Goal: Information Seeking & Learning: Check status

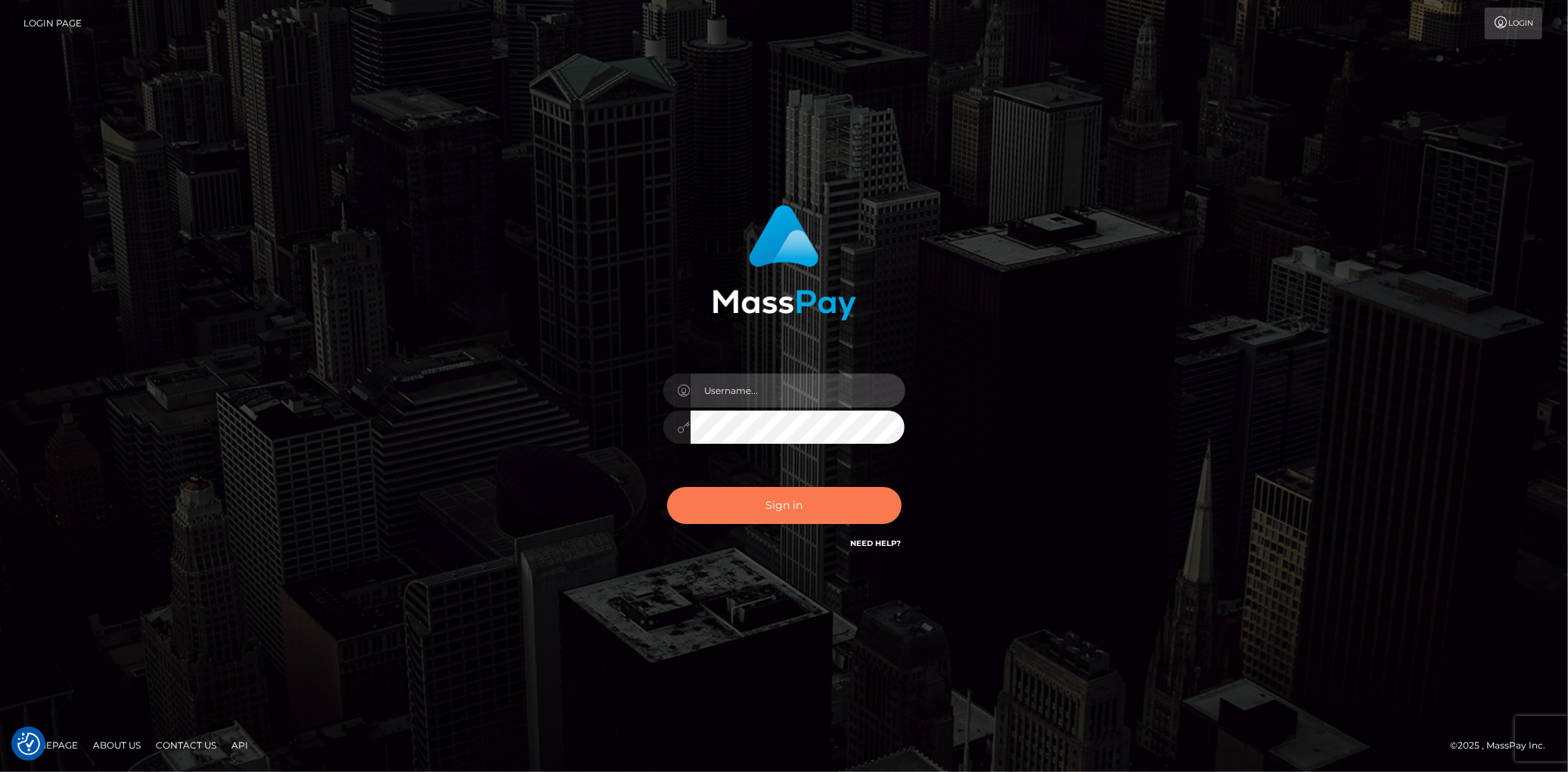
type input "[PERSON_NAME]"
click at [754, 493] on button "Sign in" at bounding box center [784, 506] width 235 height 37
checkbox input "true"
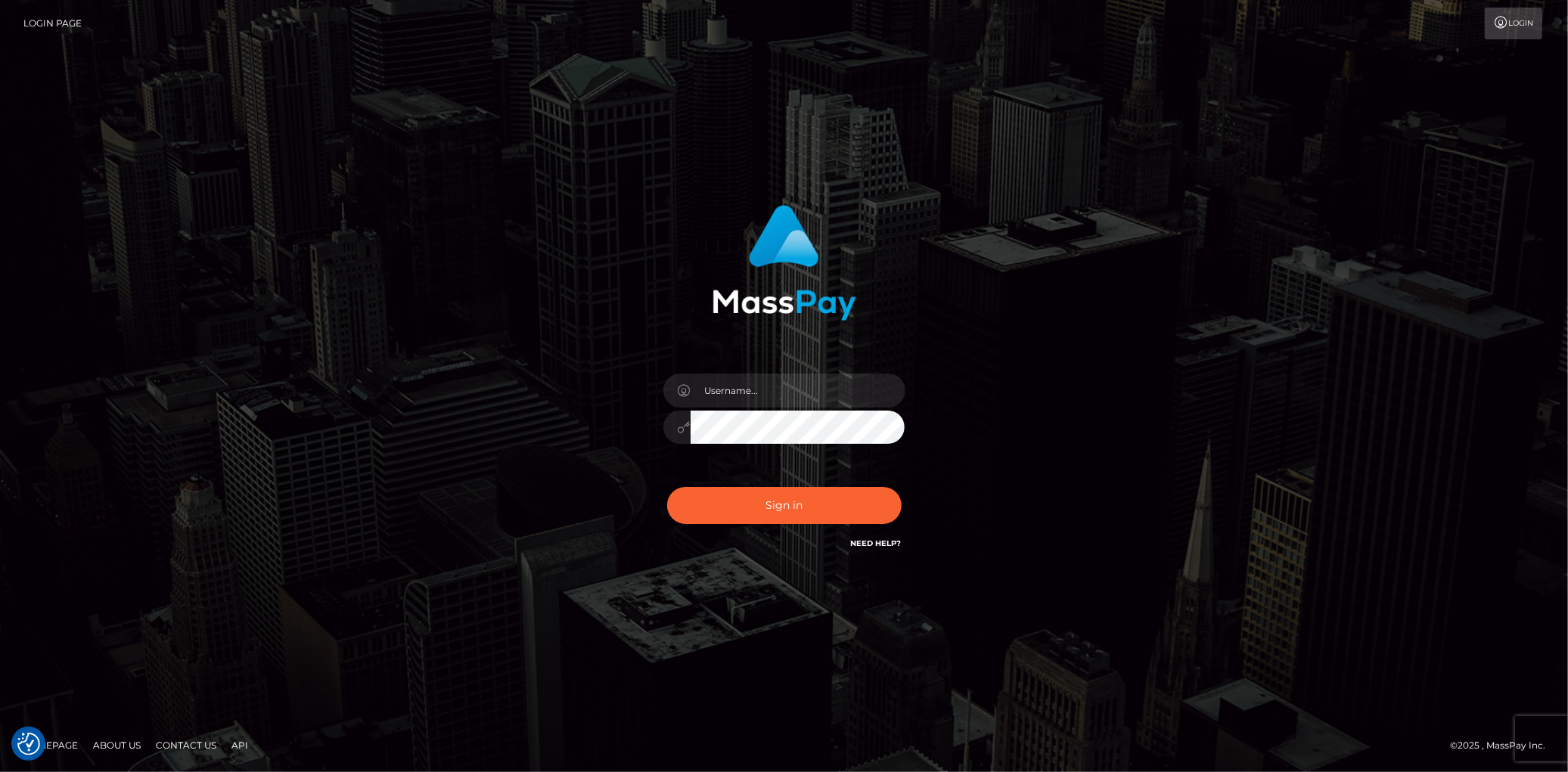
checkbox input "true"
type input "[PERSON_NAME]"
click at [718, 500] on button "Sign in" at bounding box center [784, 506] width 235 height 37
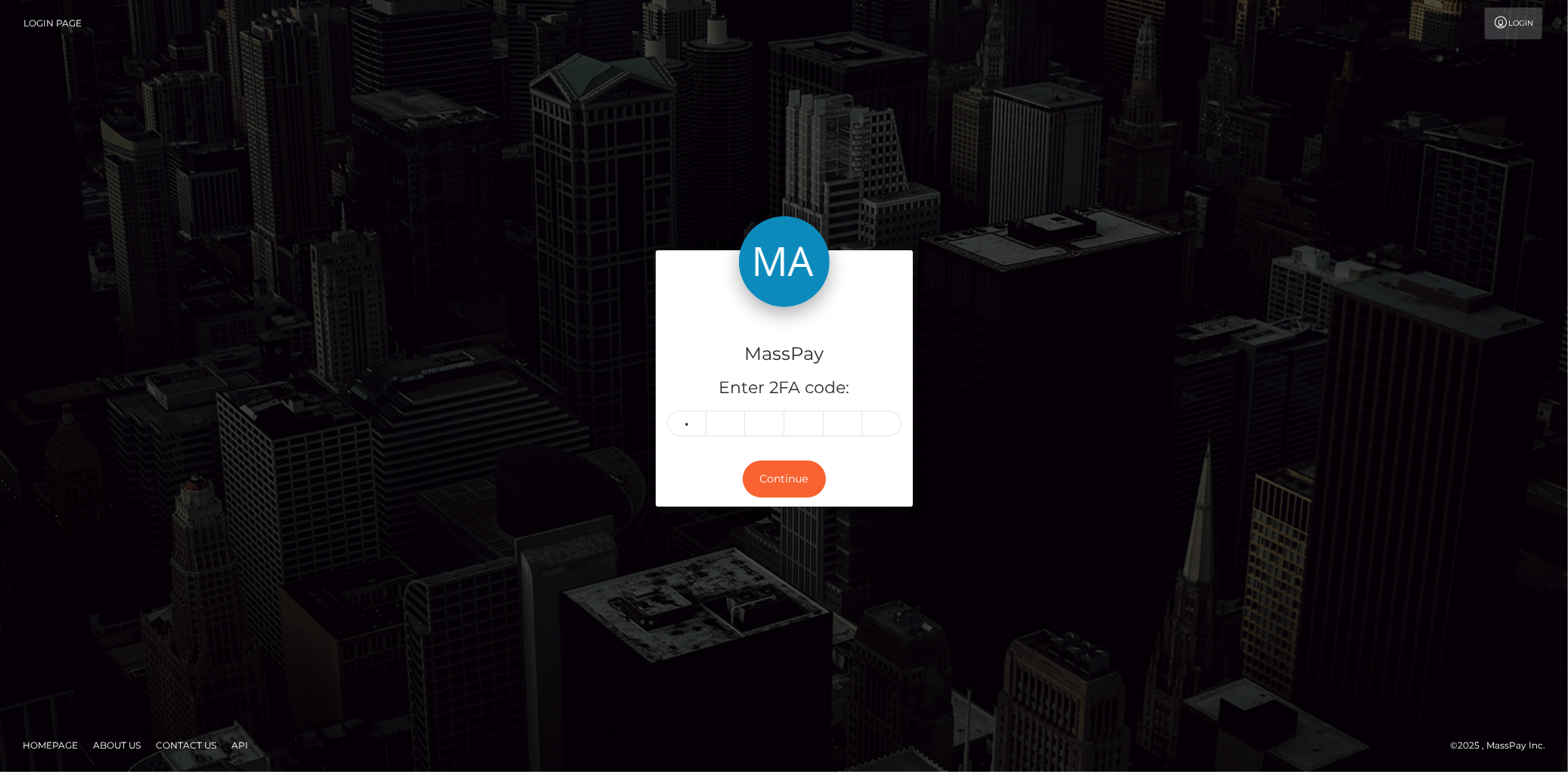
type input "8"
type input "5"
type input "1"
type input "0"
type input "8"
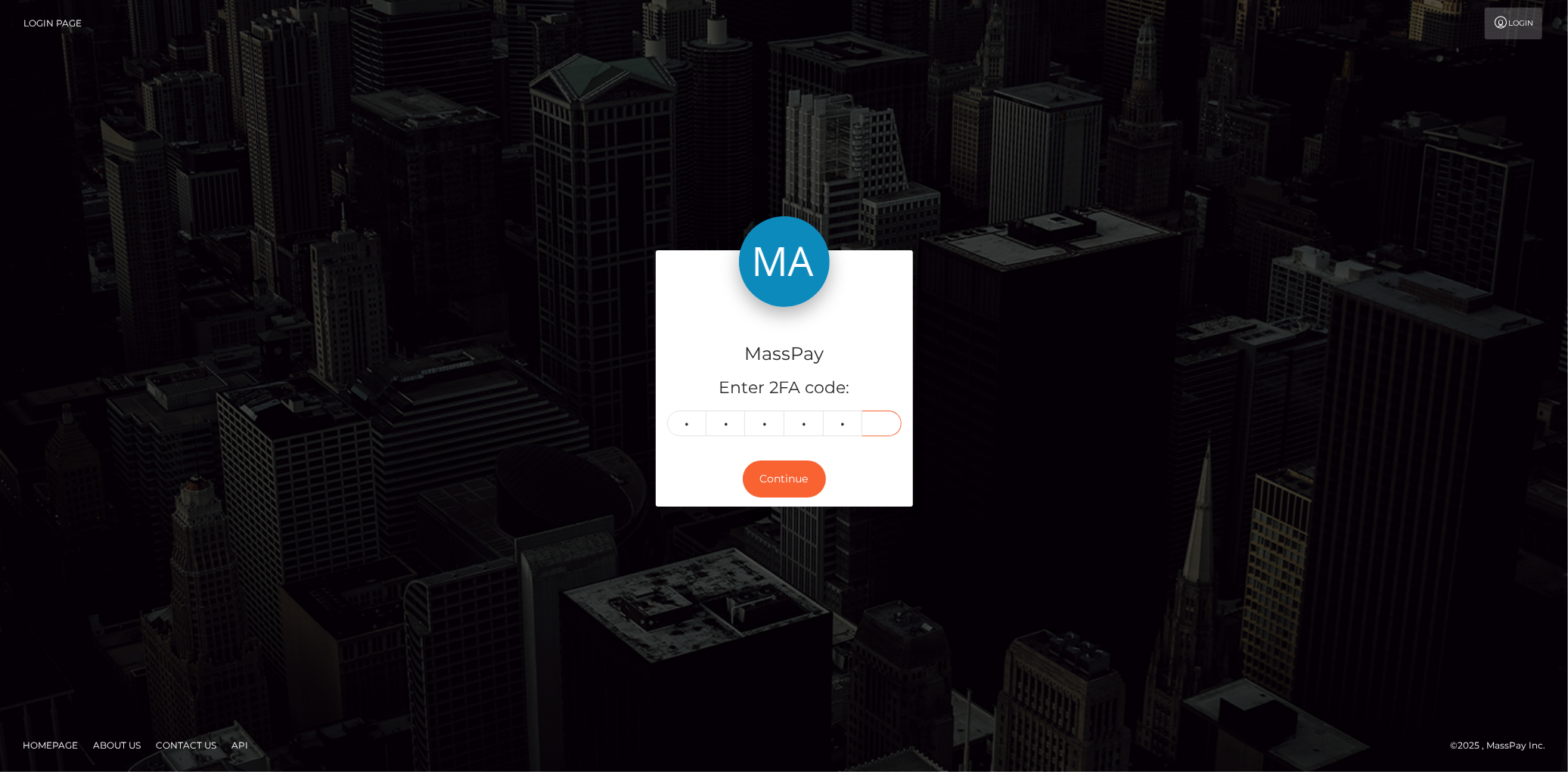
type input "3"
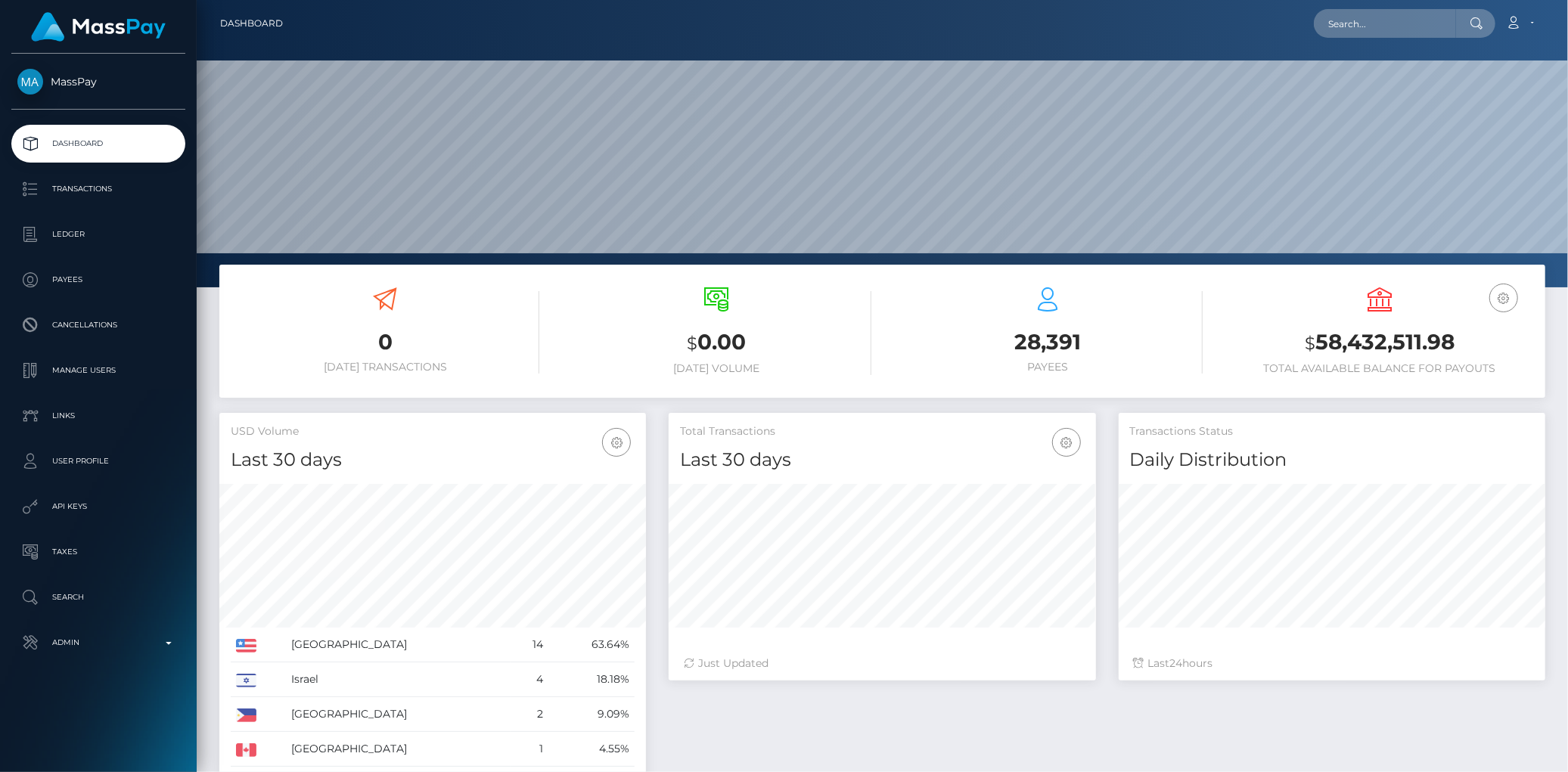
scroll to position [267, 426]
click at [1381, 21] on input "text" at bounding box center [1385, 23] width 142 height 29
paste input "poact_XPz0xzIoI1Pb"
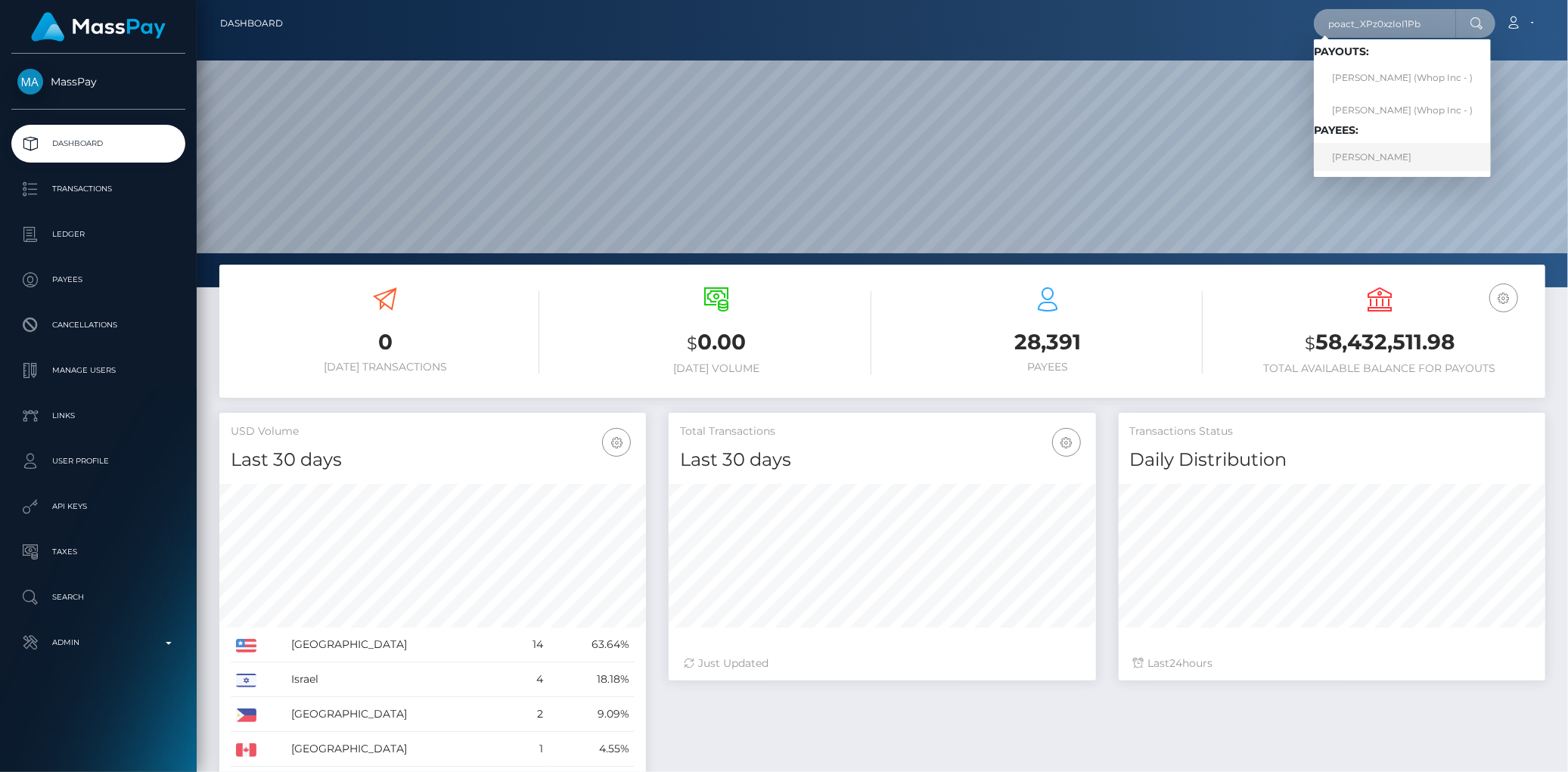
type input "poact_XPz0xzIoI1Pb"
click at [1359, 153] on link "ANAS Amir" at bounding box center [1402, 157] width 177 height 28
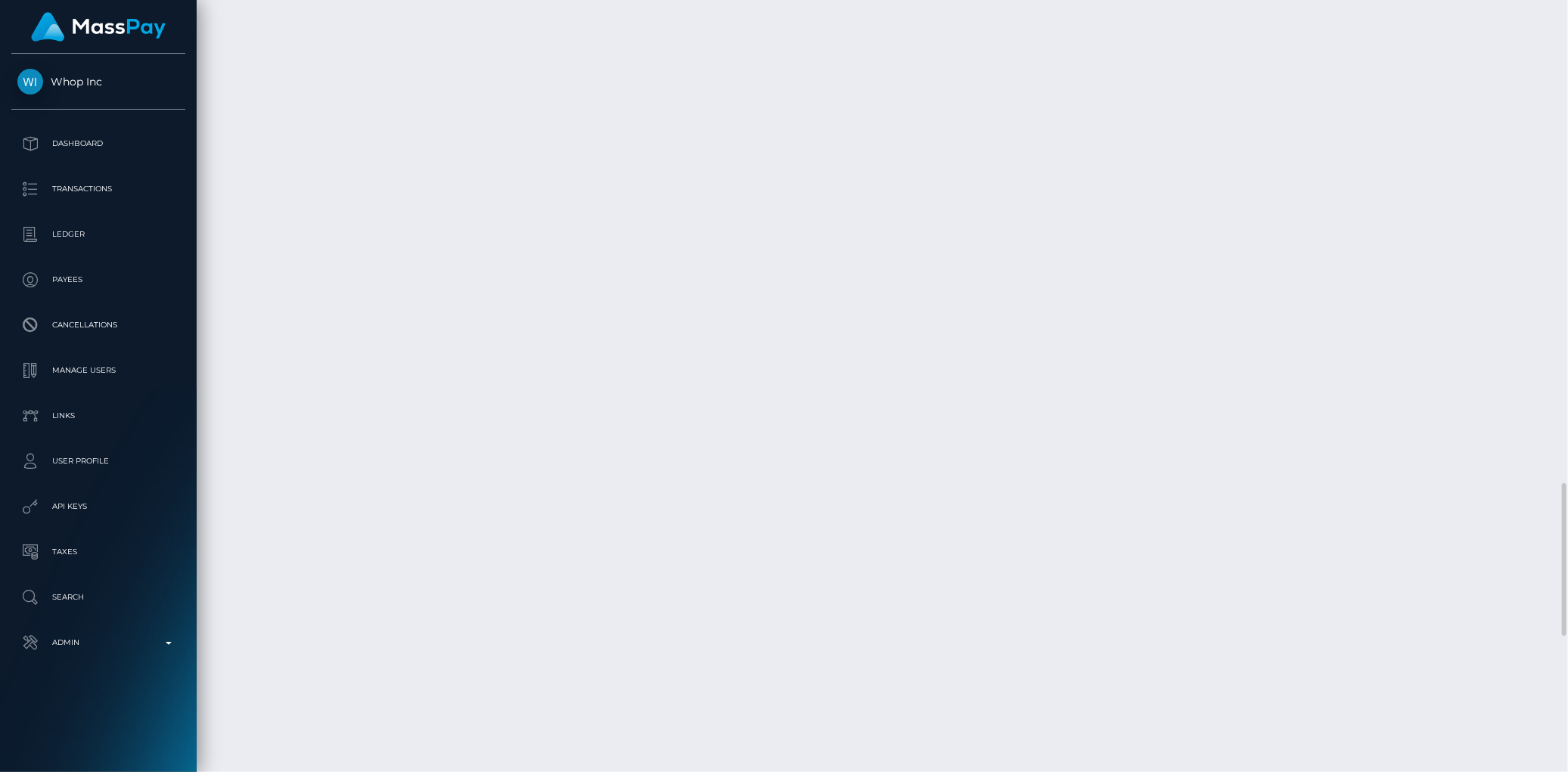
scroll to position [3126, 0]
copy td "MSP03ac10016ccc3b8"
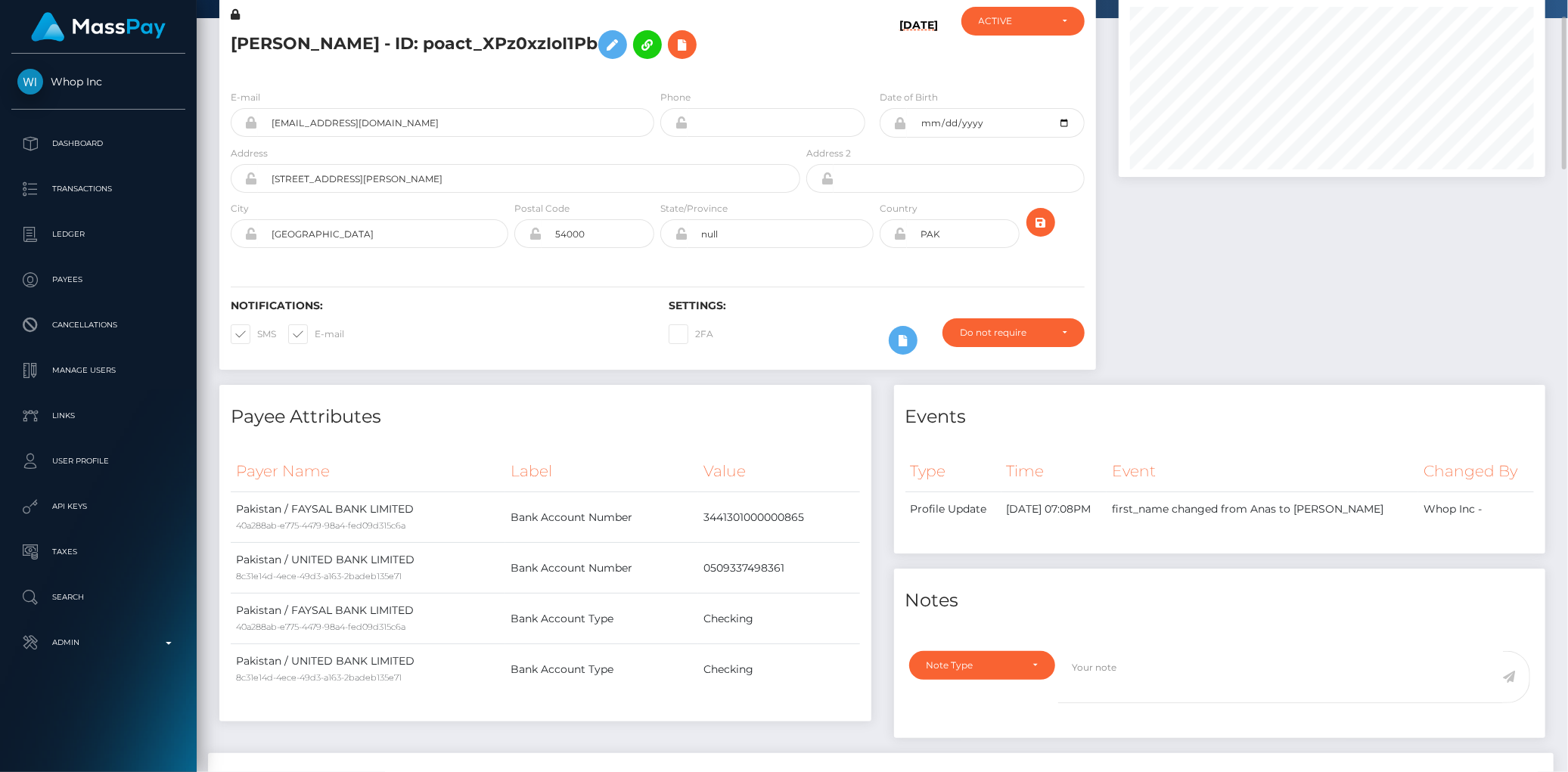
scroll to position [0, 0]
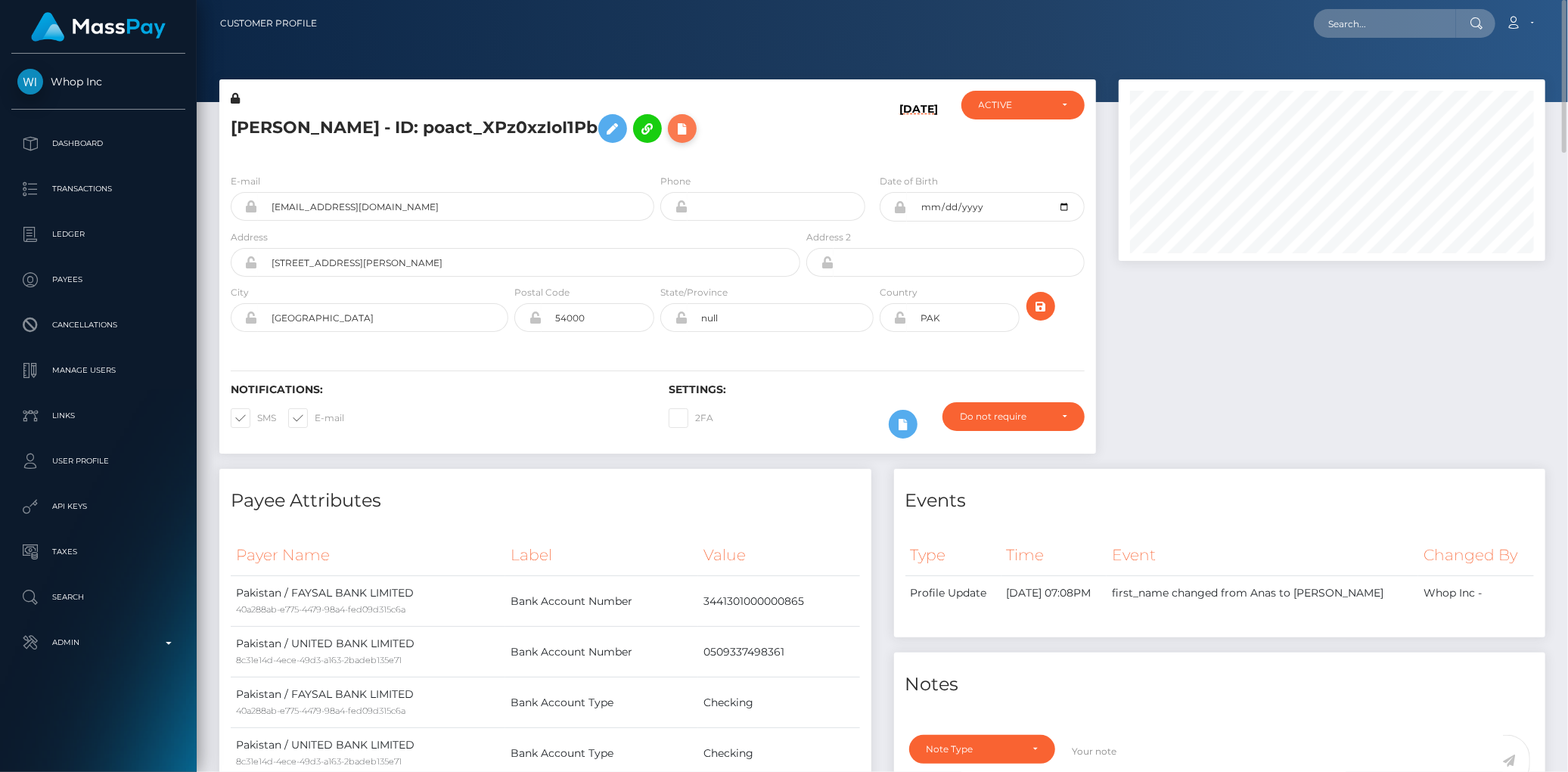
click at [673, 125] on icon at bounding box center [682, 129] width 18 height 19
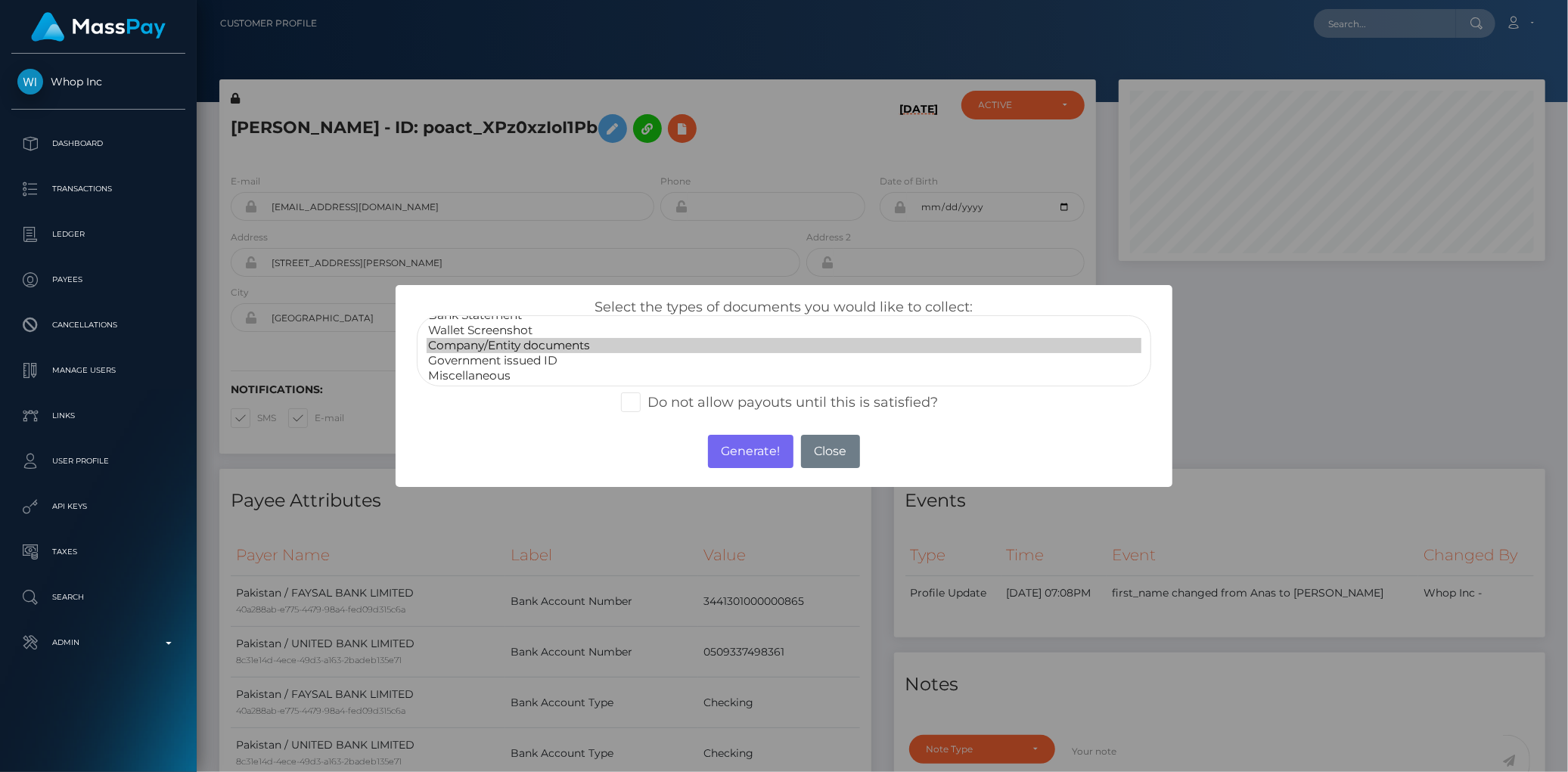
click at [564, 344] on option "Company/Entity documents" at bounding box center [784, 346] width 714 height 15
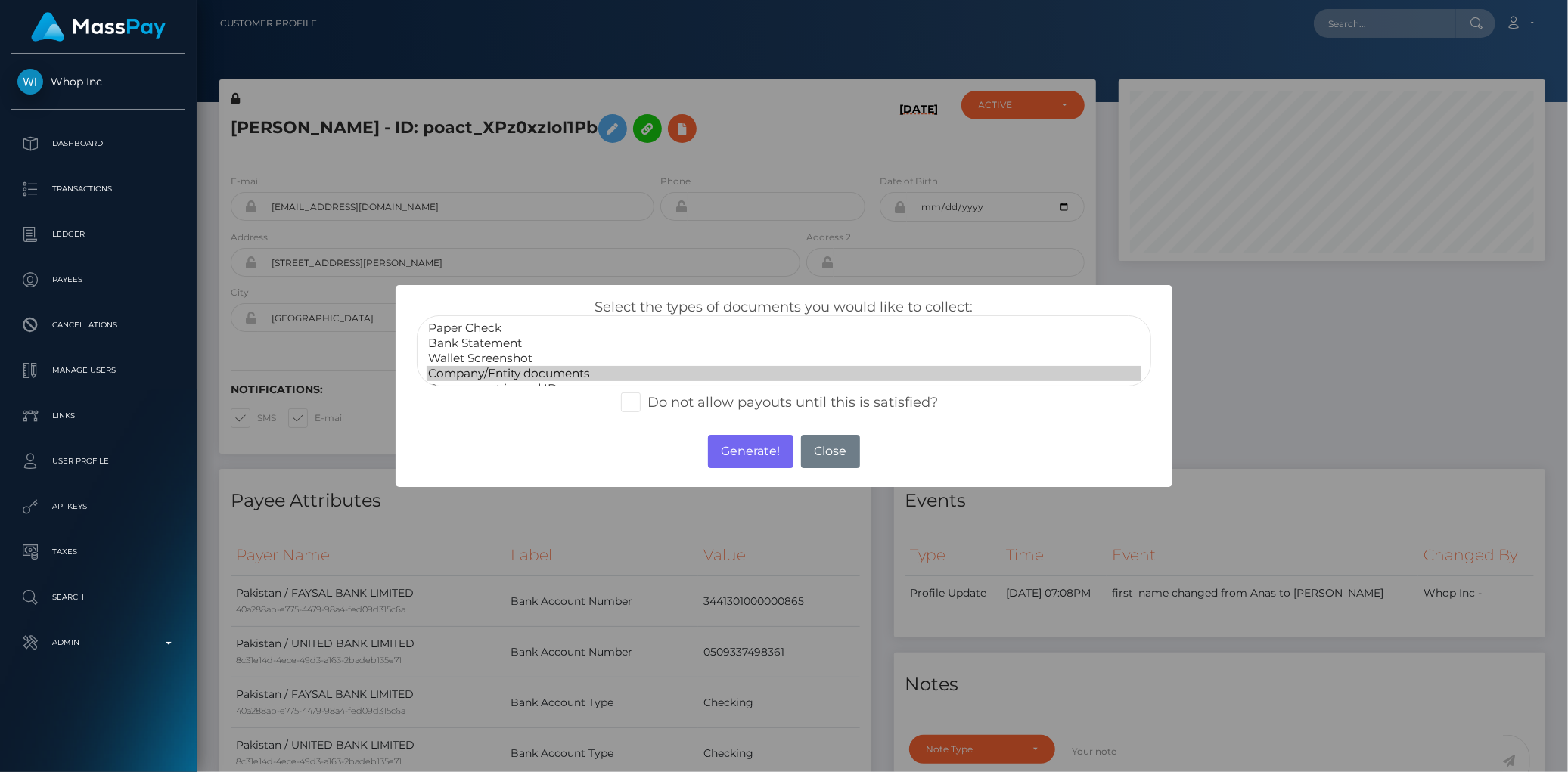
select select "Bank Statement"
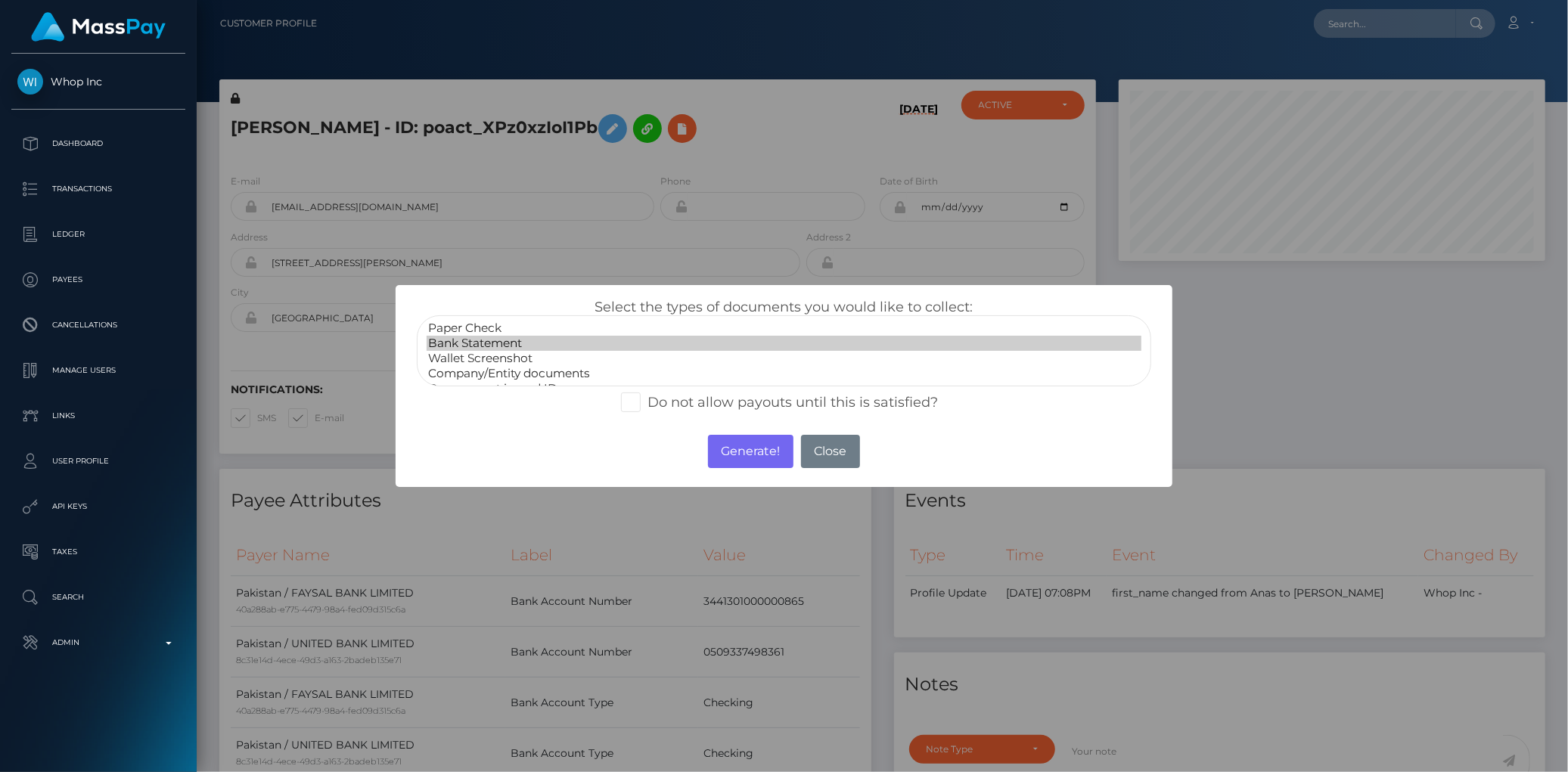
click at [549, 346] on option "Bank Statement" at bounding box center [784, 343] width 714 height 15
click at [723, 438] on button "Generate!" at bounding box center [750, 451] width 85 height 34
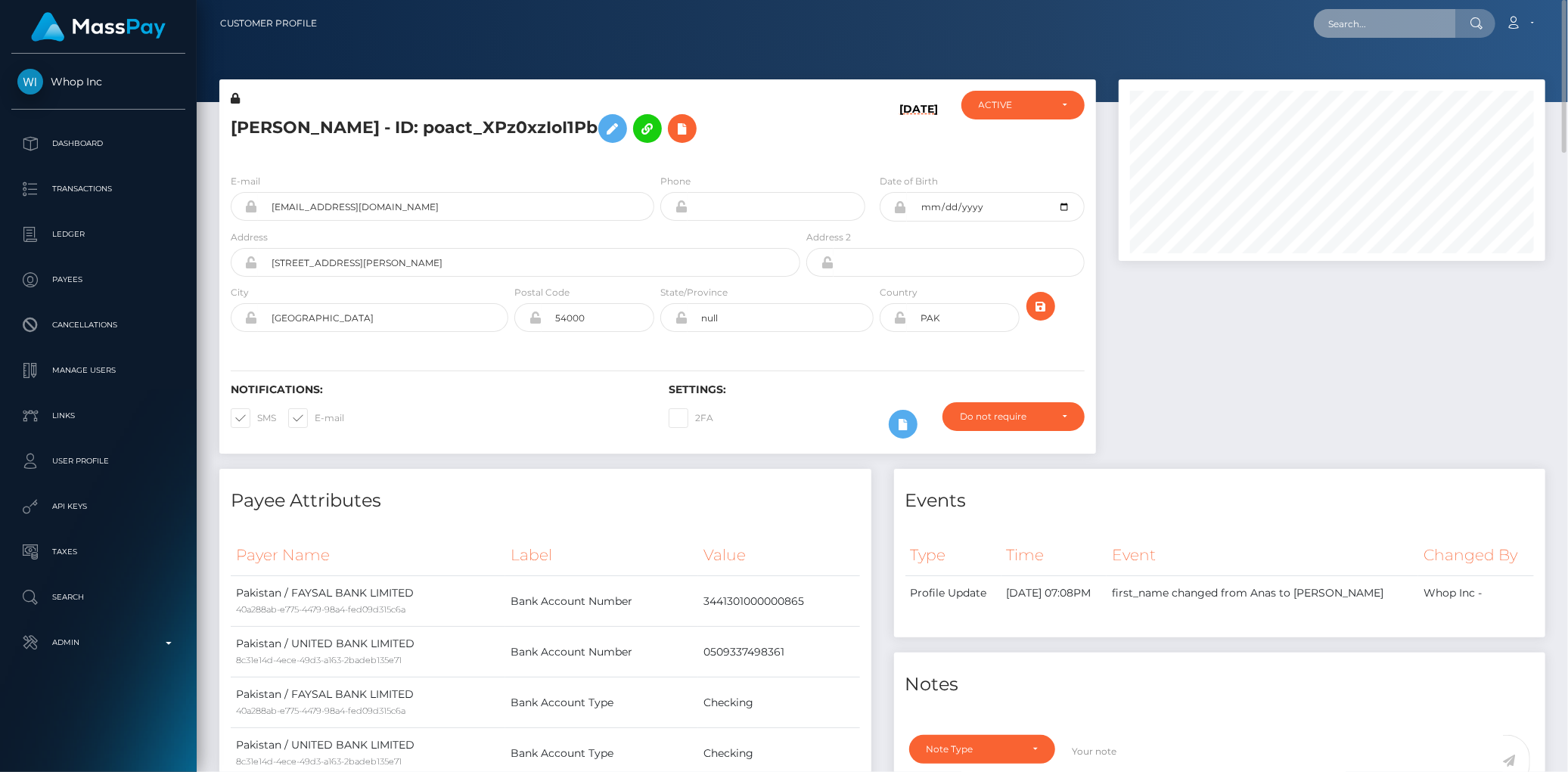
click at [1348, 18] on input "text" at bounding box center [1385, 23] width 142 height 29
paste input "poact_rz9HqP6TWBdw"
type input "poact_rz9HqP6TWBdw"
click at [1372, 79] on link "Mihir Ninama" at bounding box center [1374, 79] width 121 height 28
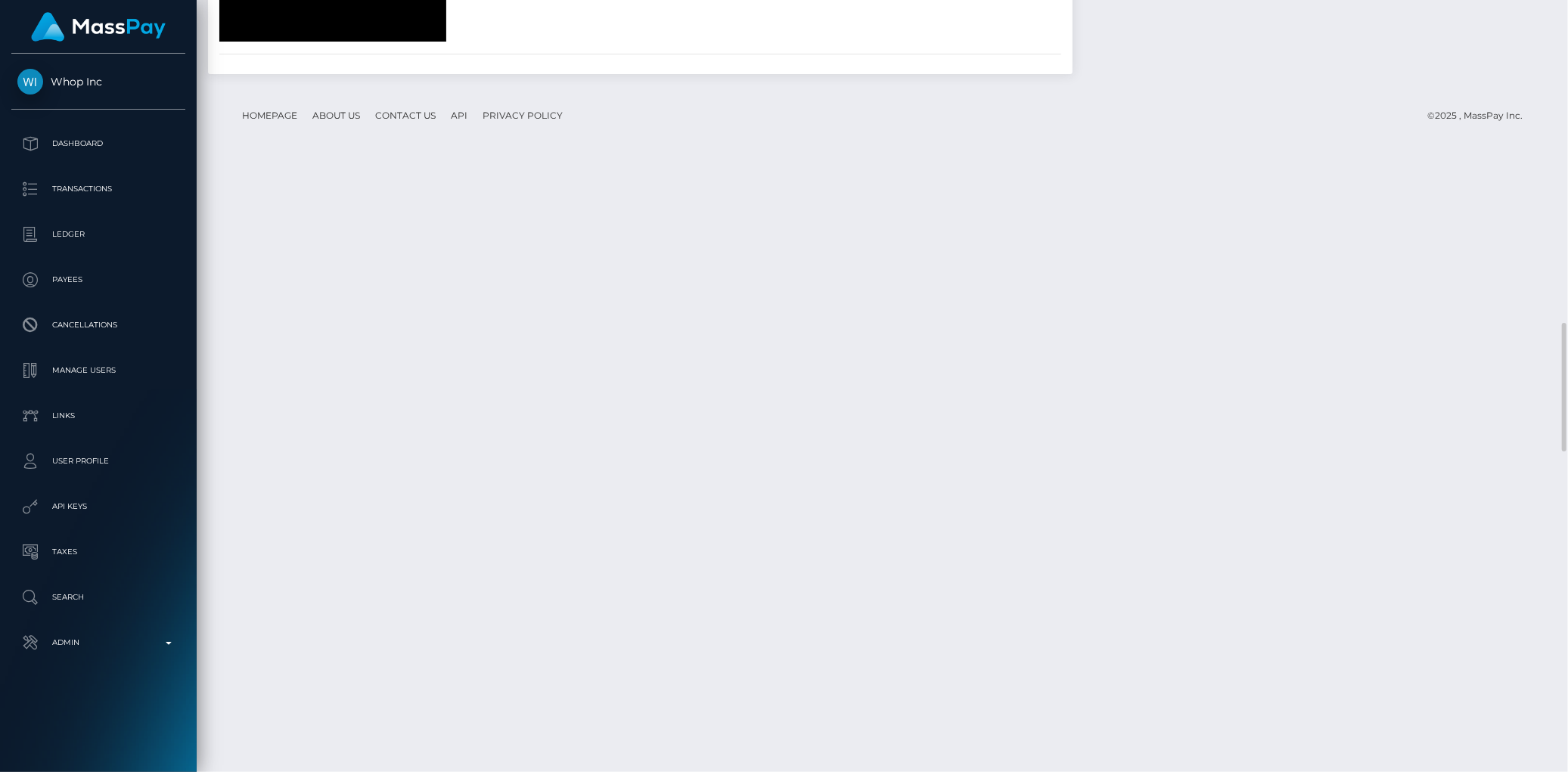
scroll to position [2436, 0]
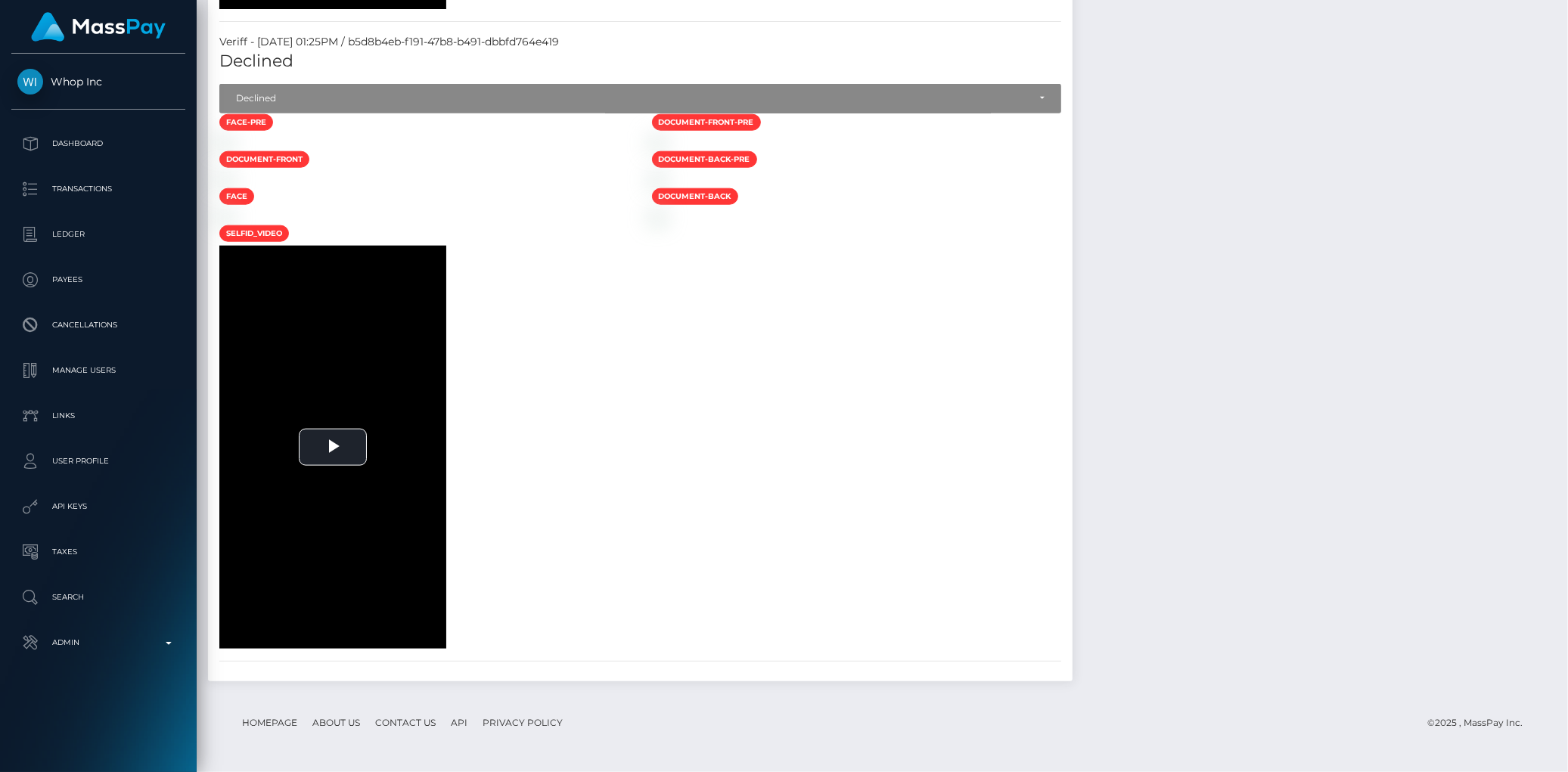
scroll to position [0, 0]
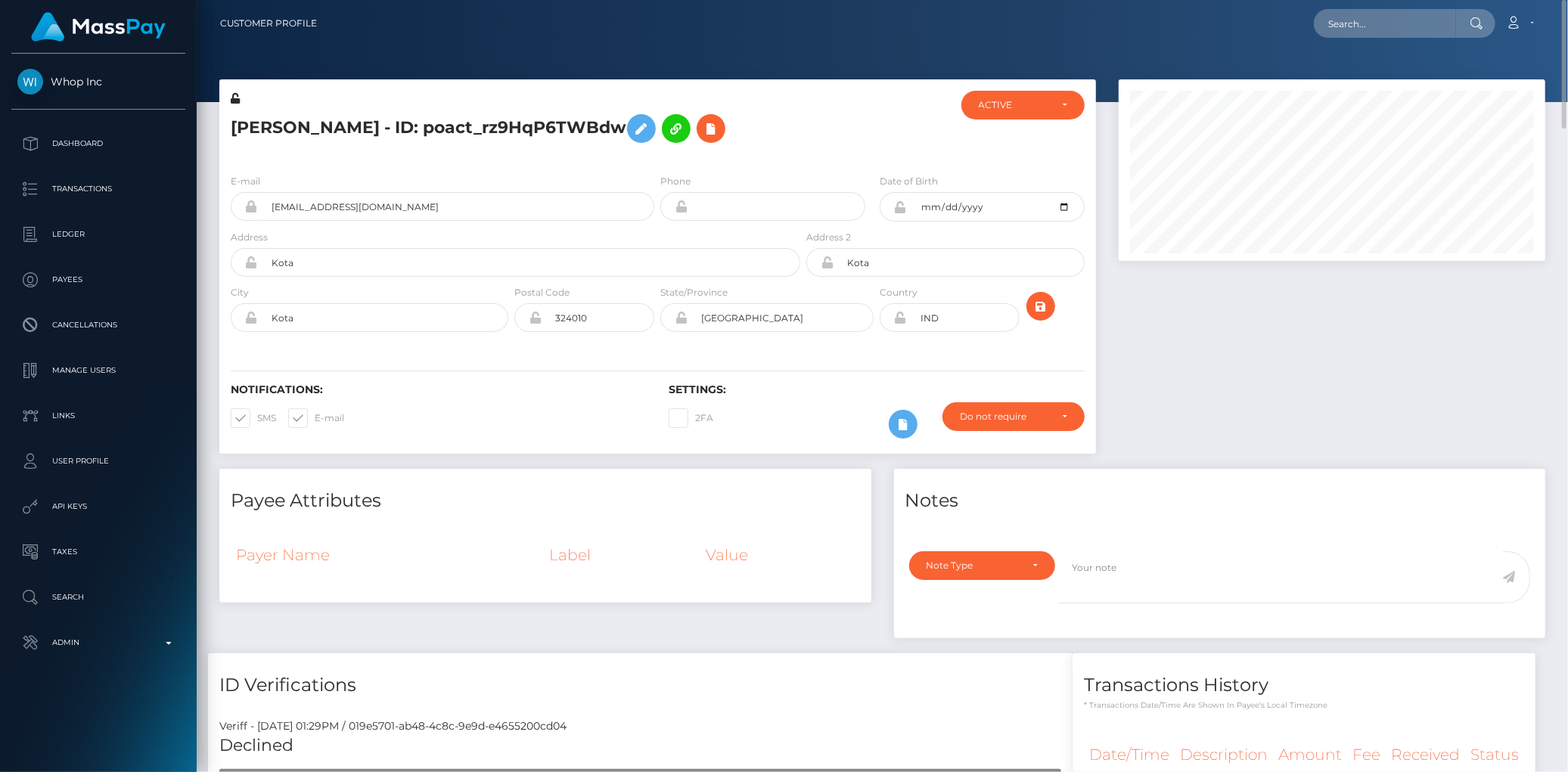
click at [416, 125] on h5 "Mihir Ninama - ID: poact_rz9HqP6TWBdw" at bounding box center [511, 128] width 561 height 44
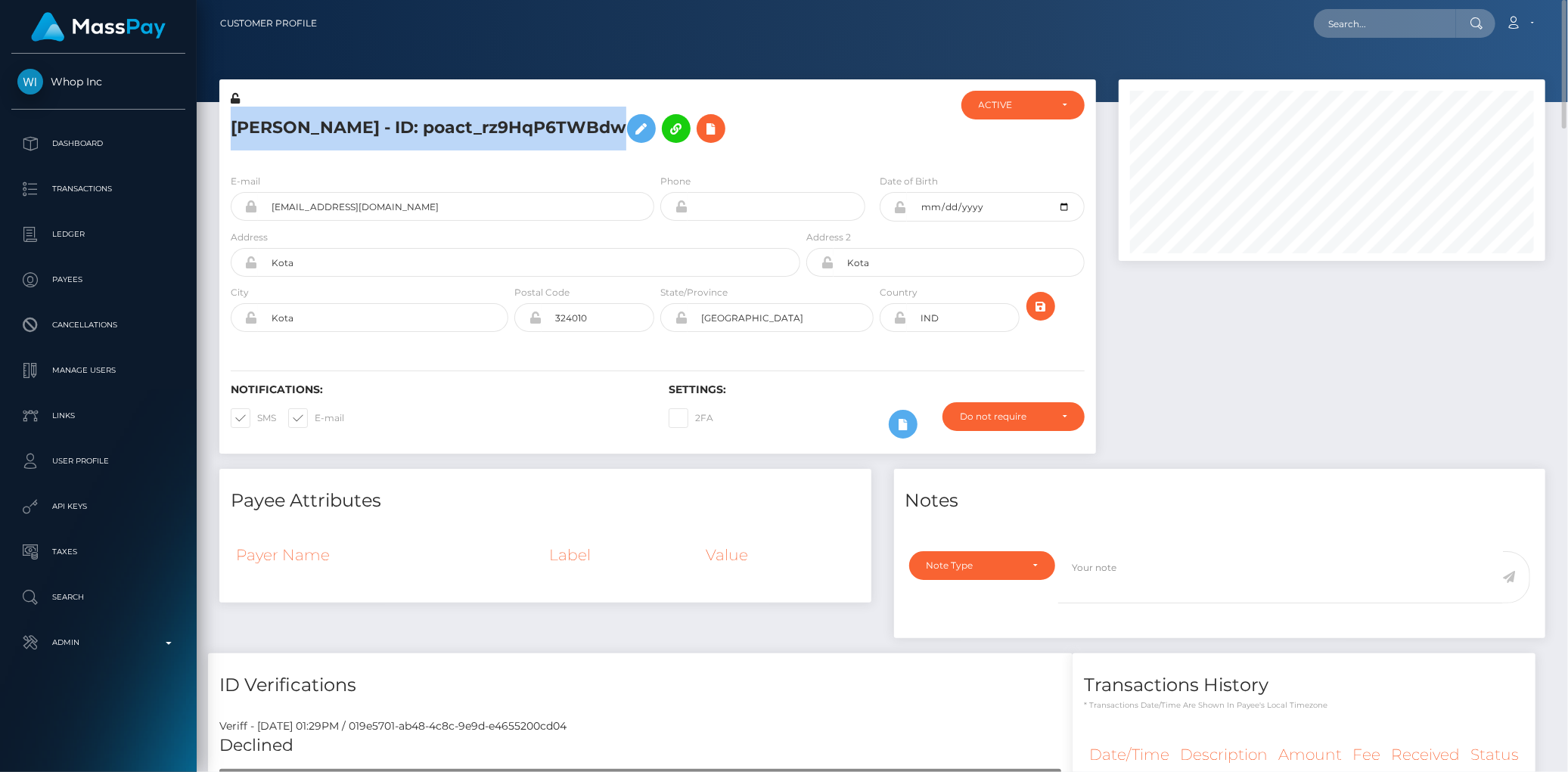
click at [416, 125] on h5 "Mihir Ninama - ID: poact_rz9HqP6TWBdw" at bounding box center [511, 128] width 561 height 44
copy h5 "Mihir Ninama - ID: poact_rz9HqP6TWBdw"
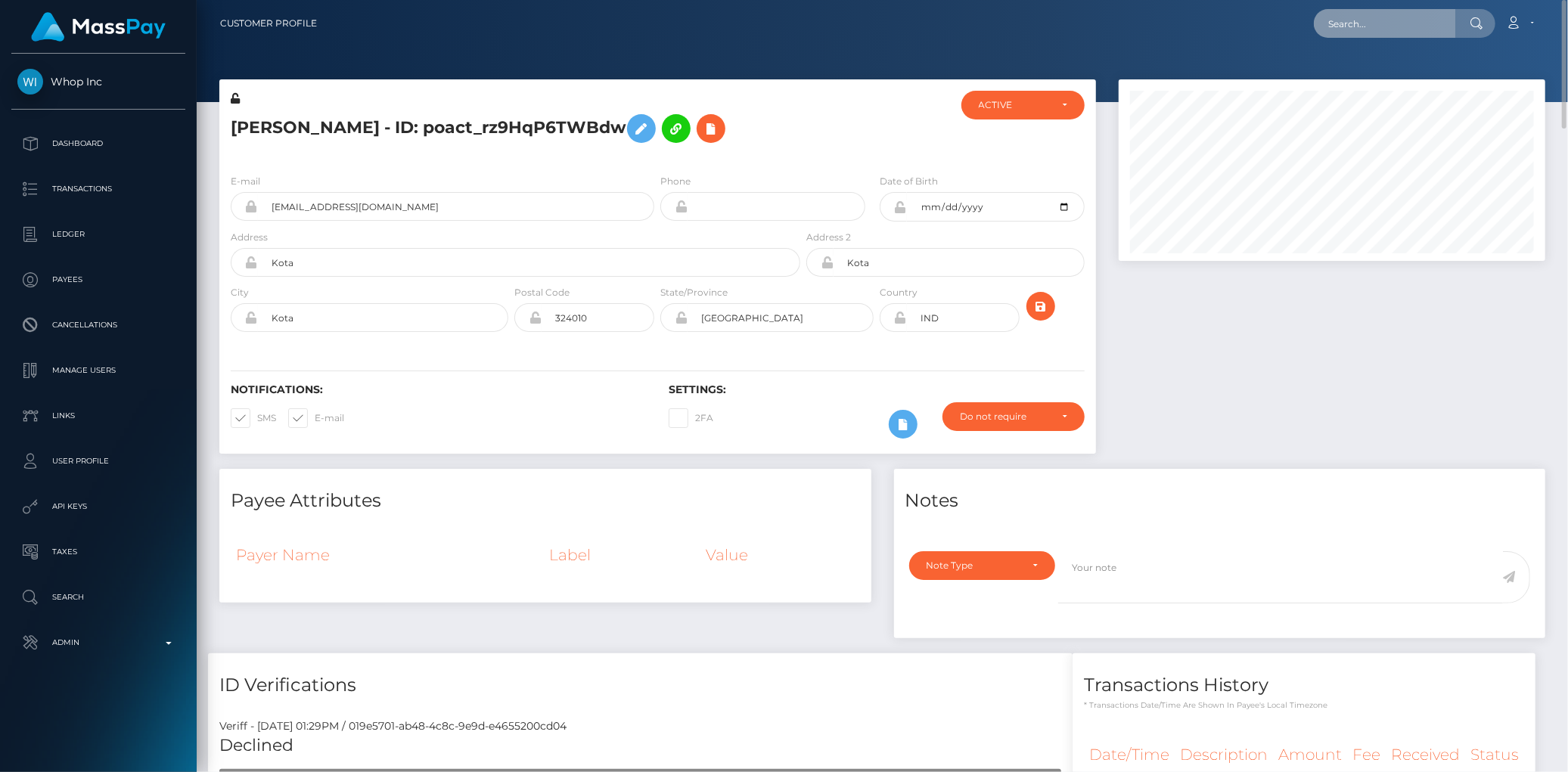
click at [1394, 24] on input "text" at bounding box center [1385, 23] width 142 height 29
paste input "poact_ZvuzHChRaJve"
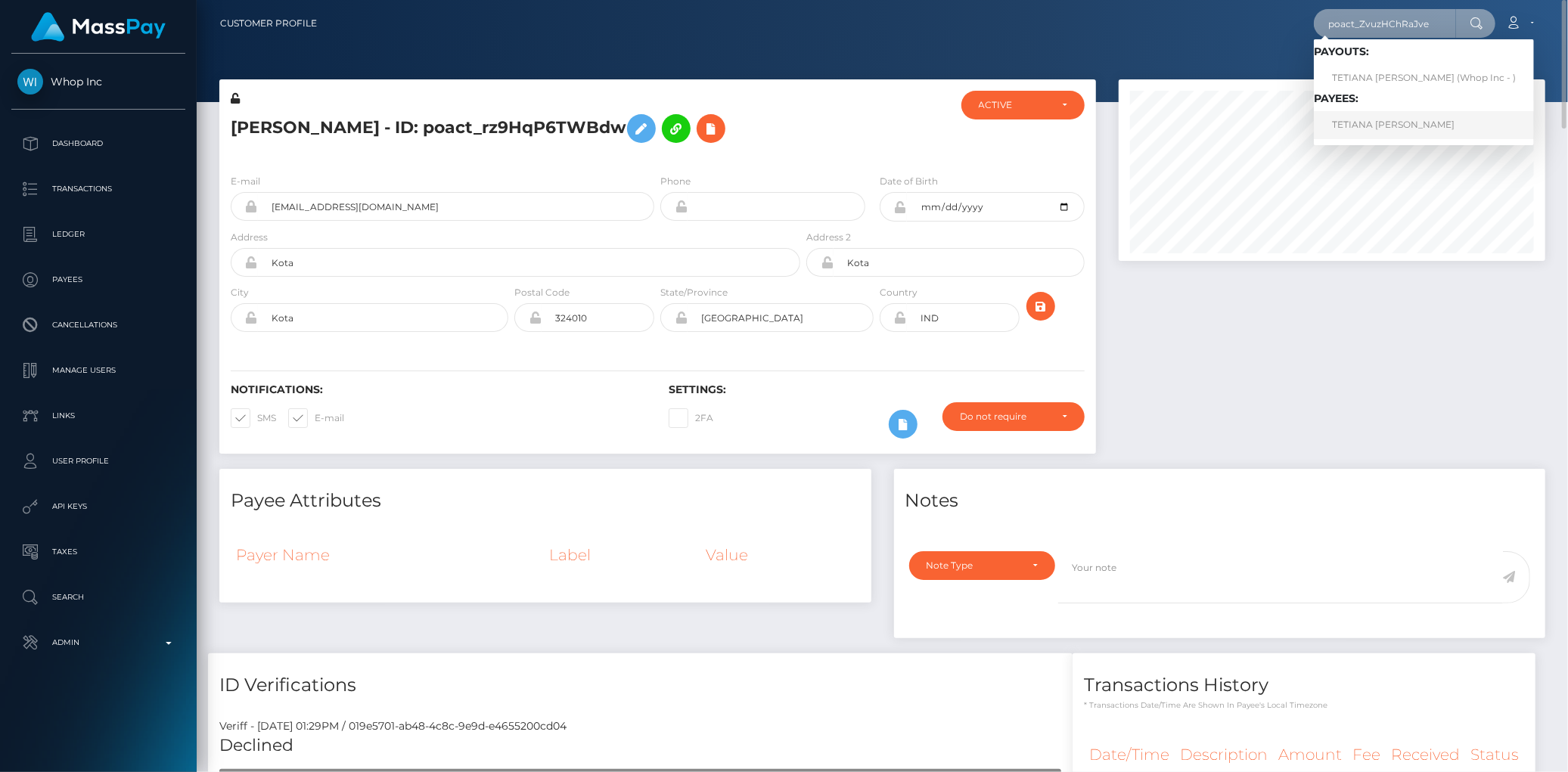
type input "poact_ZvuzHChRaJve"
click at [1375, 124] on link "TETIANA MYRNA" at bounding box center [1423, 125] width 220 height 28
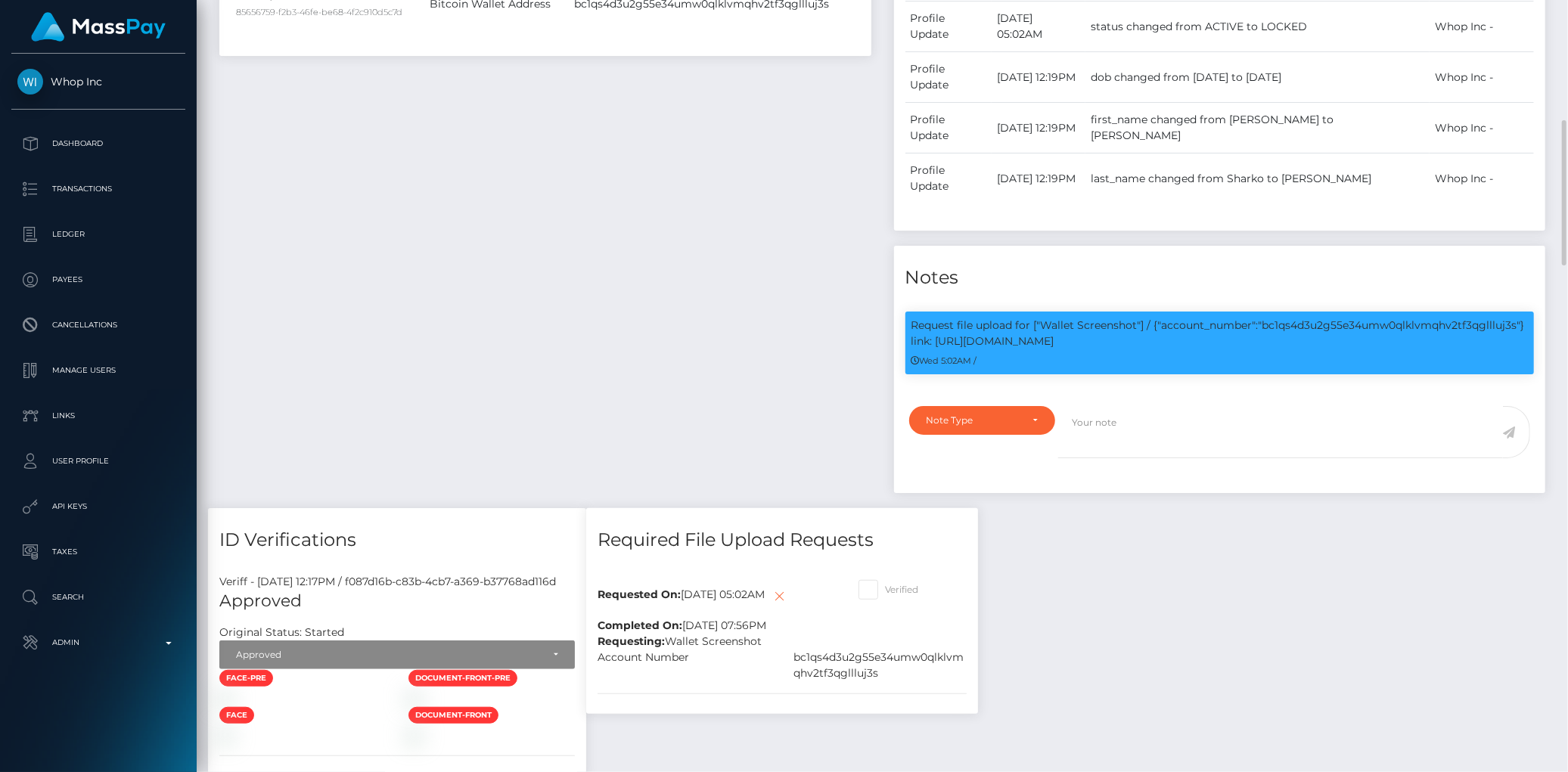
scroll to position [53, 0]
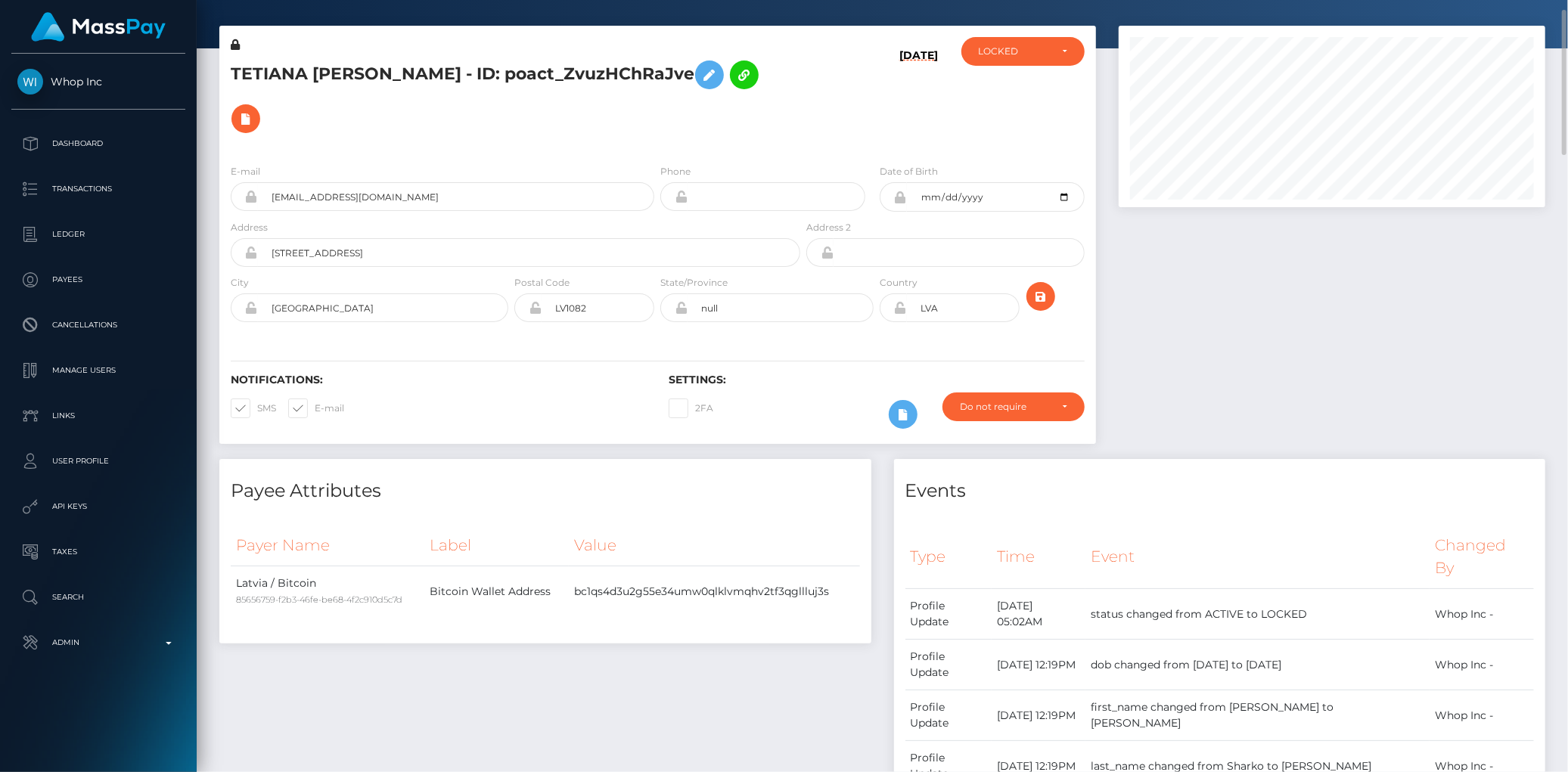
click at [418, 83] on h5 "TETIANA MYRNA - ID: poact_ZvuzHChRaJve" at bounding box center [511, 97] width 561 height 88
click at [413, 81] on h5 "TETIANA MYRNA - ID: poact_ZvuzHChRaJve" at bounding box center [511, 97] width 561 height 88
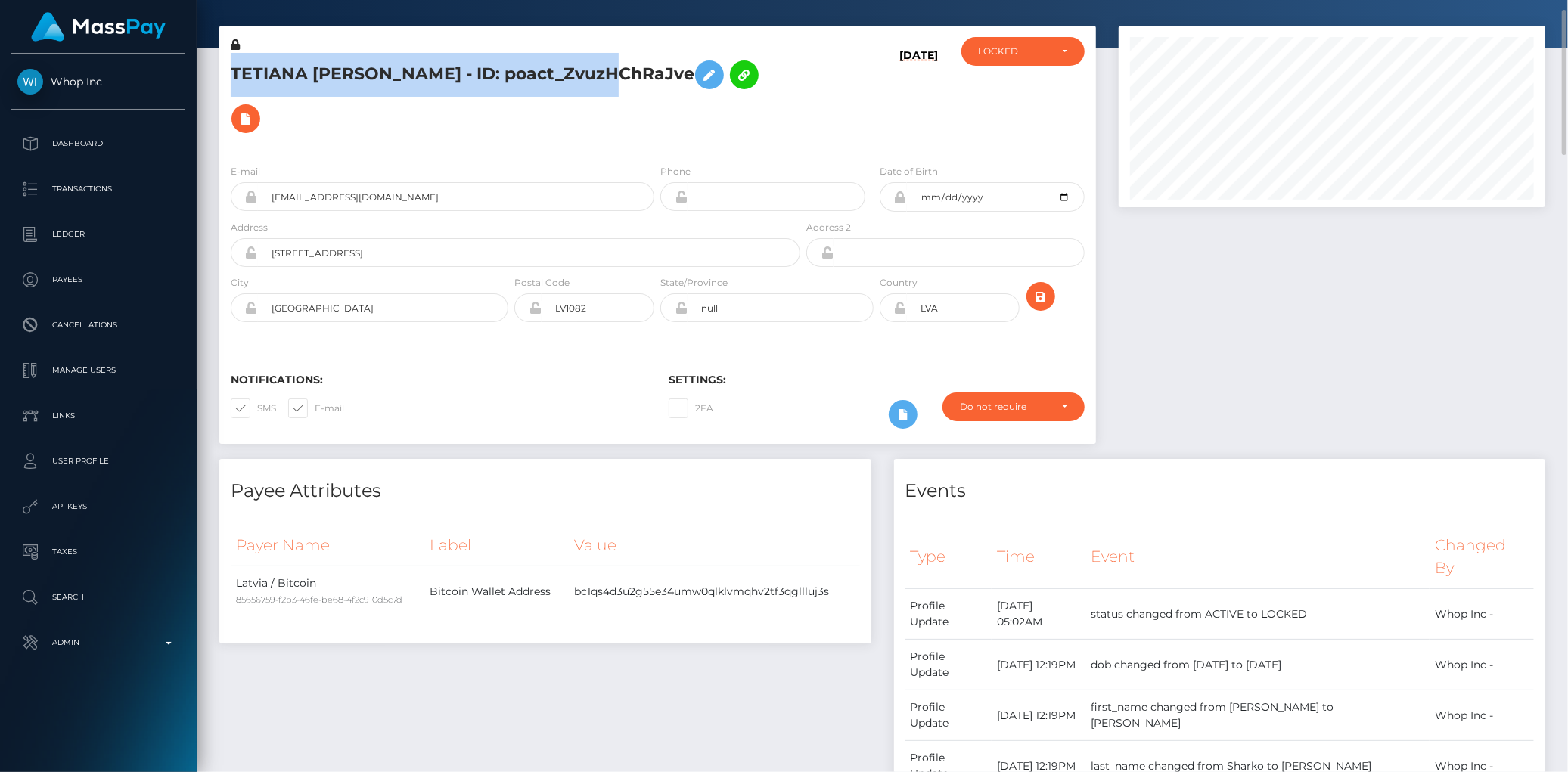
click at [413, 81] on h5 "TETIANA MYRNA - ID: poact_ZvuzHChRaJve" at bounding box center [511, 97] width 561 height 88
copy h5 "TETIANA MYRNA - ID: poact_ZvuzHChRaJve"
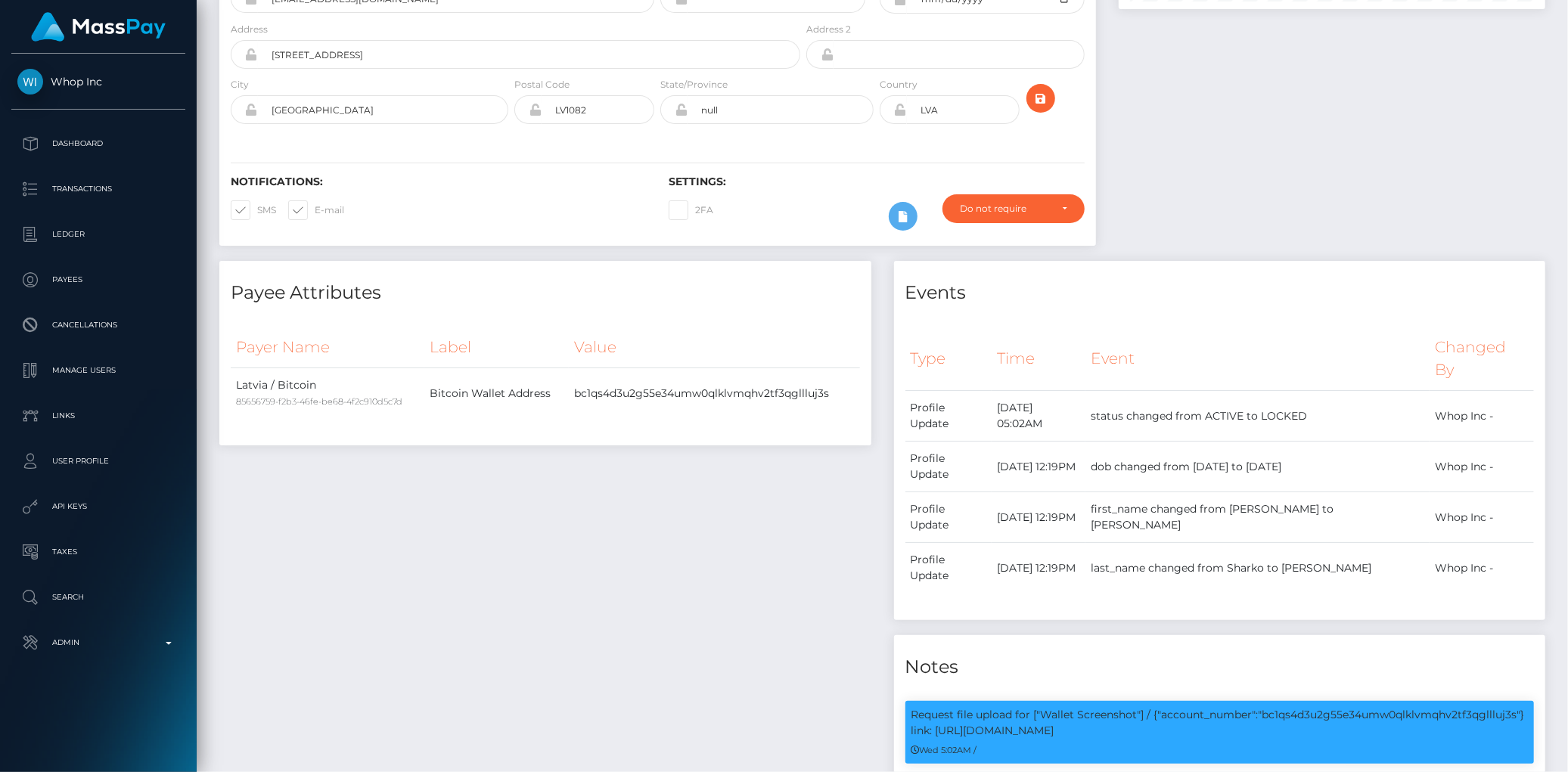
scroll to position [0, 0]
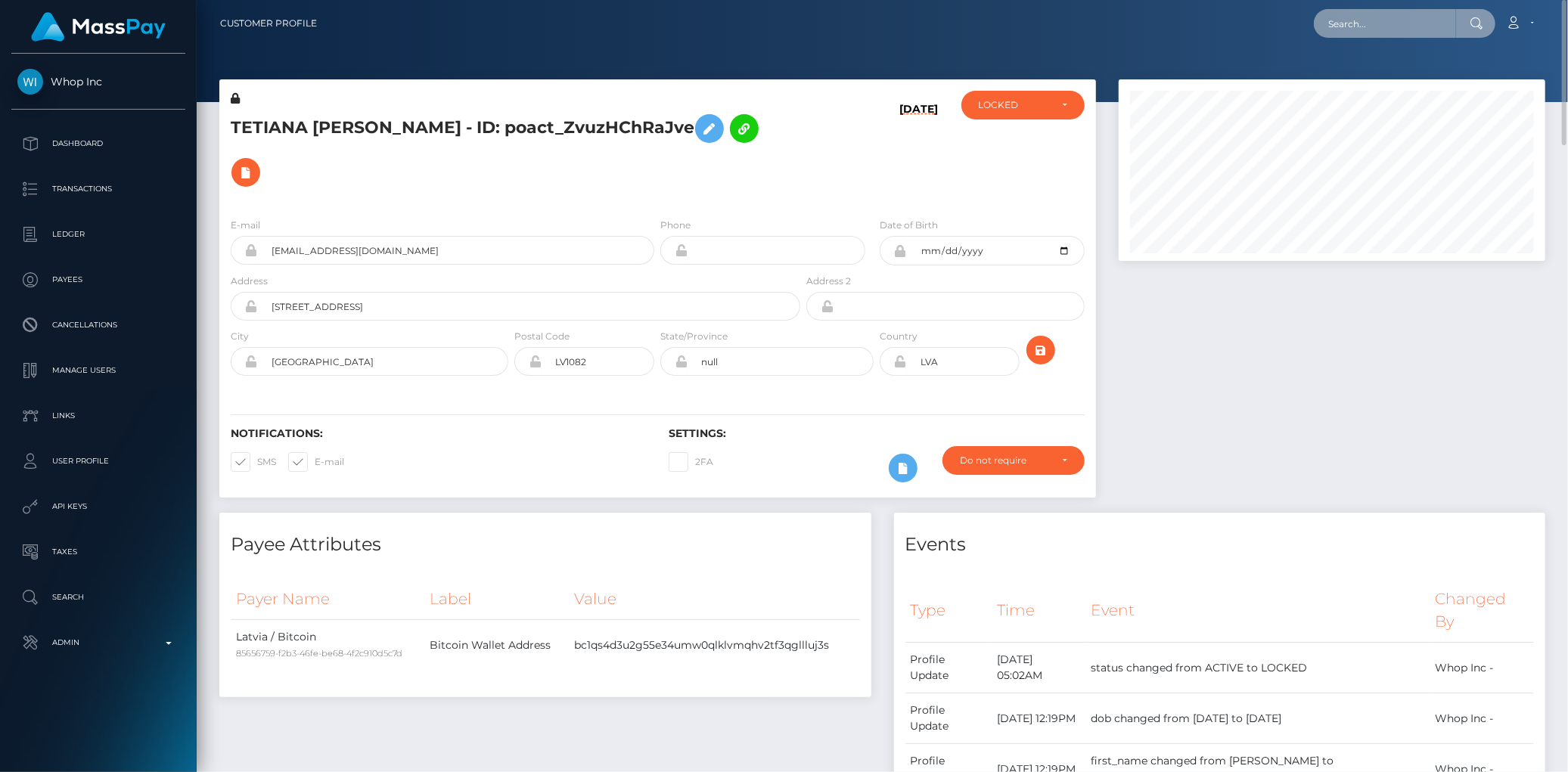
click at [1354, 22] on input "text" at bounding box center [1385, 23] width 142 height 29
paste input "simonb9@mac.com"
type input "simonb9@mac.com"
click at [1346, 69] on link "SIMON CHRISTOPHER BANNER" at bounding box center [1374, 79] width 121 height 28
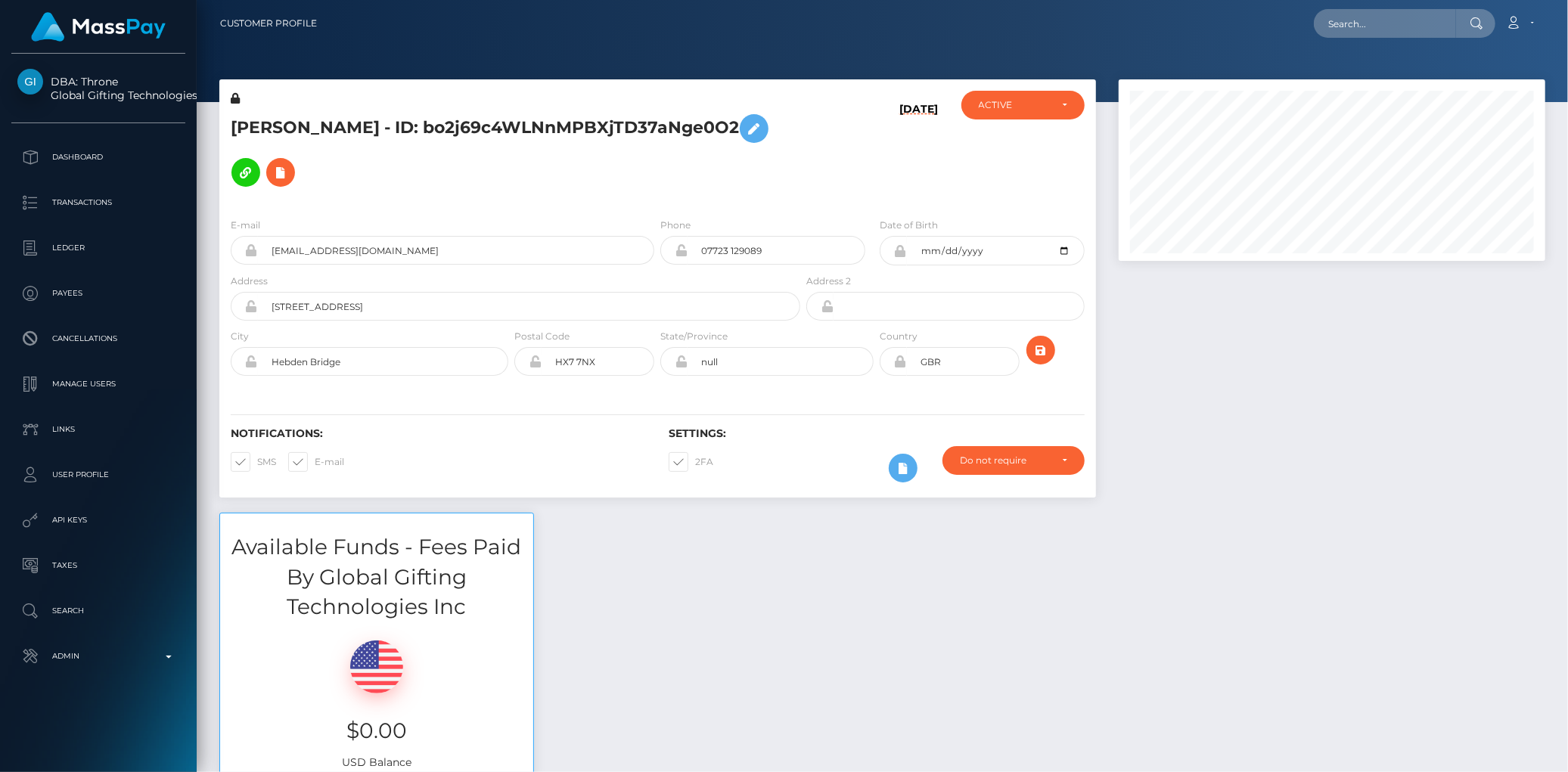
scroll to position [181, 426]
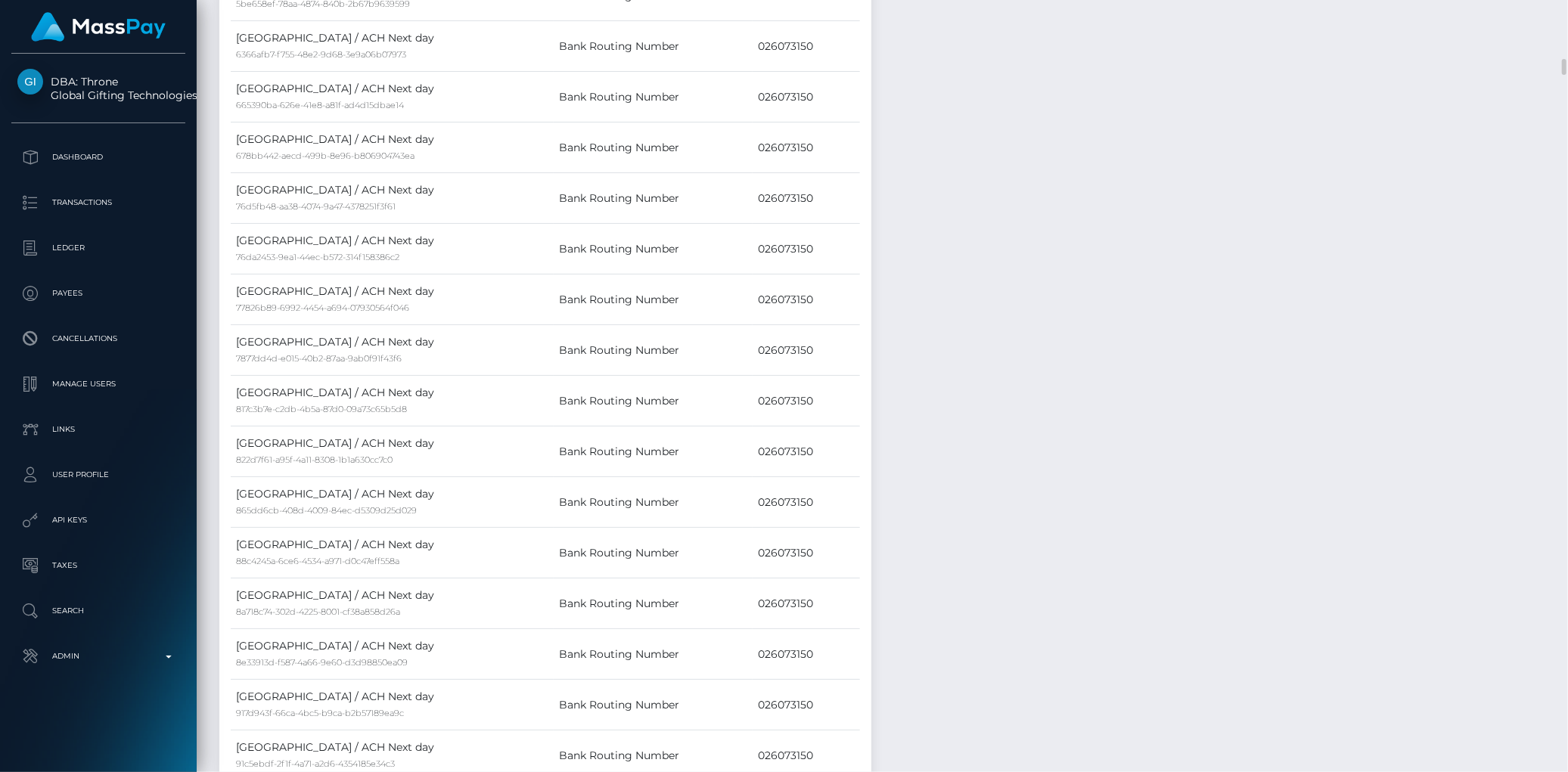
click at [580, 233] on td "Bank Routing Number" at bounding box center [653, 249] width 199 height 50
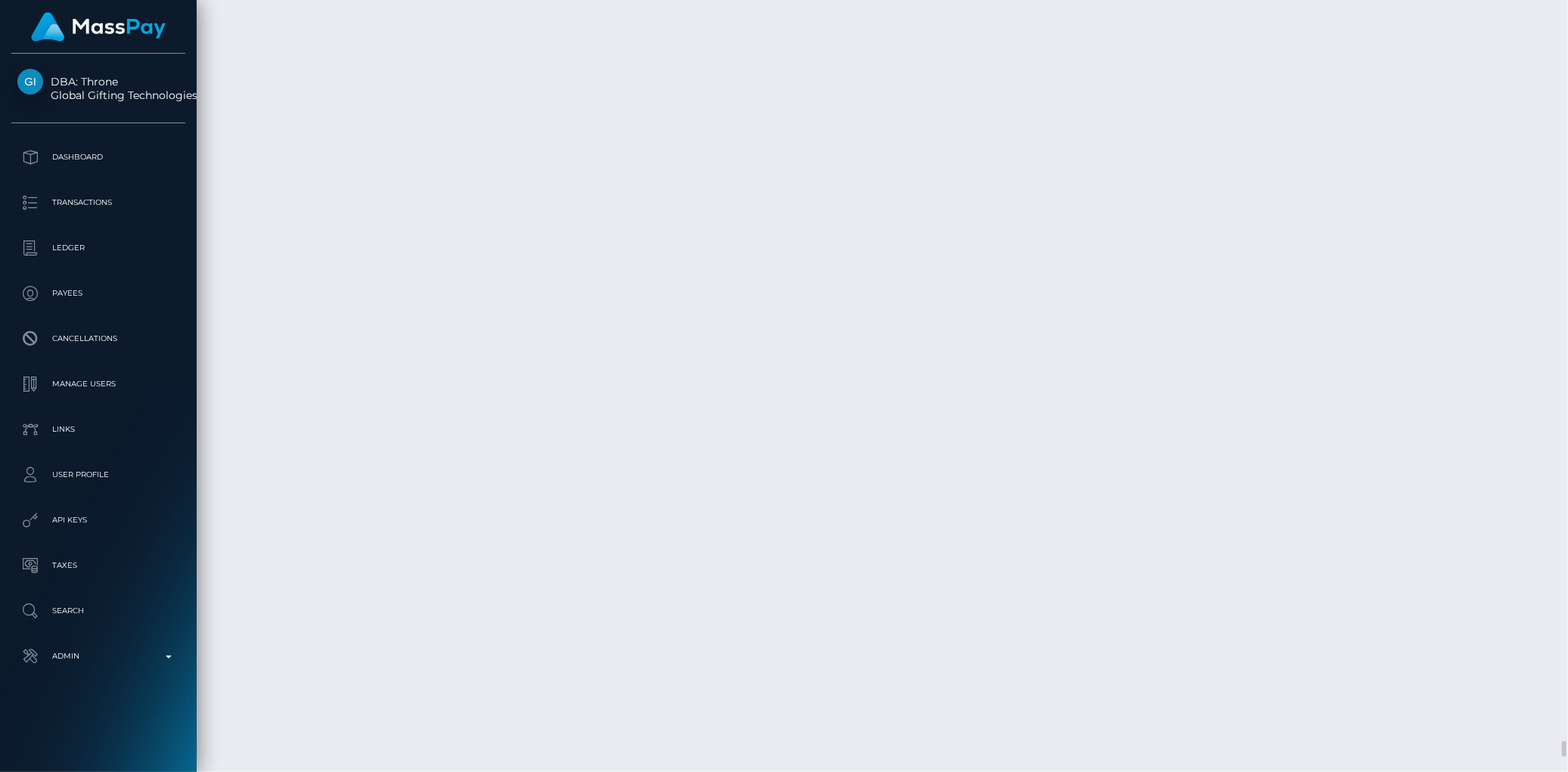
scroll to position [0, 0]
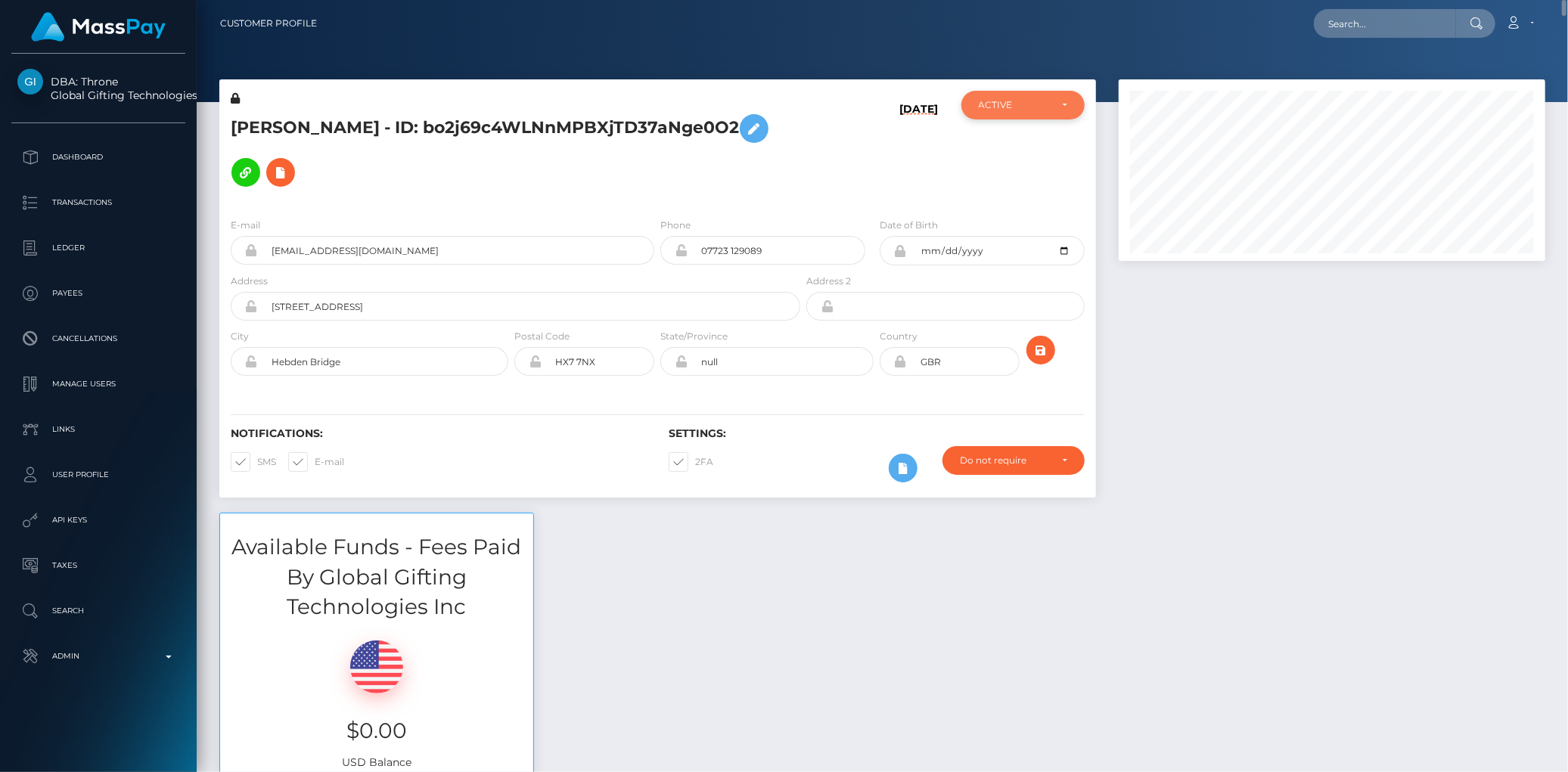
click at [988, 102] on div "ACTIVE" at bounding box center [1014, 105] width 71 height 12
click at [1003, 177] on span "DEACTIVE" at bounding box center [1003, 178] width 48 height 14
select select "DEACTIVE"
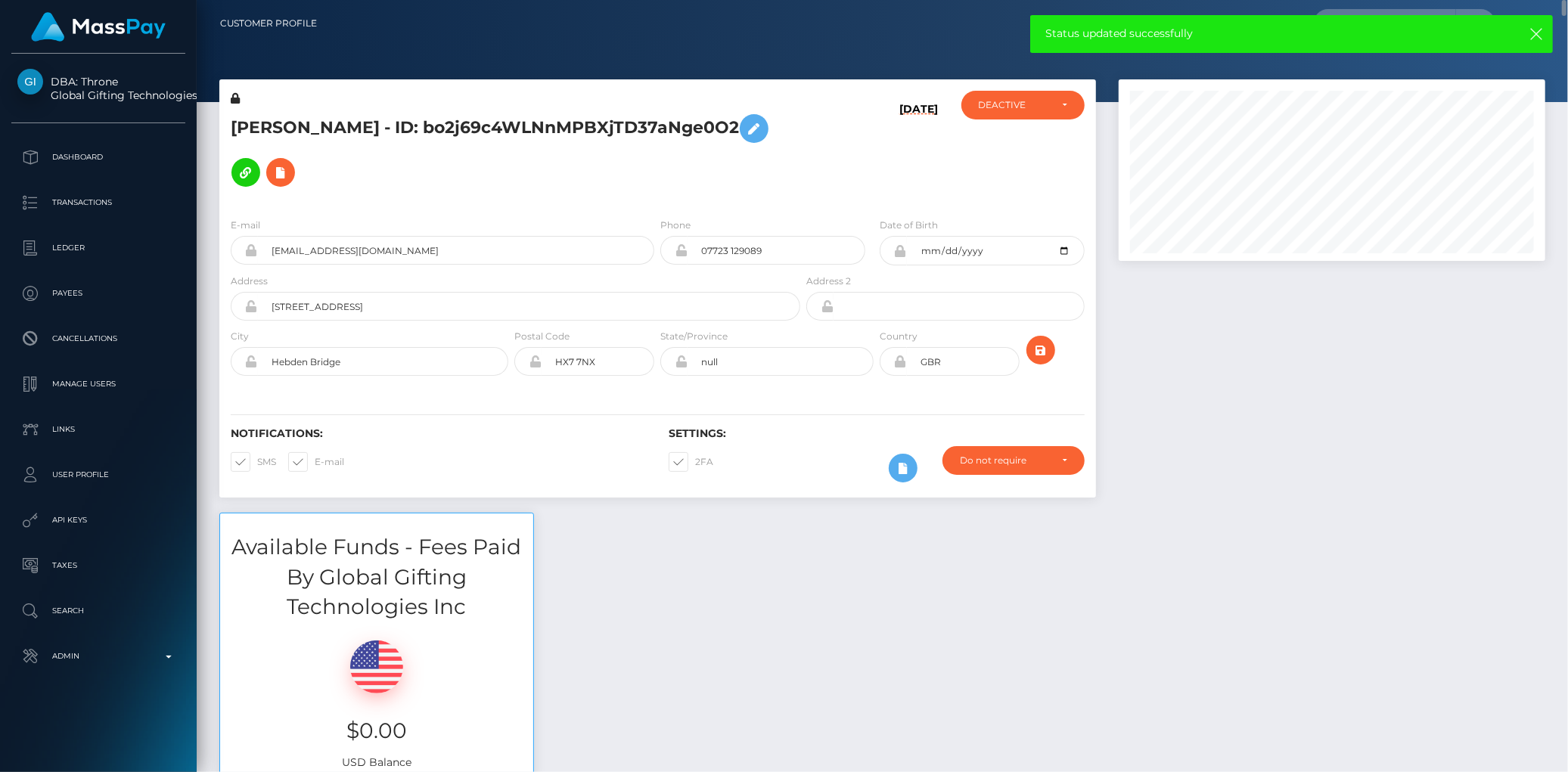
click at [315, 456] on span at bounding box center [315, 462] width 0 height 11
click at [315, 452] on input "E-mail" at bounding box center [320, 457] width 10 height 10
checkbox input "false"
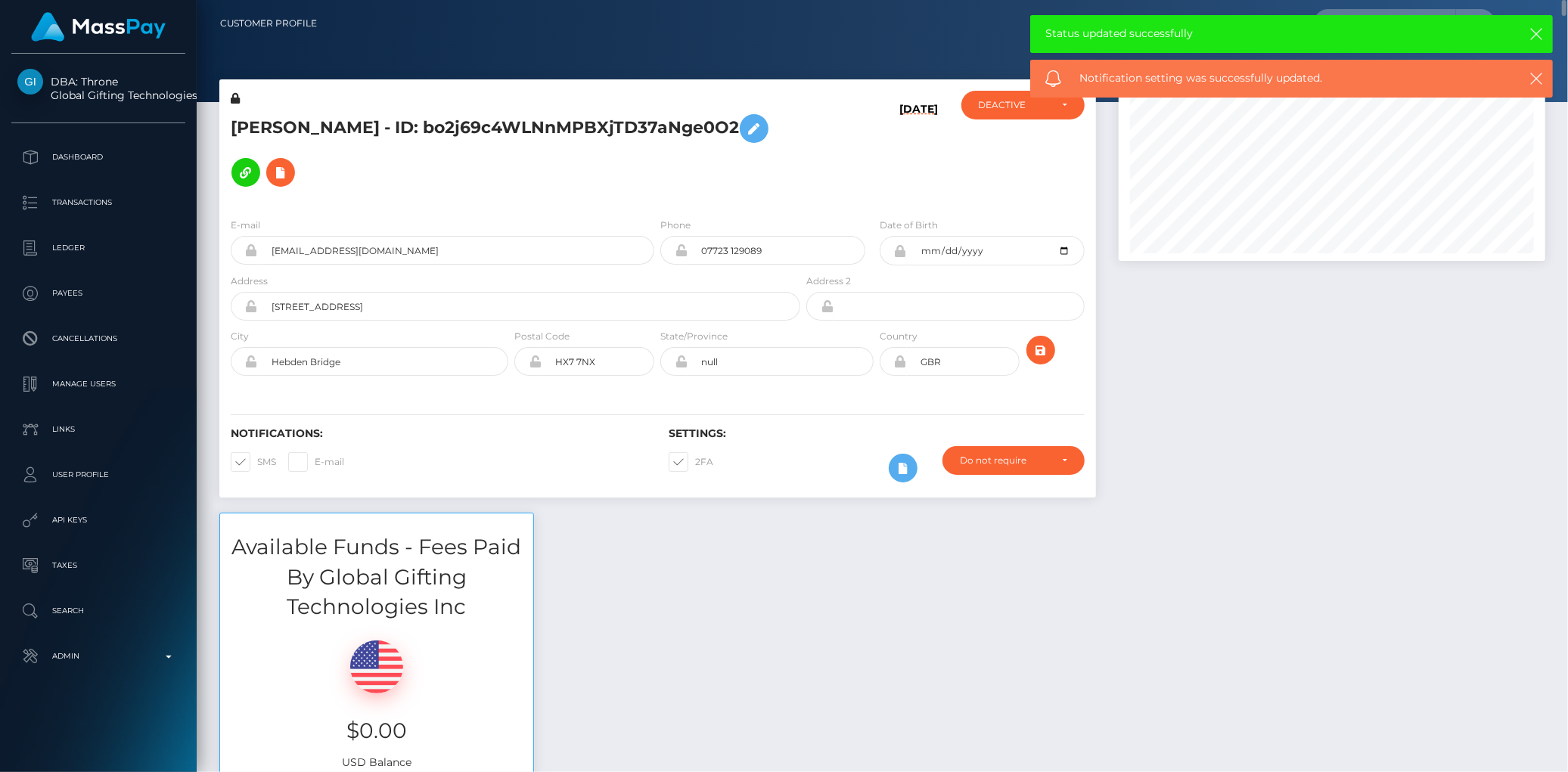
click at [257, 456] on span at bounding box center [257, 462] width 0 height 11
click at [257, 452] on input "SMS" at bounding box center [262, 457] width 10 height 10
checkbox input "false"
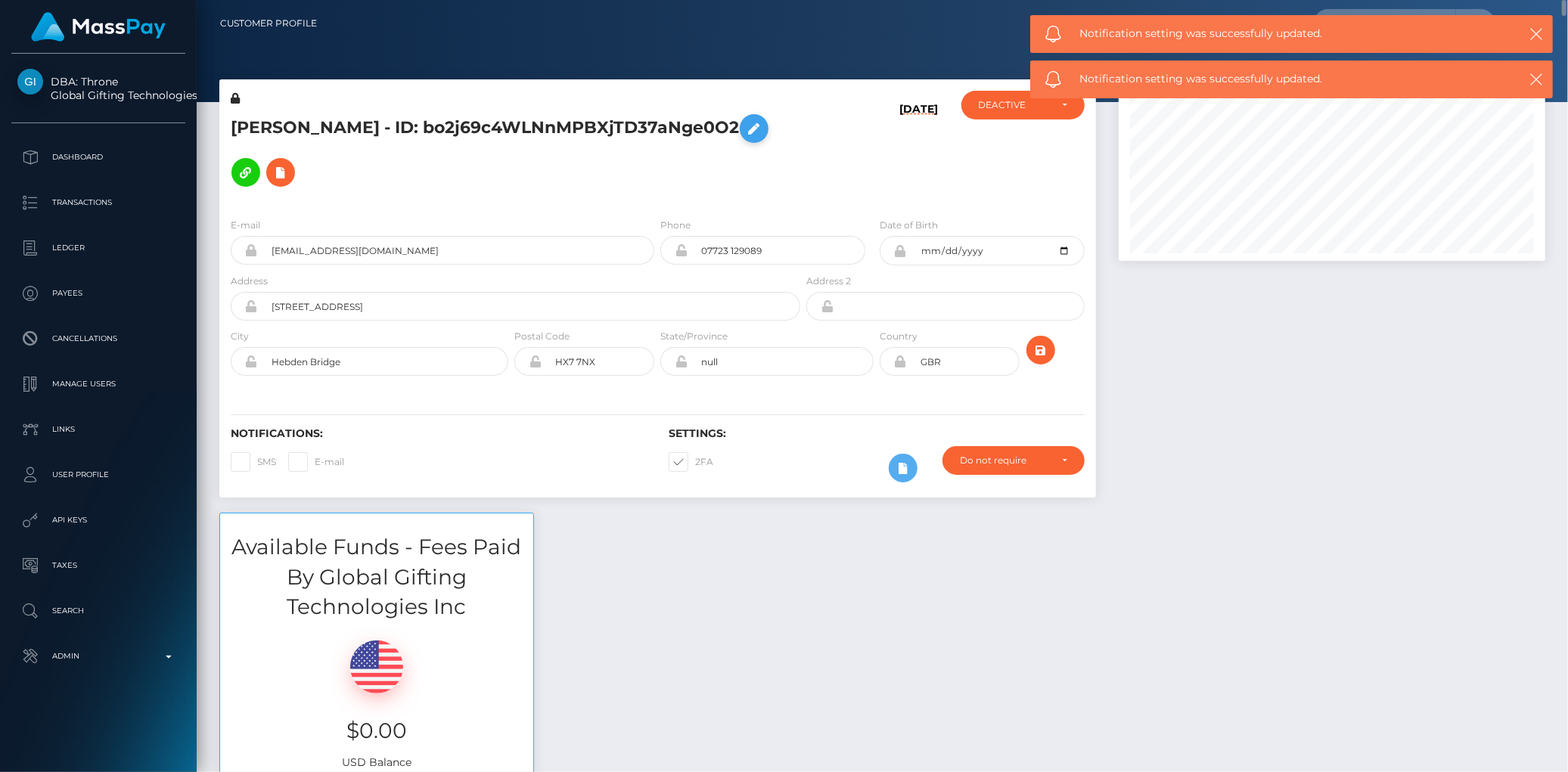
click at [745, 138] on icon at bounding box center [754, 129] width 18 height 19
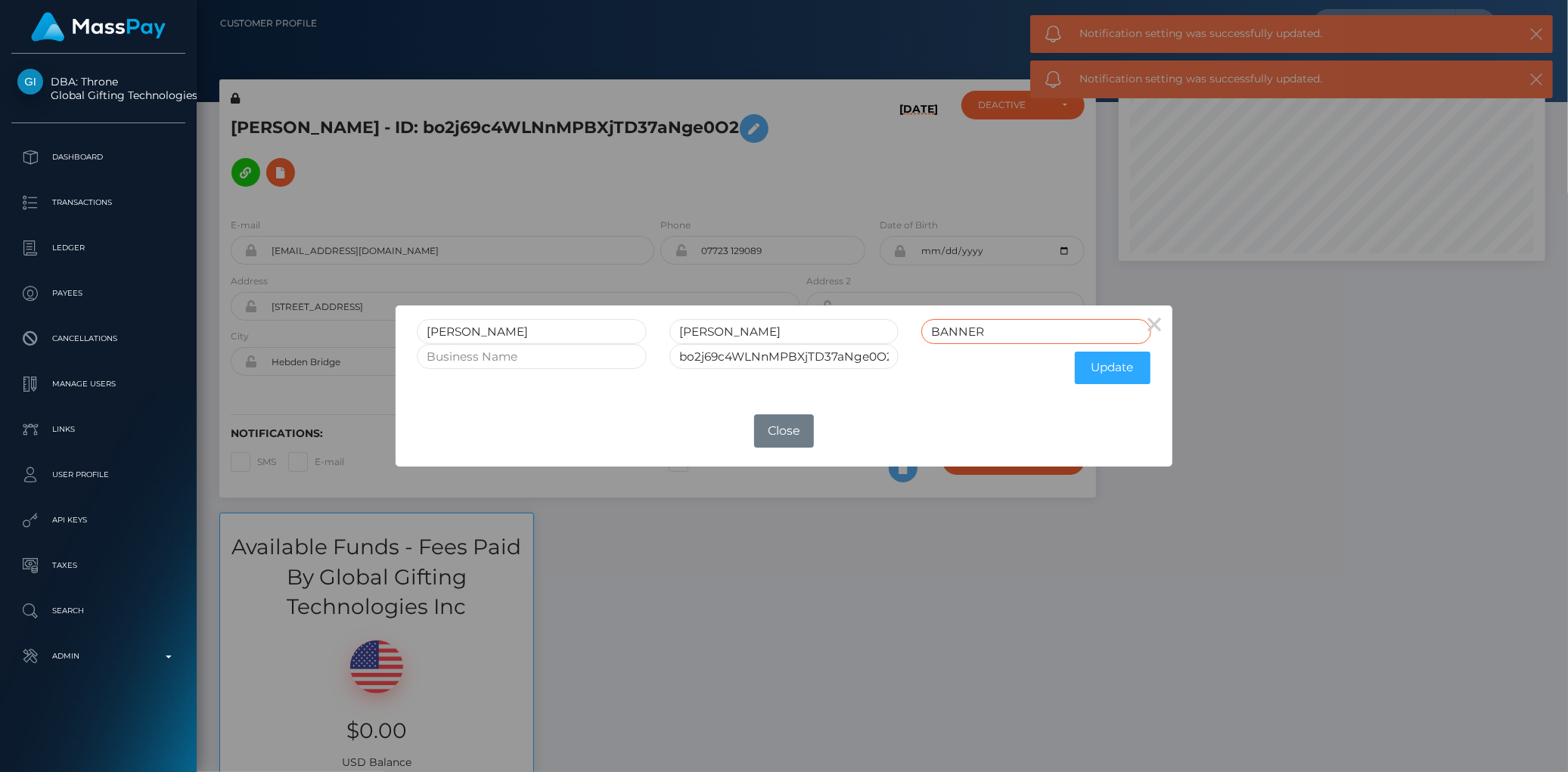
click at [1000, 329] on input "BANNER" at bounding box center [1035, 331] width 229 height 25
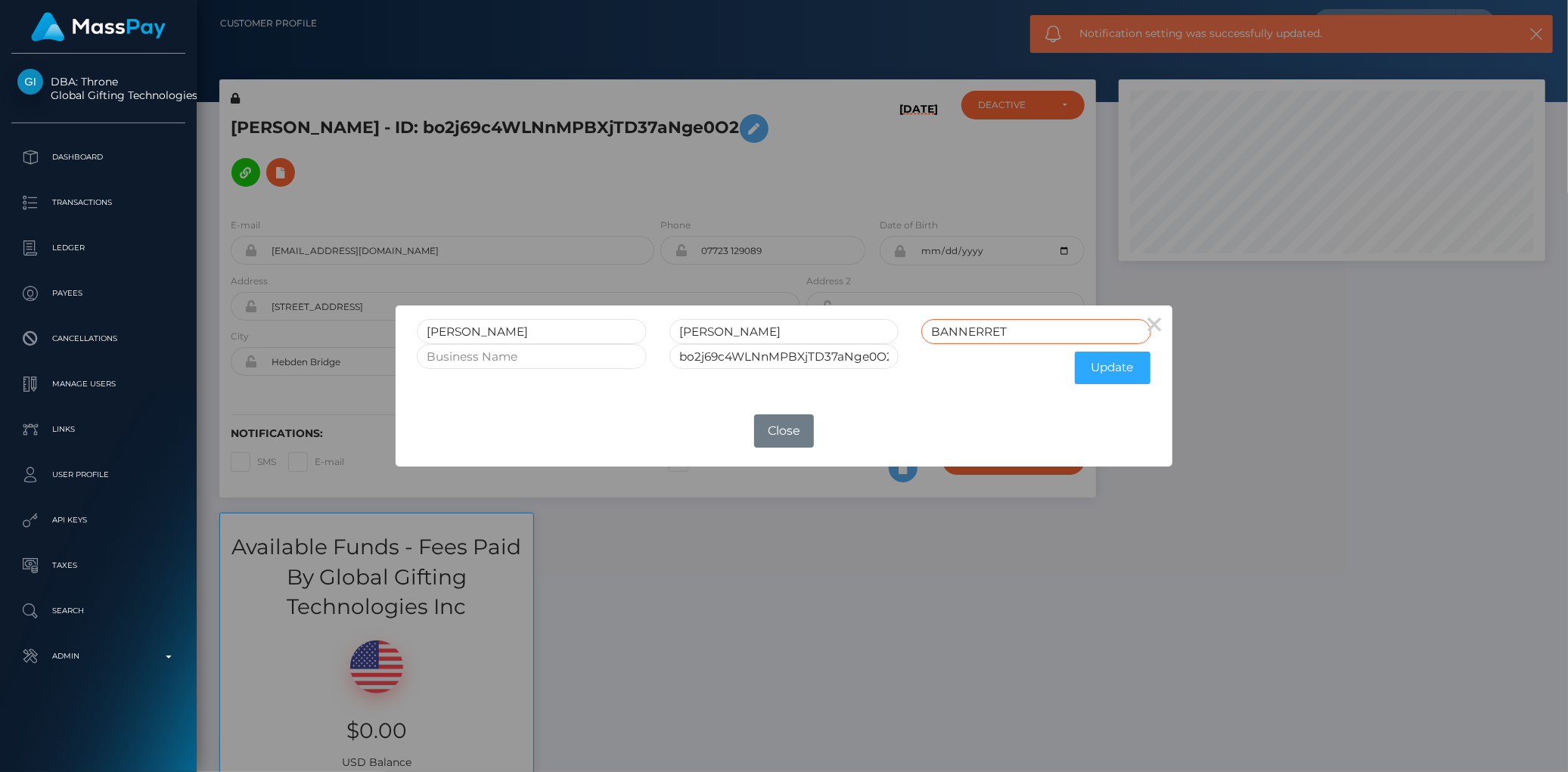
type input "BANNERRET"
click at [799, 370] on div "bo2j69c4WLNnMPBXjTD37aNge0O2" at bounding box center [784, 367] width 252 height 48
click at [798, 363] on input "bo2j69c4WLNnMPBXjTD37aNge0O2" at bounding box center [784, 356] width 229 height 25
click at [794, 350] on input "bo2j69c4WLNnMPBXjTD37aNge0O2" at bounding box center [784, 356] width 229 height 25
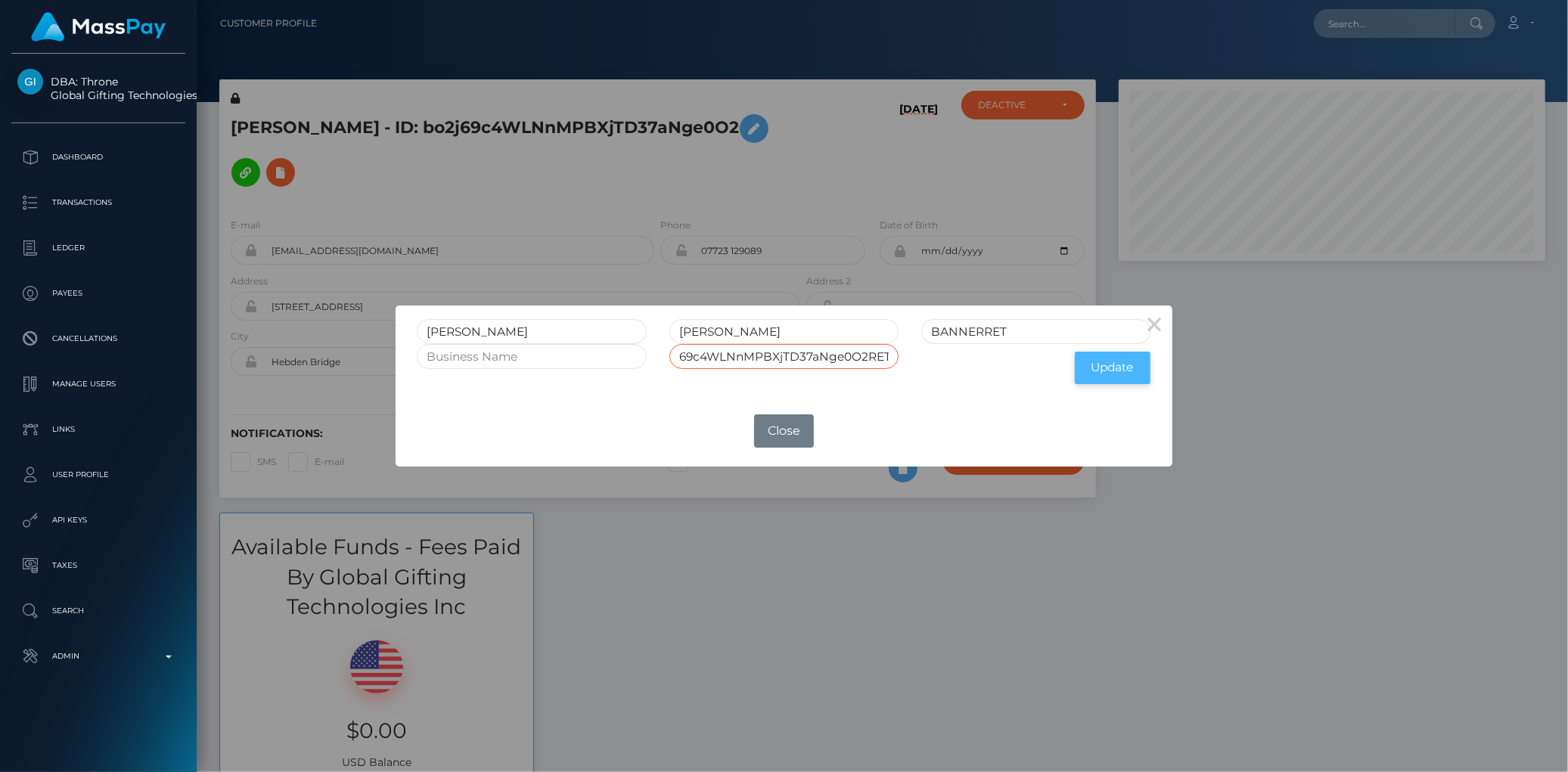
type input "bo2j69c4WLNnMPBXjTD37aNge0O2RET"
click at [1100, 369] on button "Update" at bounding box center [1112, 367] width 76 height 33
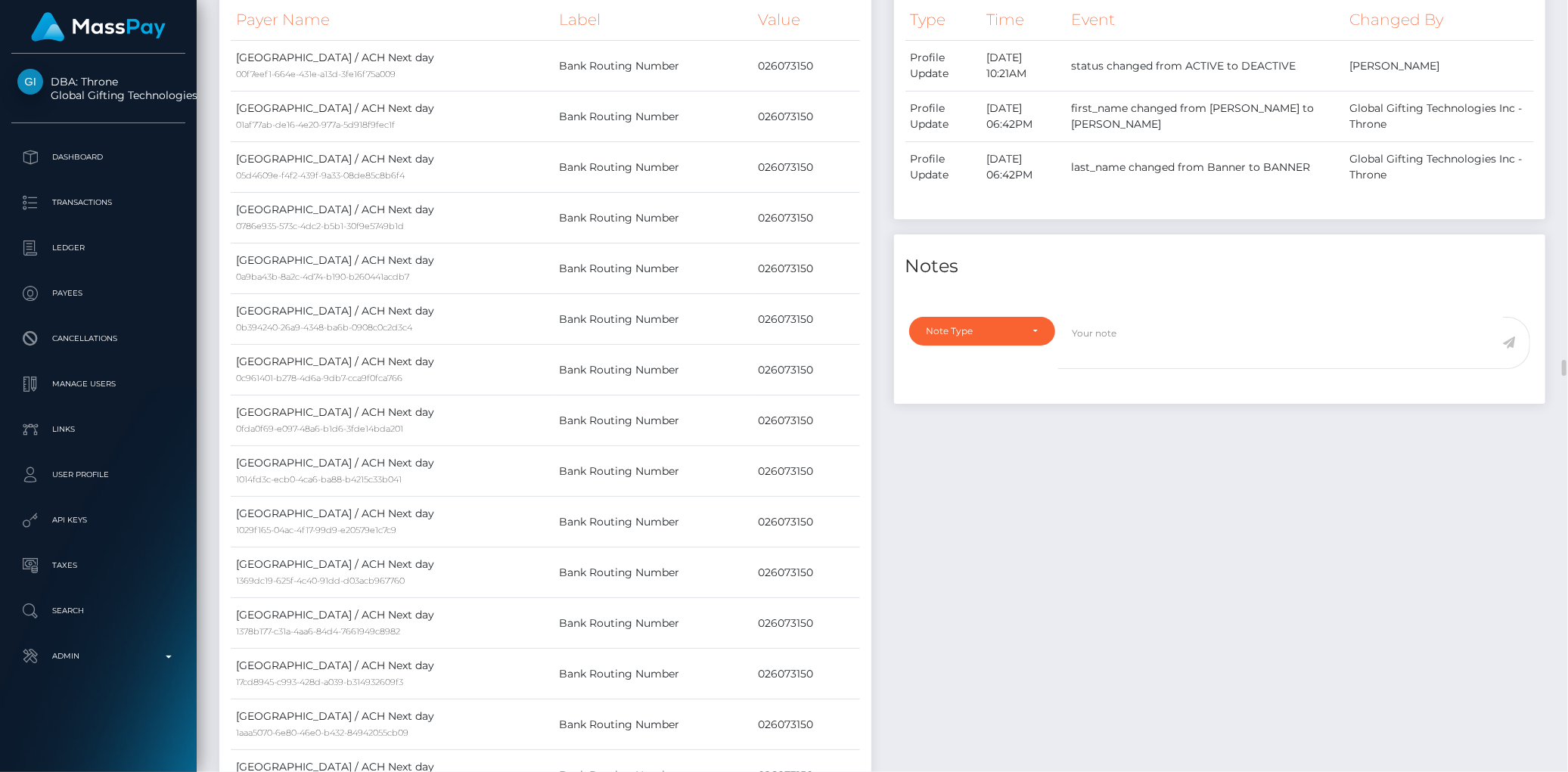
scroll to position [755848, 755908]
click at [971, 336] on div "Note Type" at bounding box center [973, 331] width 94 height 12
click at [966, 465] on link "General" at bounding box center [982, 467] width 147 height 28
select select "GENERAL"
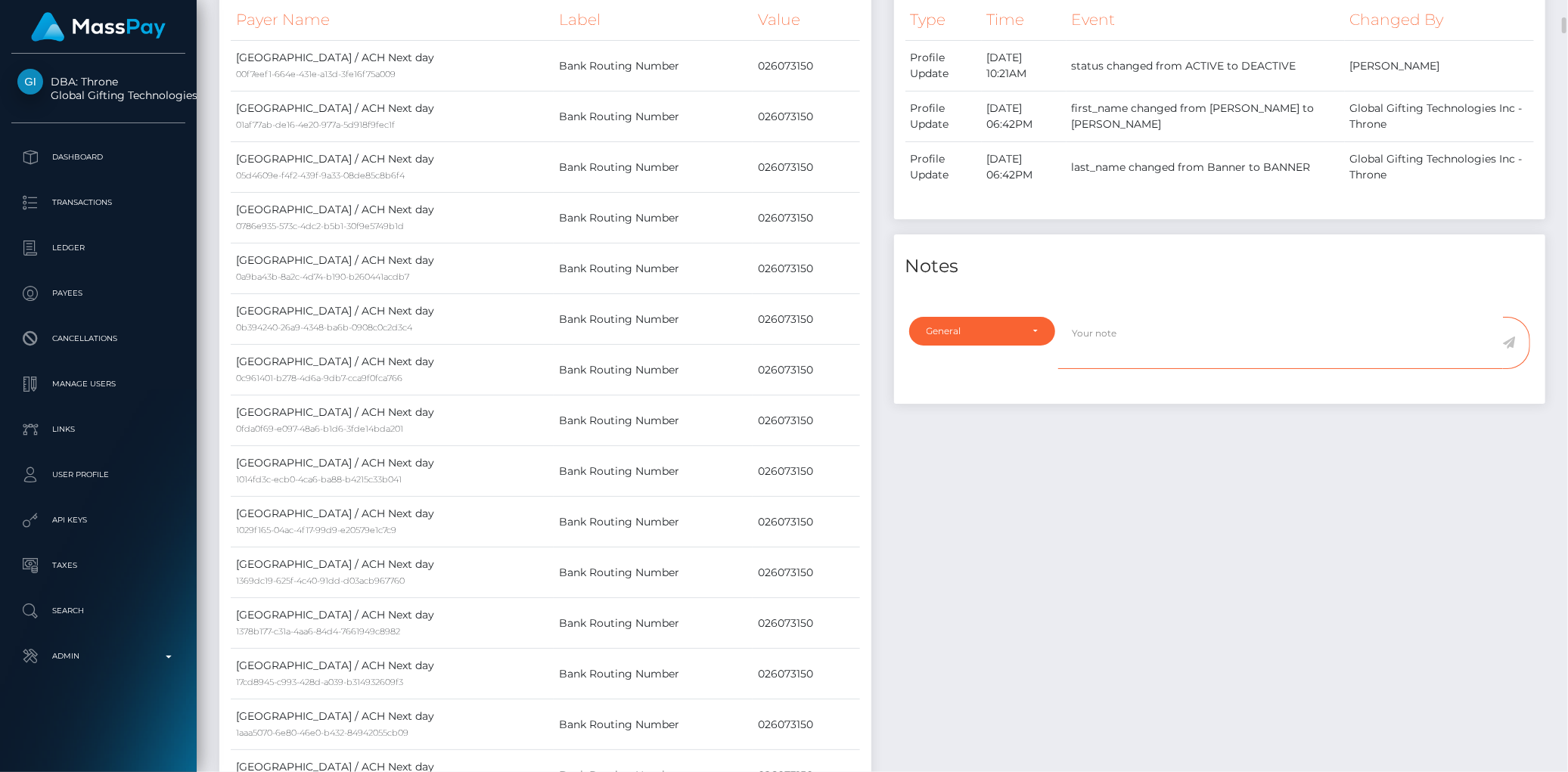
click at [1104, 337] on textarea at bounding box center [1281, 343] width 445 height 52
paste textarea "Ticket #128938"
type textarea "Retired as per Ticket #128938 (no longer has access to his email)"
click at [1510, 344] on icon at bounding box center [1509, 342] width 13 height 12
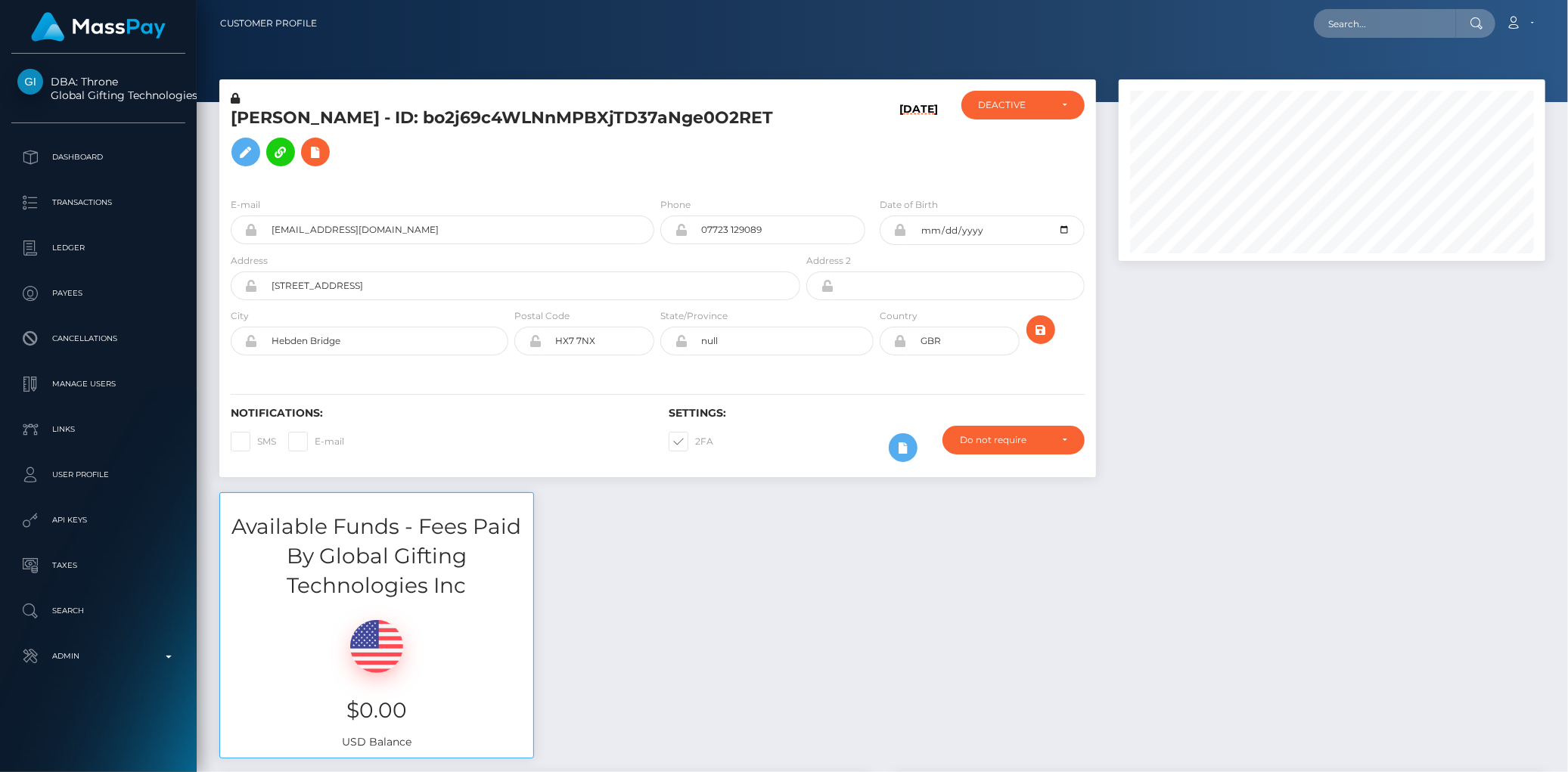
scroll to position [181, 426]
click at [1328, 2] on nav "Customer Profile Loading... Loading... Account" at bounding box center [882, 23] width 1372 height 47
click at [1340, 15] on input "text" at bounding box center [1385, 23] width 142 height 29
paste input "MSP4da780eeaea0fe1"
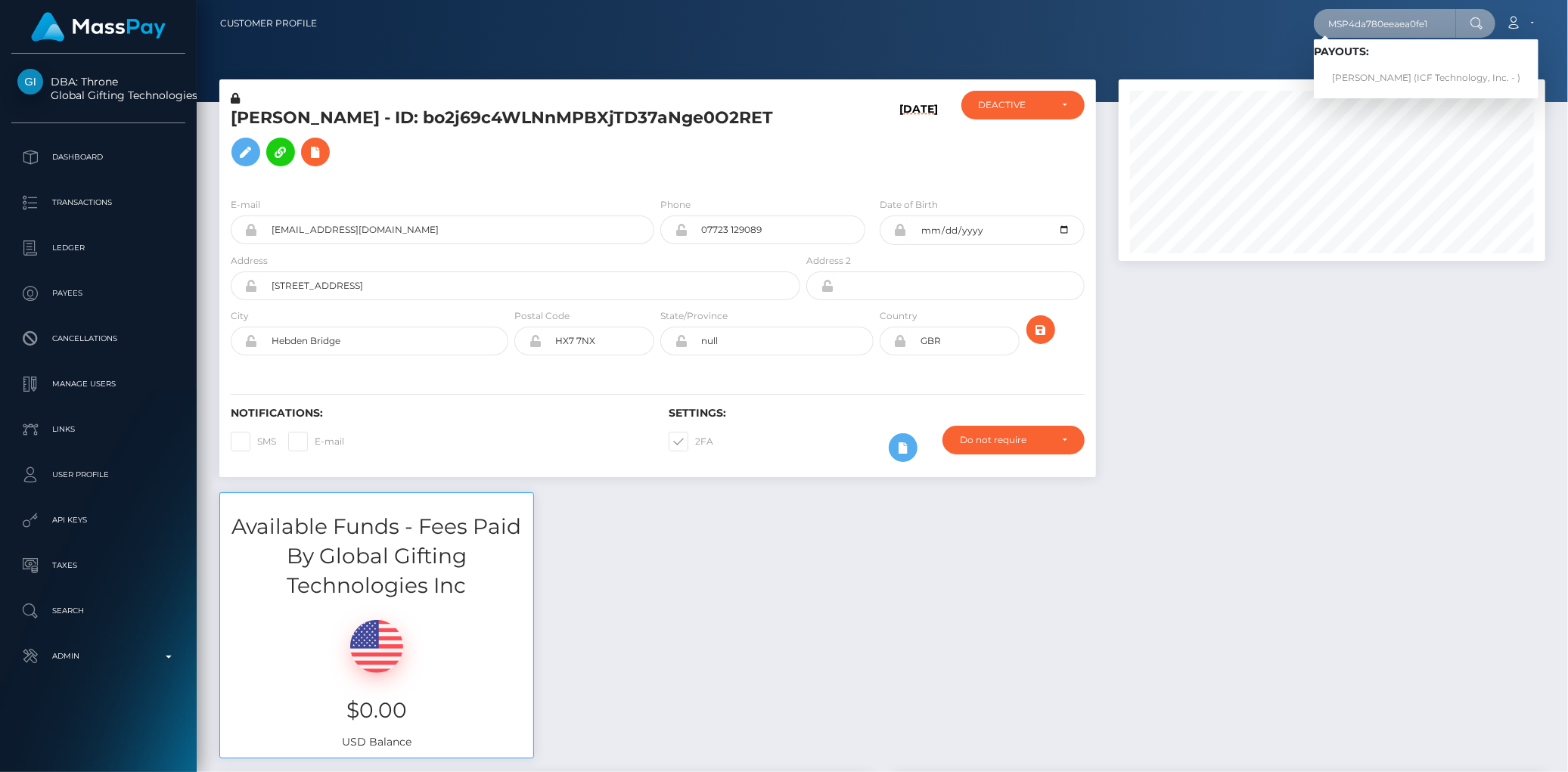
type input "MSP4da780eeaea0fe1"
click at [1367, 78] on link "Nina Vladimirovna Ovchinnikova (ICF Technology, Inc. - )" at bounding box center [1426, 79] width 224 height 28
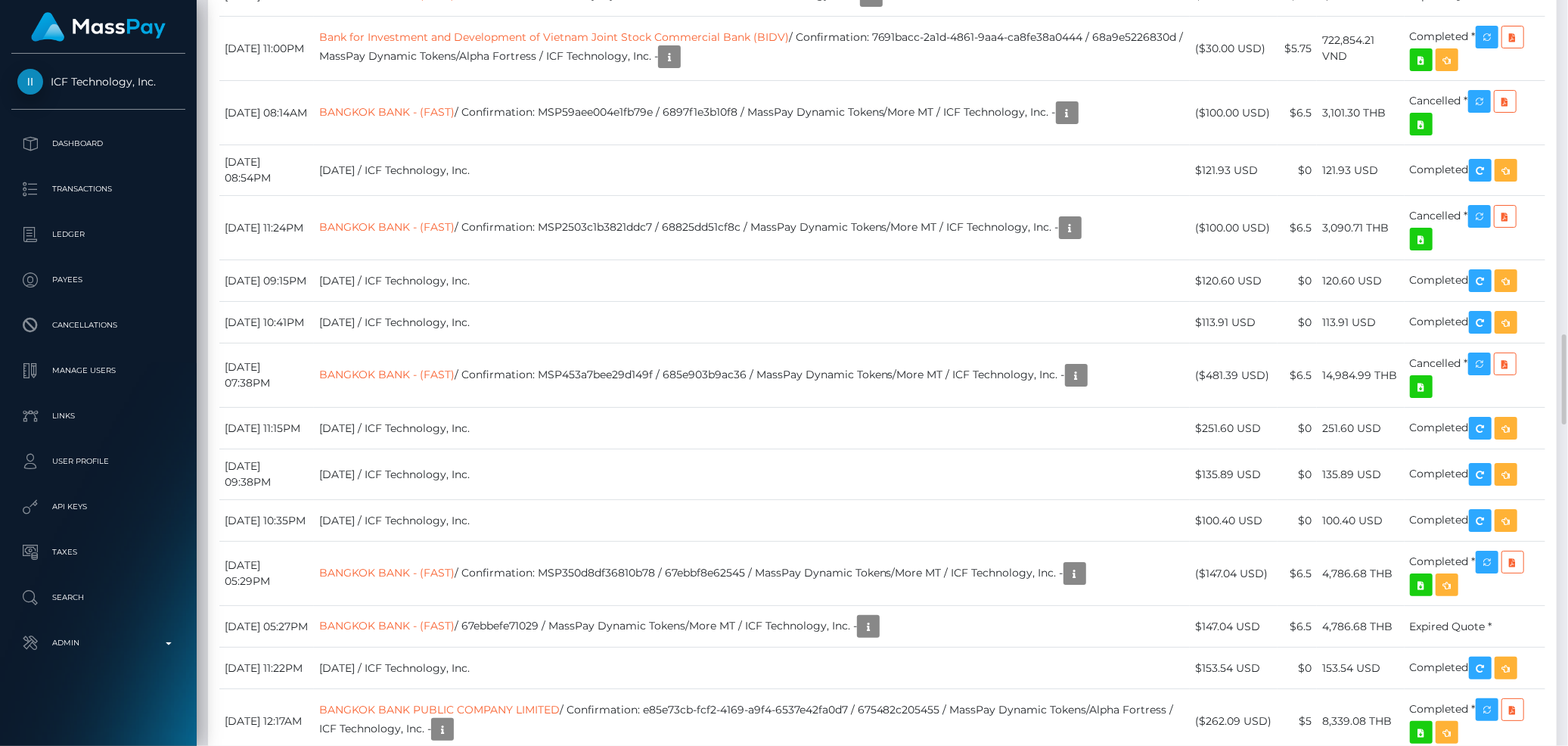
scroll to position [181, 426]
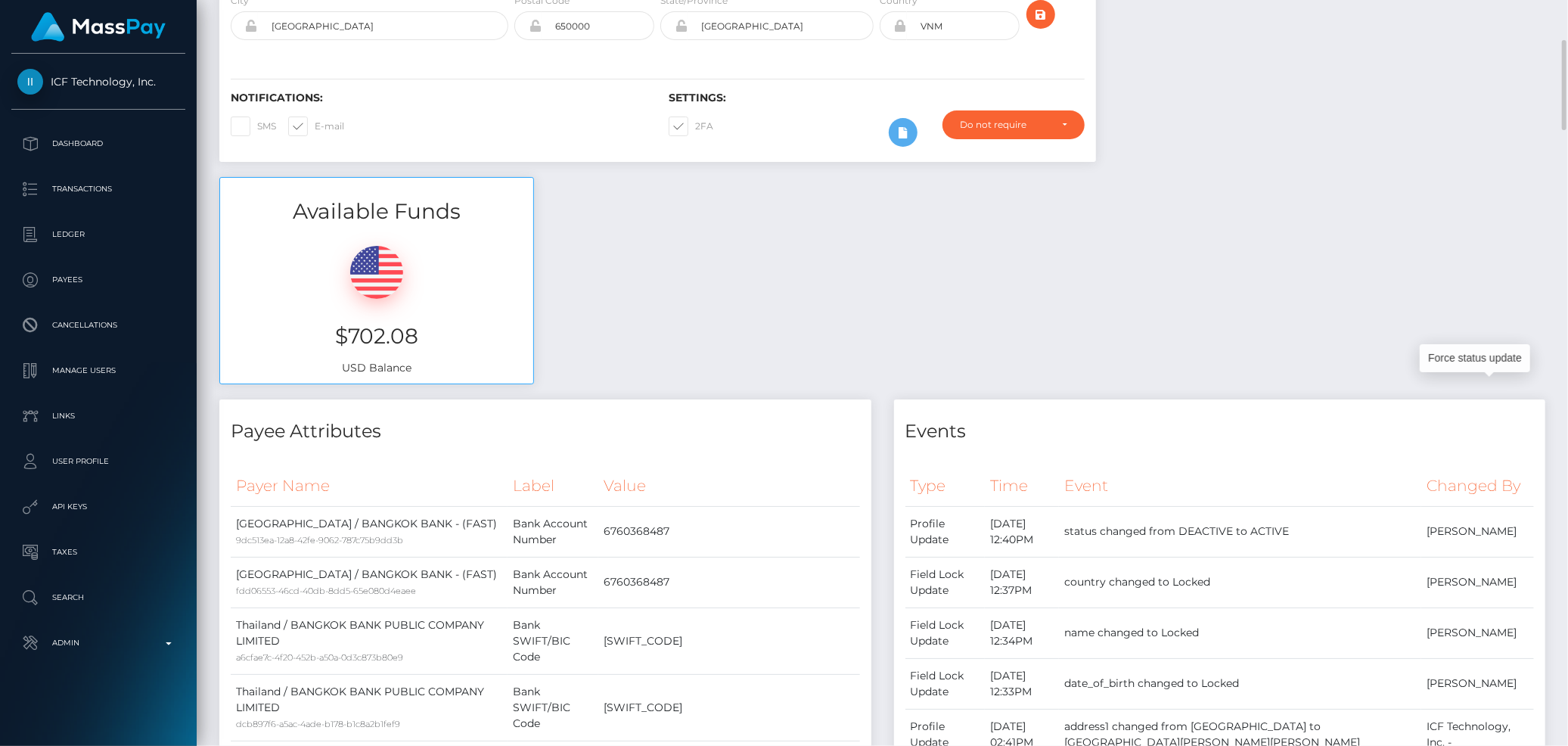
scroll to position [0, 0]
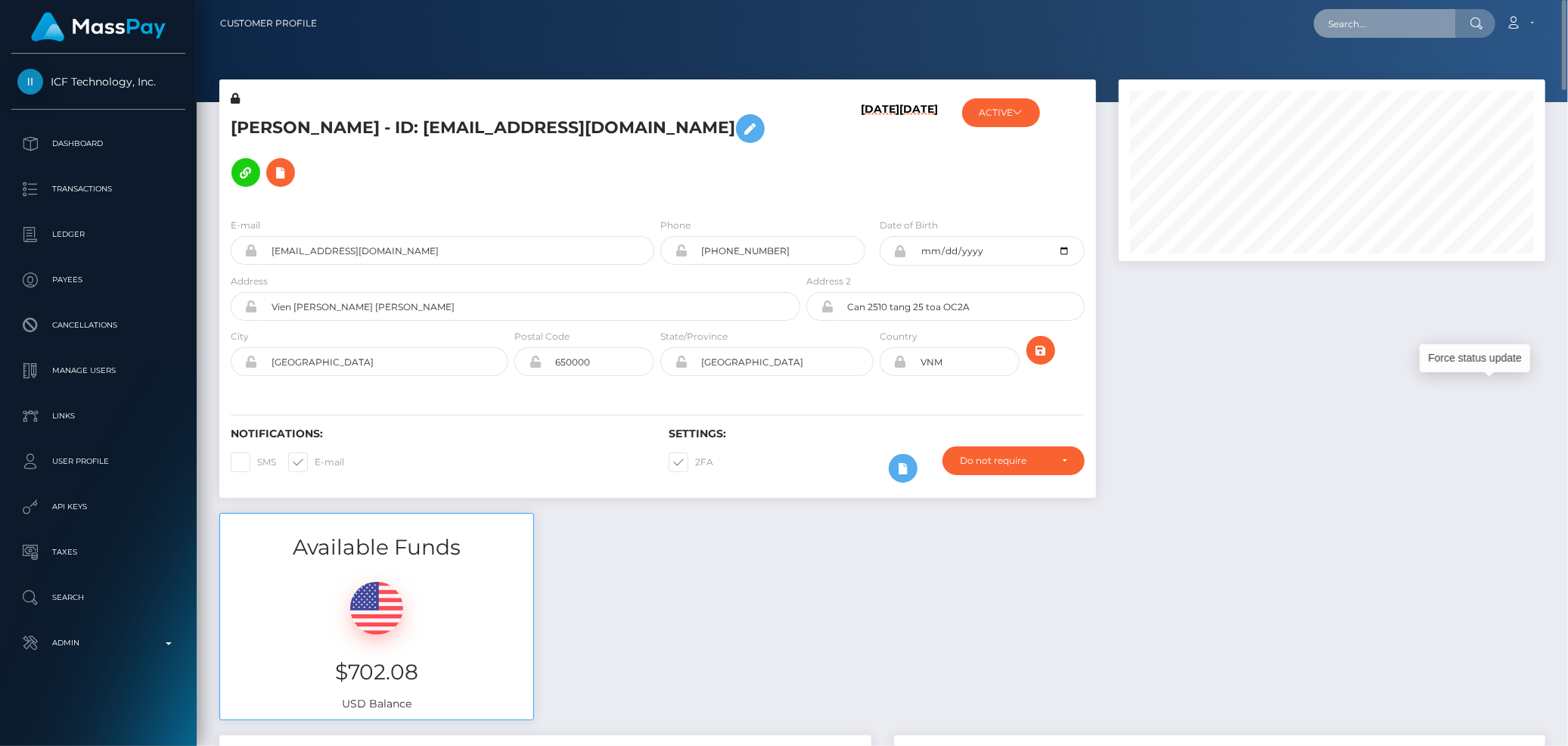
click at [1405, 30] on input "text" at bounding box center [1385, 23] width 142 height 29
paste input "MSP4904c52812191bc"
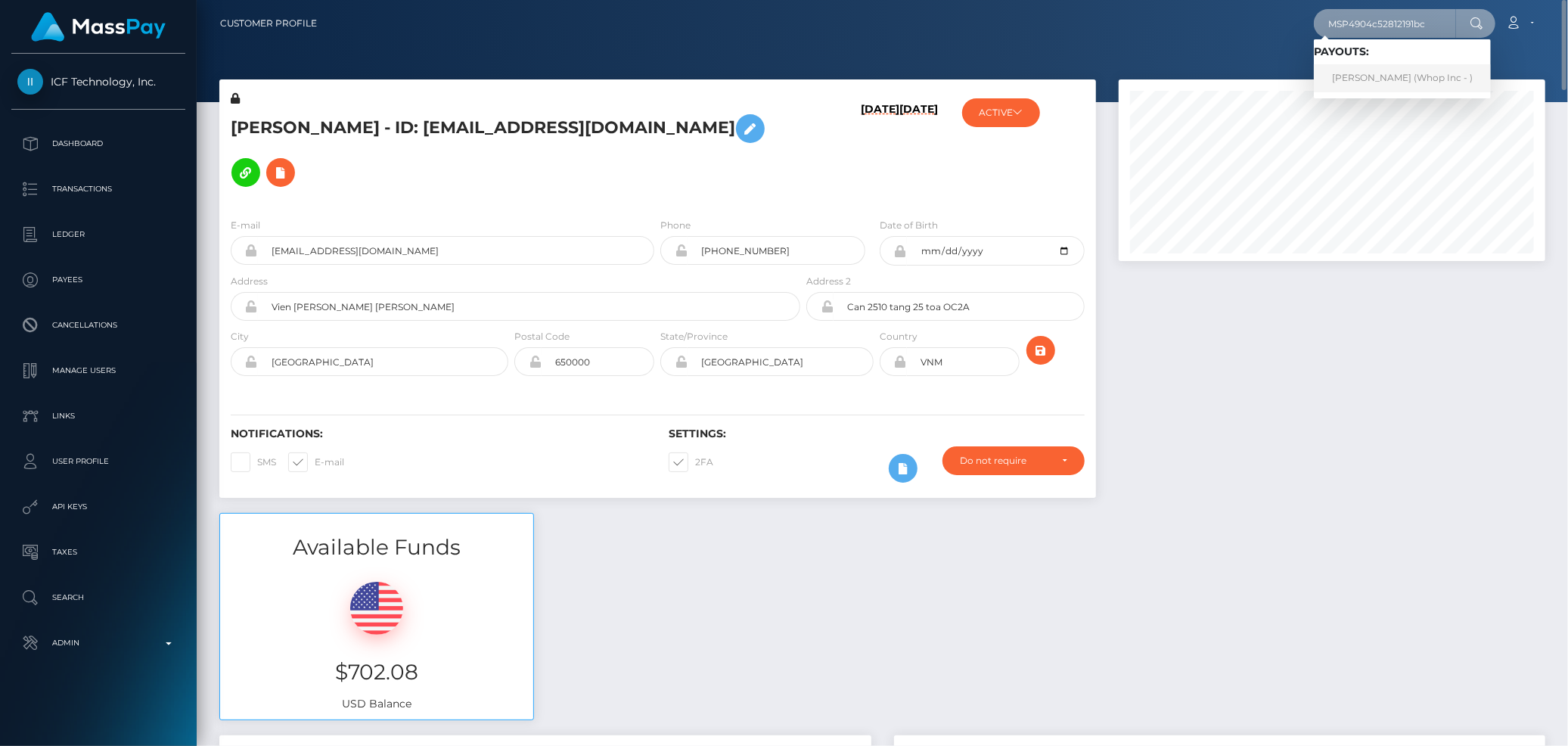
type input "MSP4904c52812191bc"
click at [1357, 80] on link "Muhammad Younas (Whop Inc - )" at bounding box center [1402, 79] width 177 height 28
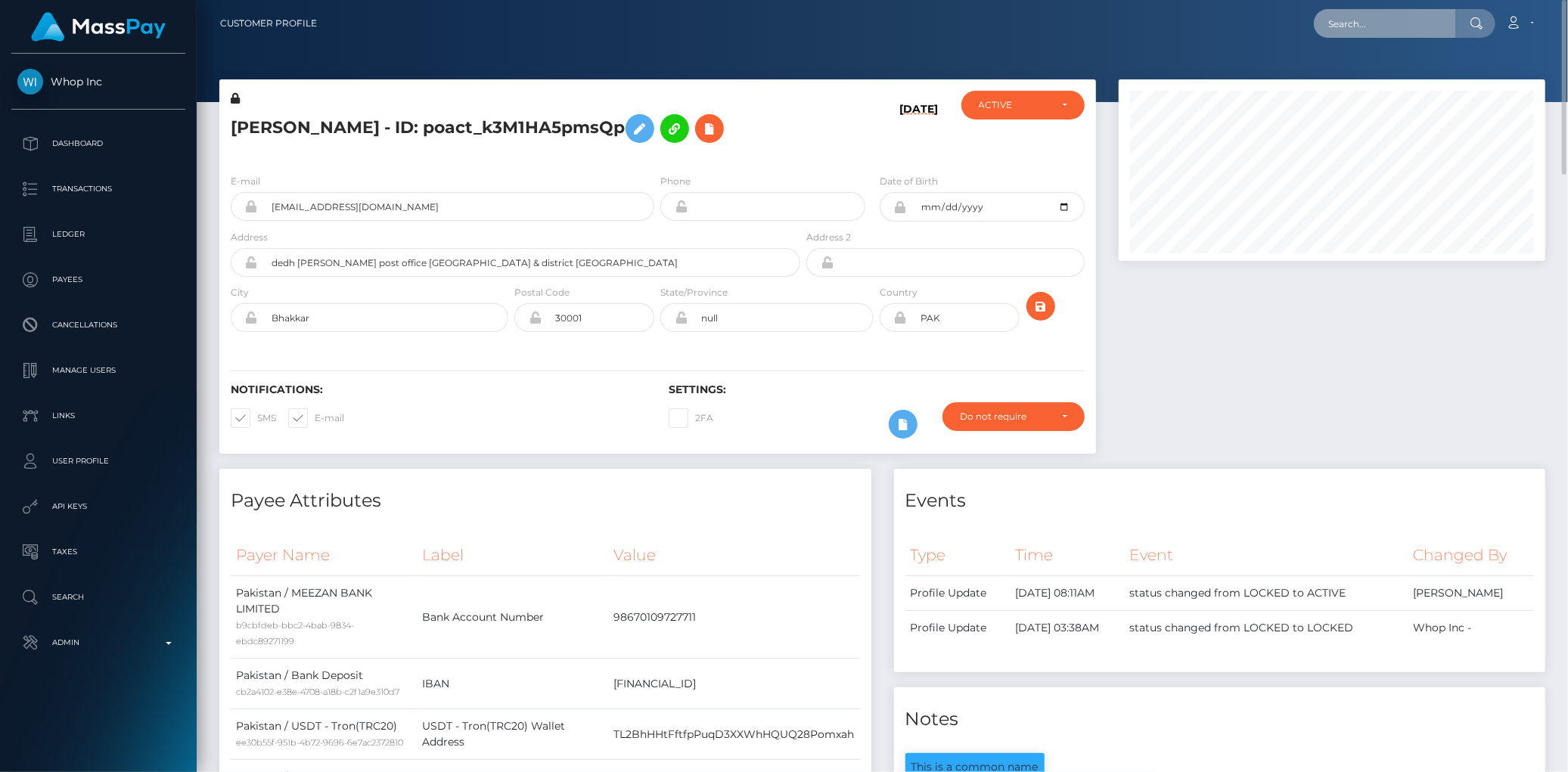
click at [1388, 28] on input "text" at bounding box center [1385, 23] width 142 height 29
paste input "MSP7a0e5b1f9502edb"
type input "MSP7a0e5b1f9502edb"
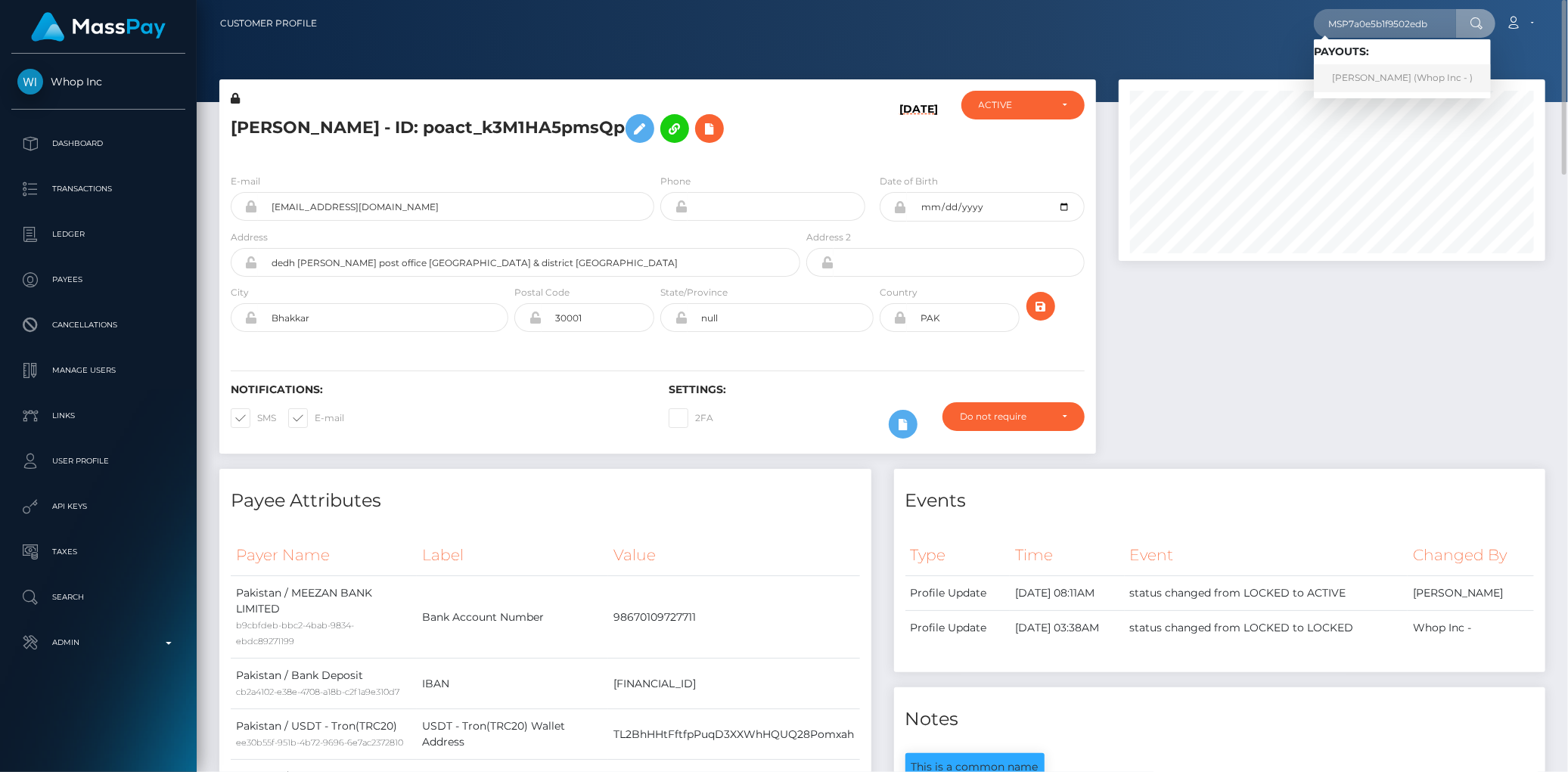
click at [1370, 69] on link "[PERSON_NAME] (Whop Inc - )" at bounding box center [1402, 79] width 177 height 28
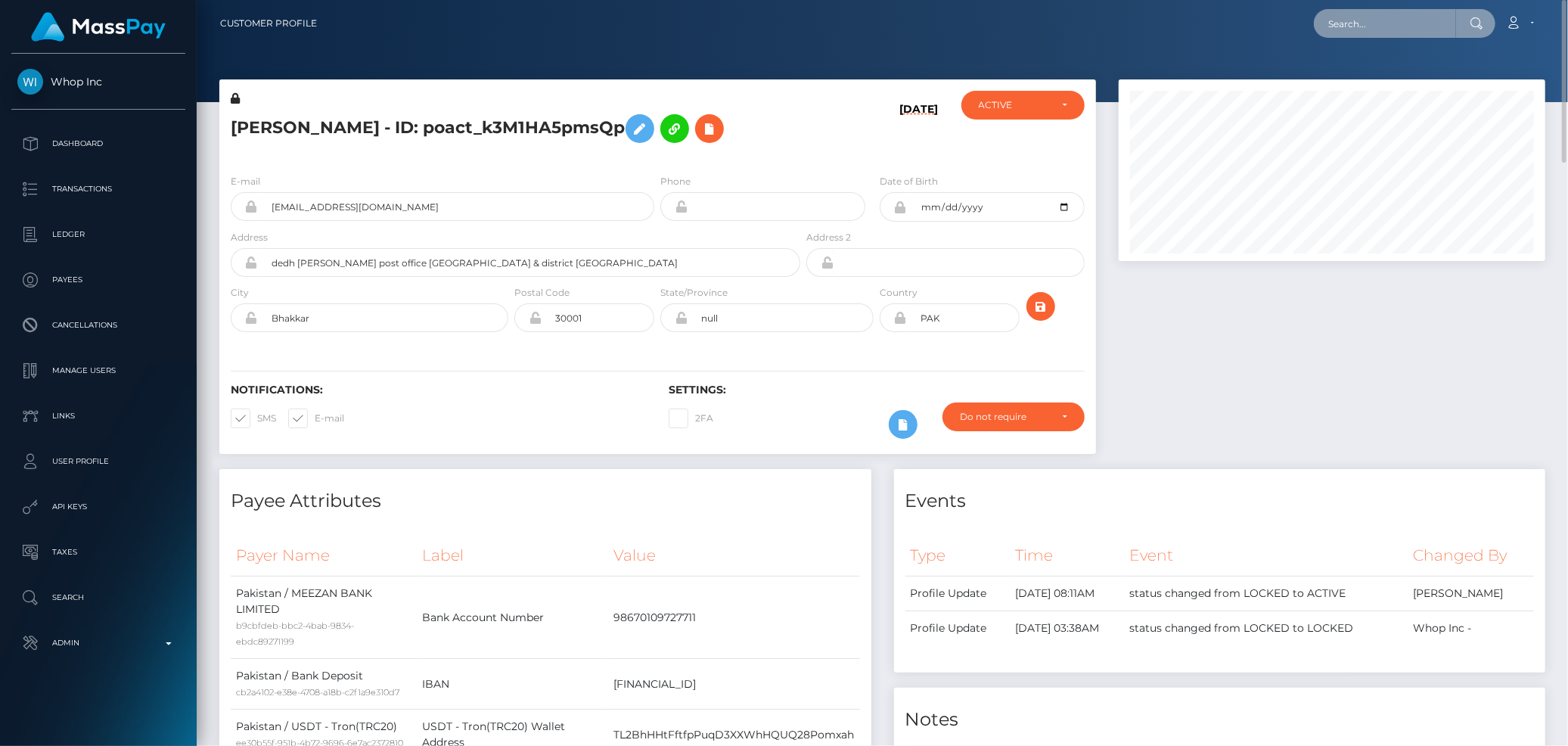
click at [1370, 32] on input "text" at bounding box center [1385, 23] width 142 height 29
paste input "MSP4a562239610ebf8"
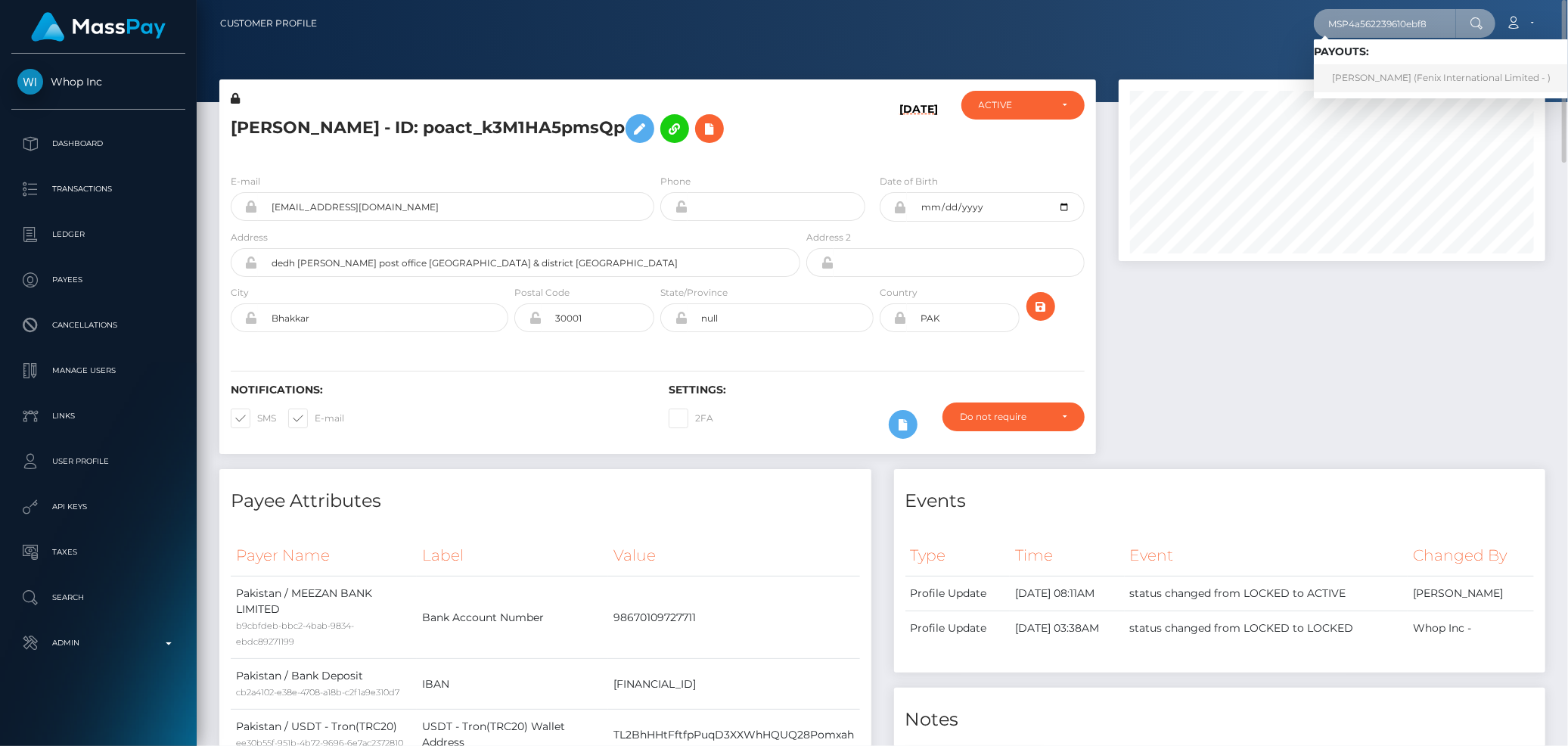
type input "MSP4a562239610ebf8"
click at [1356, 71] on link "[PERSON_NAME] (Fenix International Limited - )" at bounding box center [1441, 79] width 255 height 28
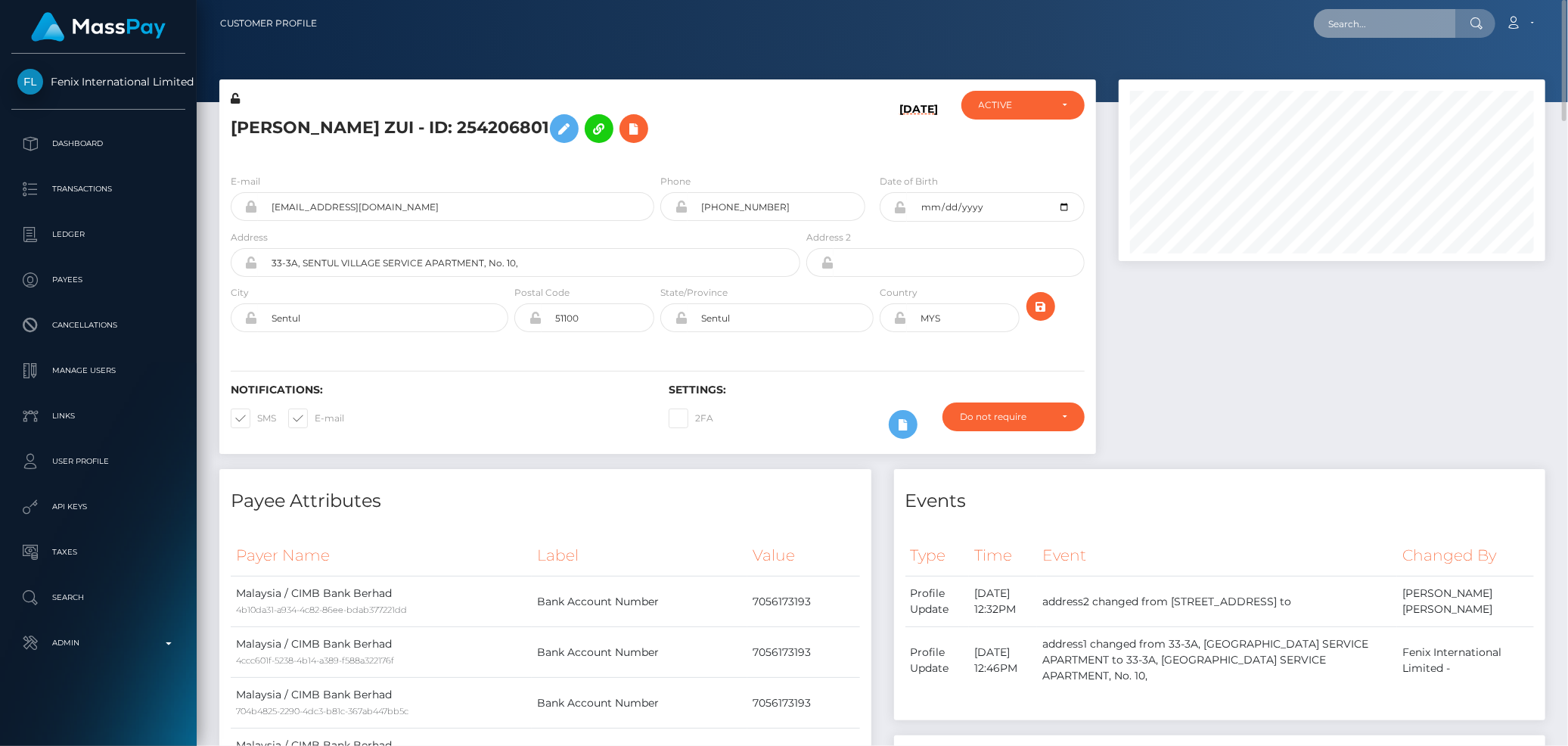
click at [1383, 29] on input "text" at bounding box center [1385, 23] width 142 height 29
paste input "MSP519b5132e5f0010"
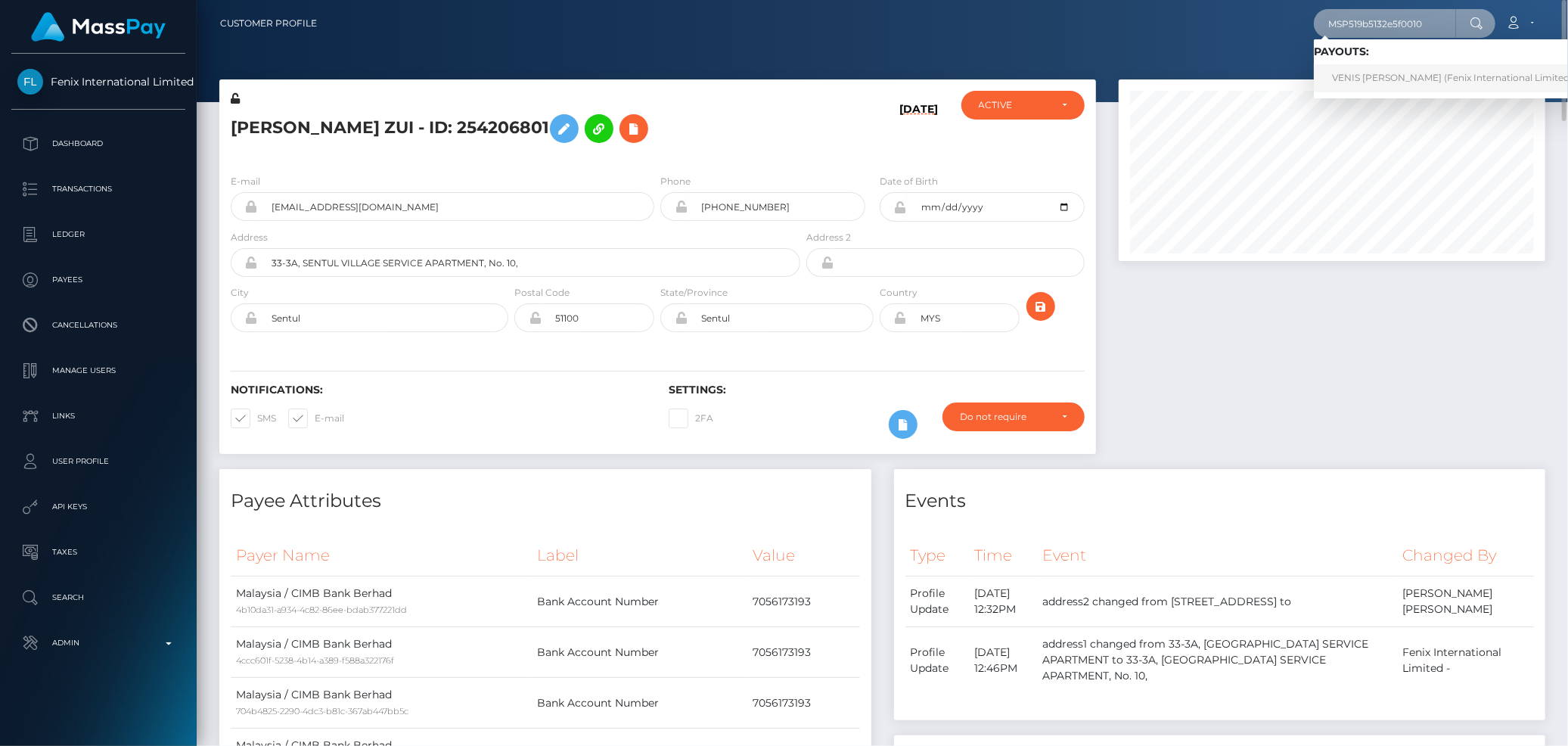
type input "MSP519b5132e5f0010"
click at [1366, 81] on link "VENIS [PERSON_NAME] (Fenix International Limited - )" at bounding box center [1456, 79] width 285 height 28
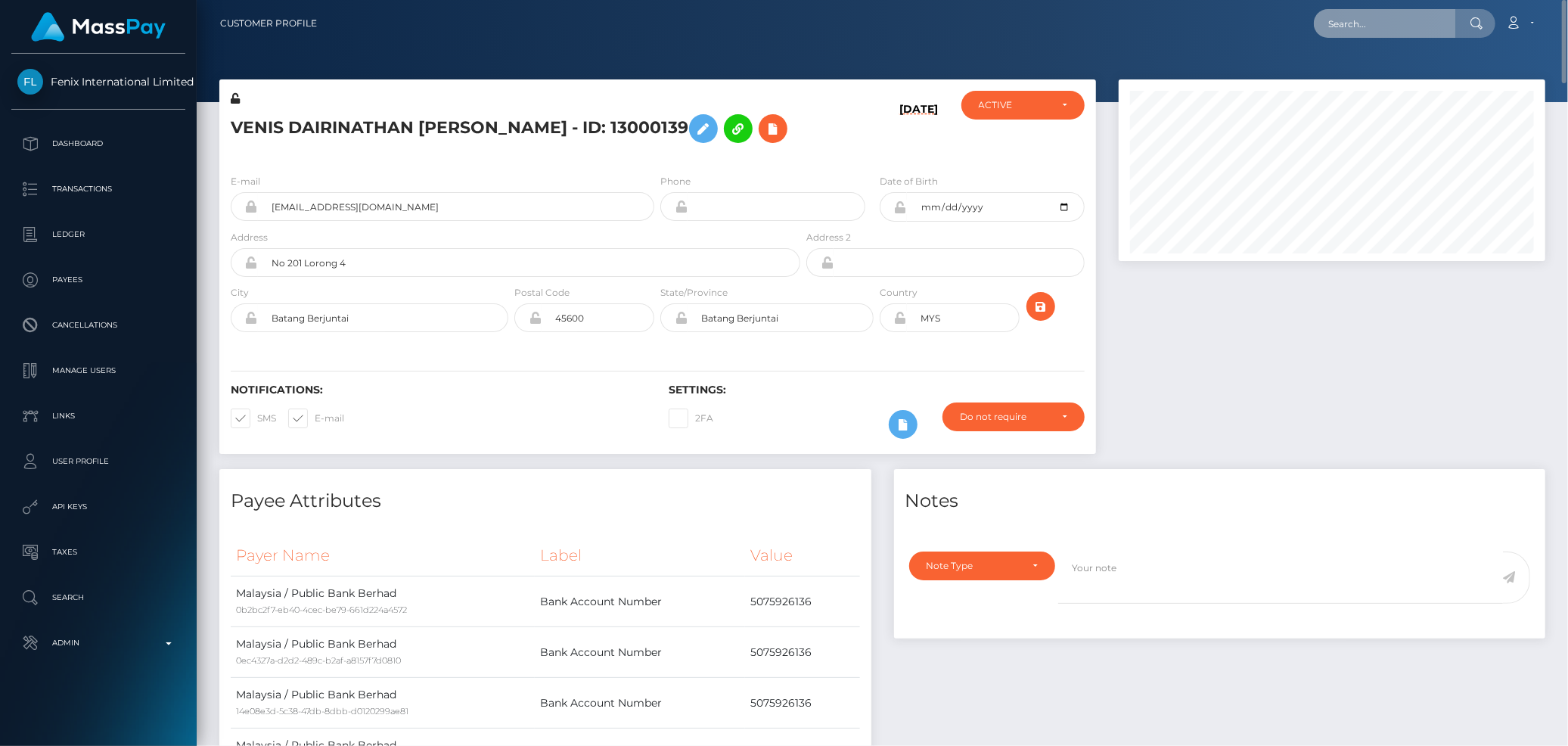
click at [1371, 35] on input "text" at bounding box center [1385, 23] width 142 height 29
paste input "MSP81ae1d696a180b3"
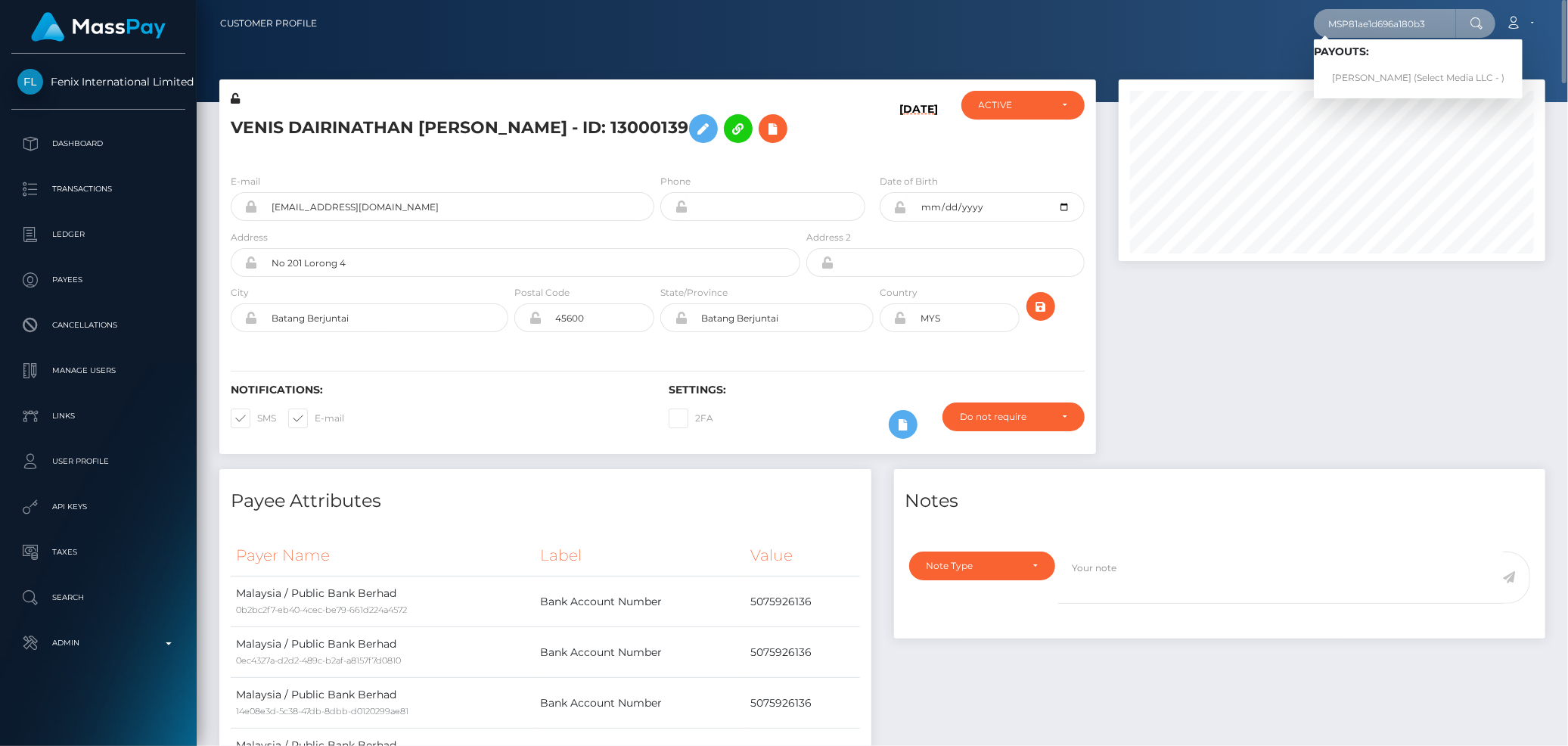
type input "MSP81ae1d696a180b3"
click at [1362, 77] on link "[PERSON_NAME] (Select Media LLC - )" at bounding box center [1417, 79] width 209 height 28
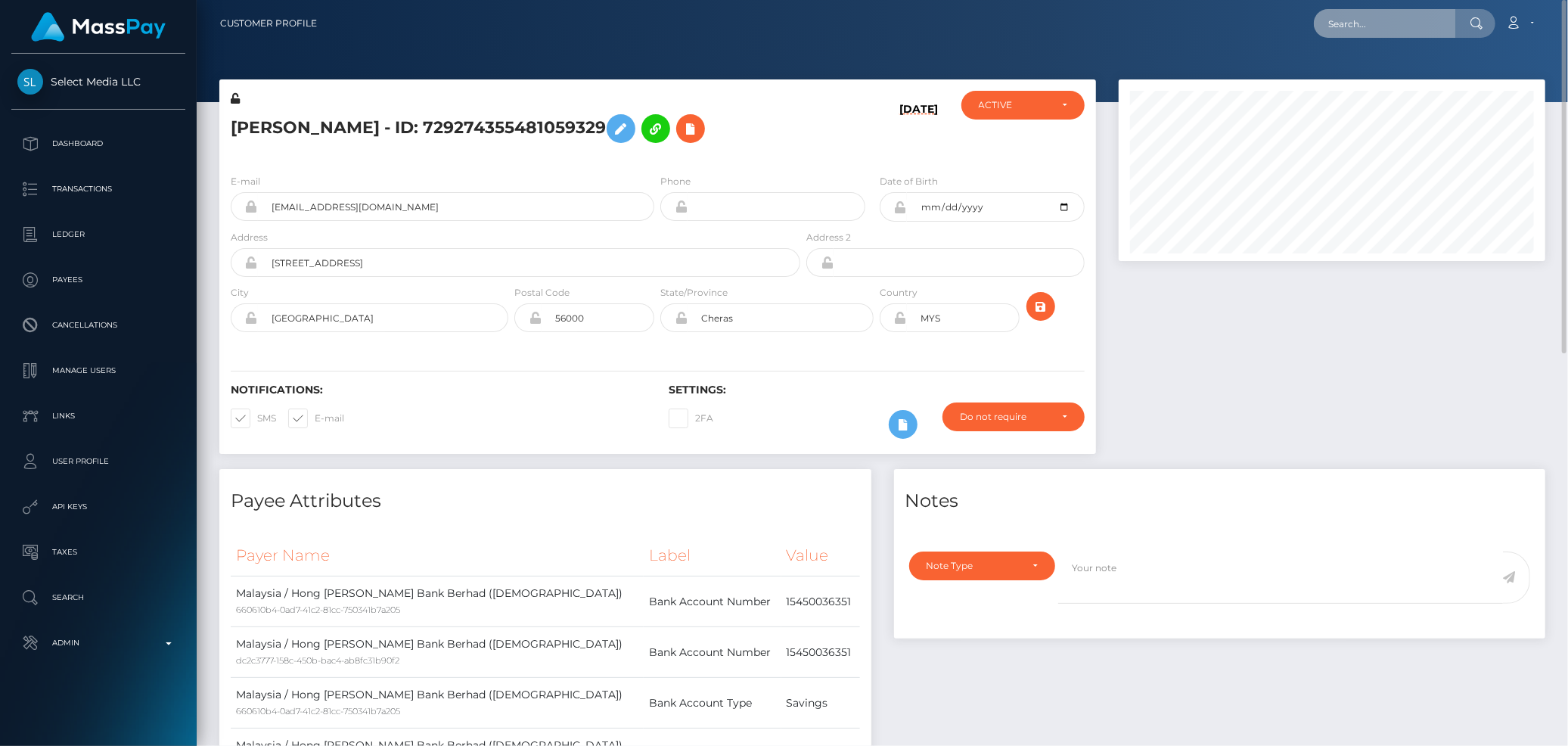
click at [1388, 35] on input "text" at bounding box center [1385, 23] width 142 height 29
paste input "MSPe7fbb1aed945fcd"
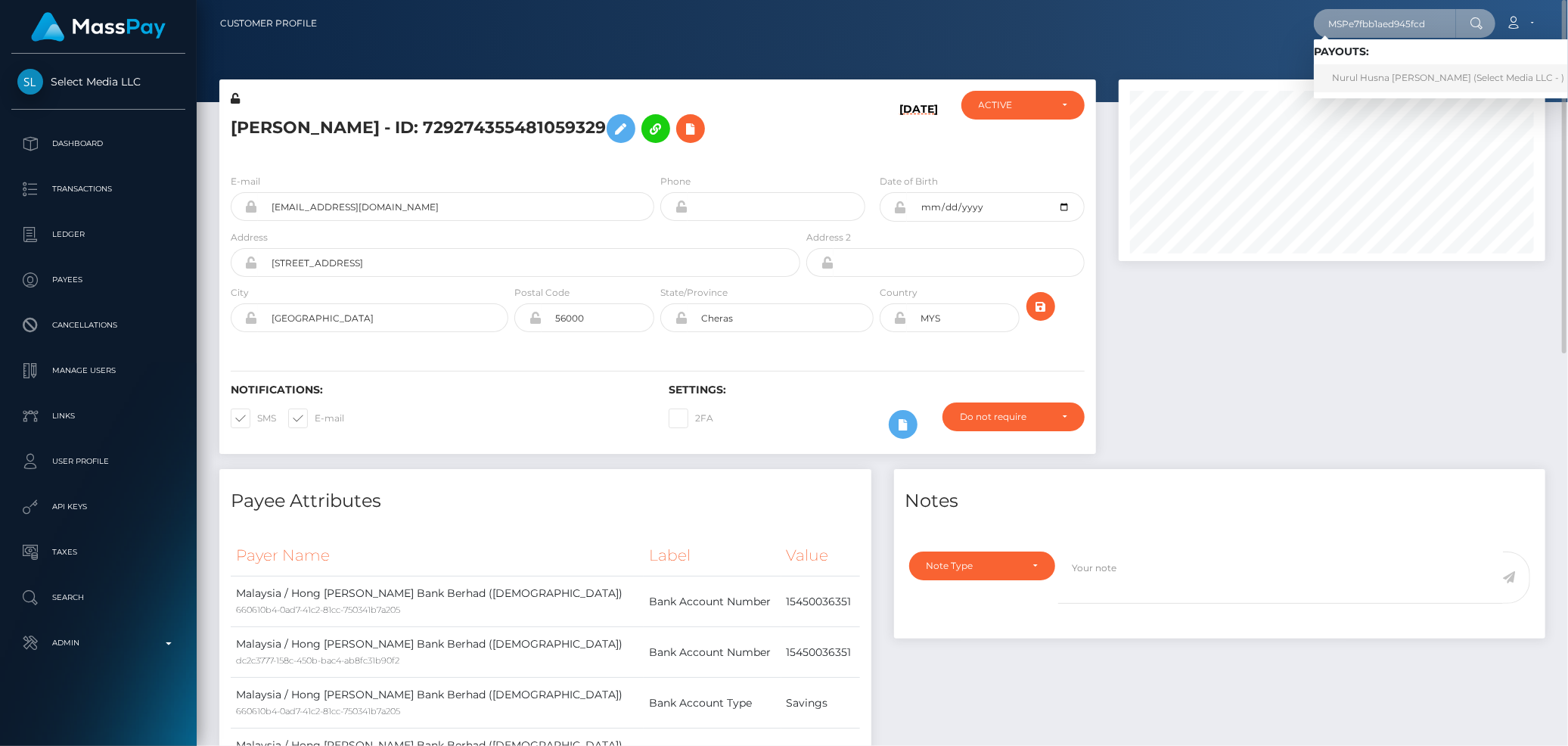
type input "MSPe7fbb1aed945fcd"
click at [1392, 77] on link "Nurul Husna Binti Abd Jalil (Select Media LLC - )" at bounding box center [1447, 79] width 268 height 28
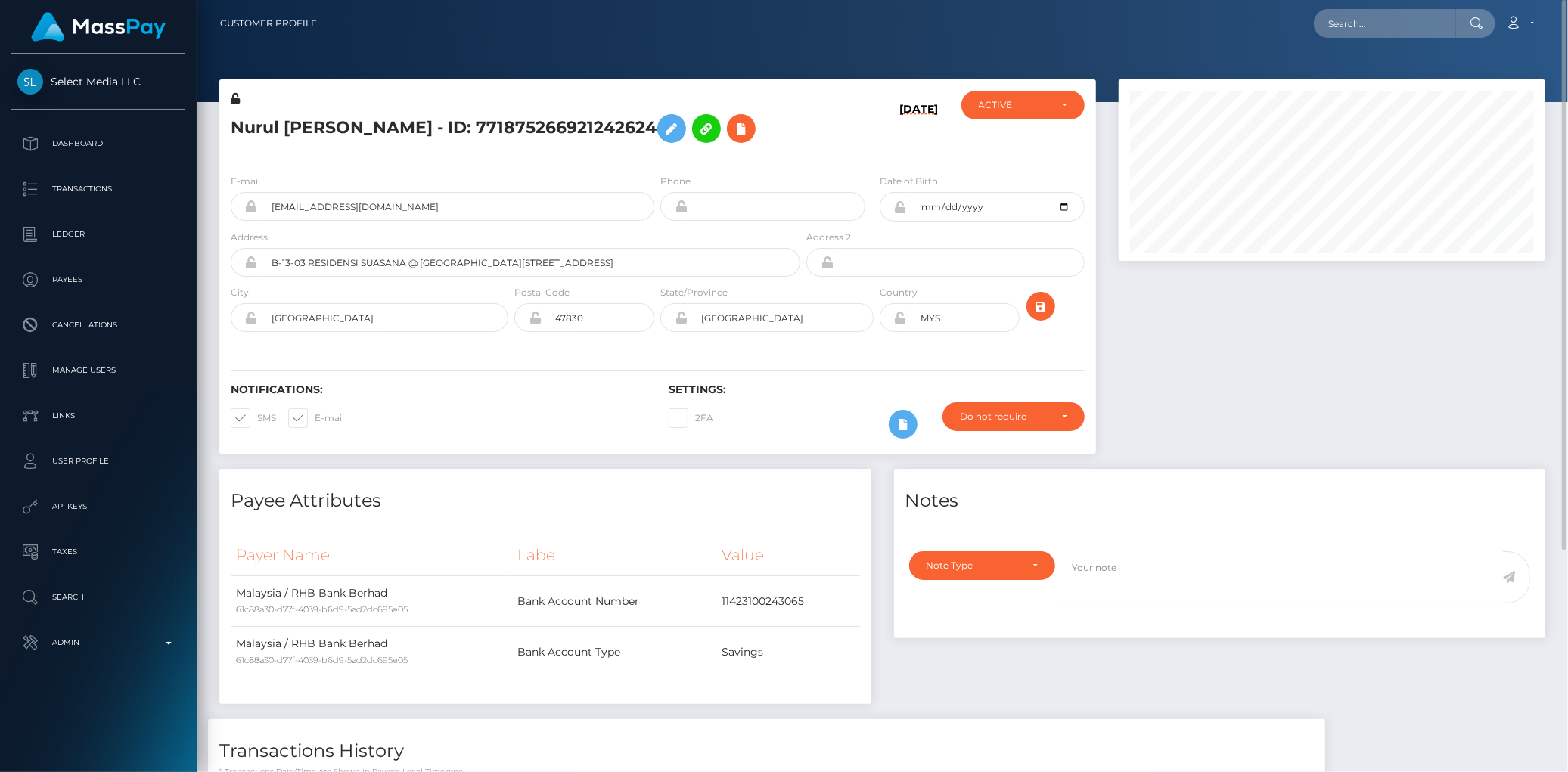
drag, startPoint x: 1299, startPoint y: 37, endPoint x: 1314, endPoint y: 34, distance: 15.3
click at [1309, 35] on div "Loading... Loading... Account Edit Profile Logout" at bounding box center [937, 23] width 1216 height 32
click at [1328, 31] on input "text" at bounding box center [1385, 23] width 142 height 29
paste input "MSPf9b4a19cb1cbdf9"
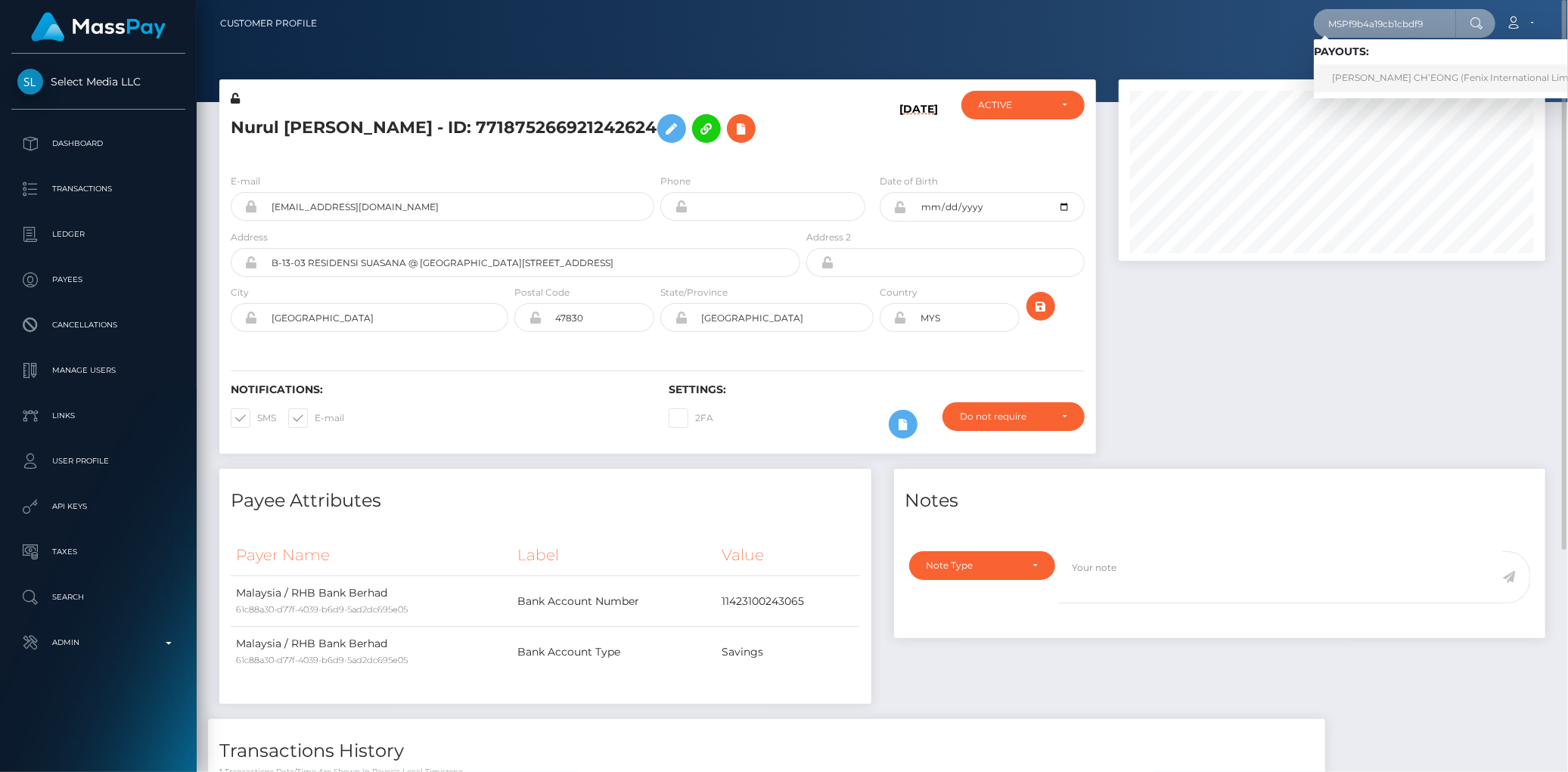
type input "MSPf9b4a19cb1cbdf9"
click at [1356, 81] on link "[PERSON_NAME] CH’EONG (Fenix International Limited - )" at bounding box center [1464, 79] width 302 height 28
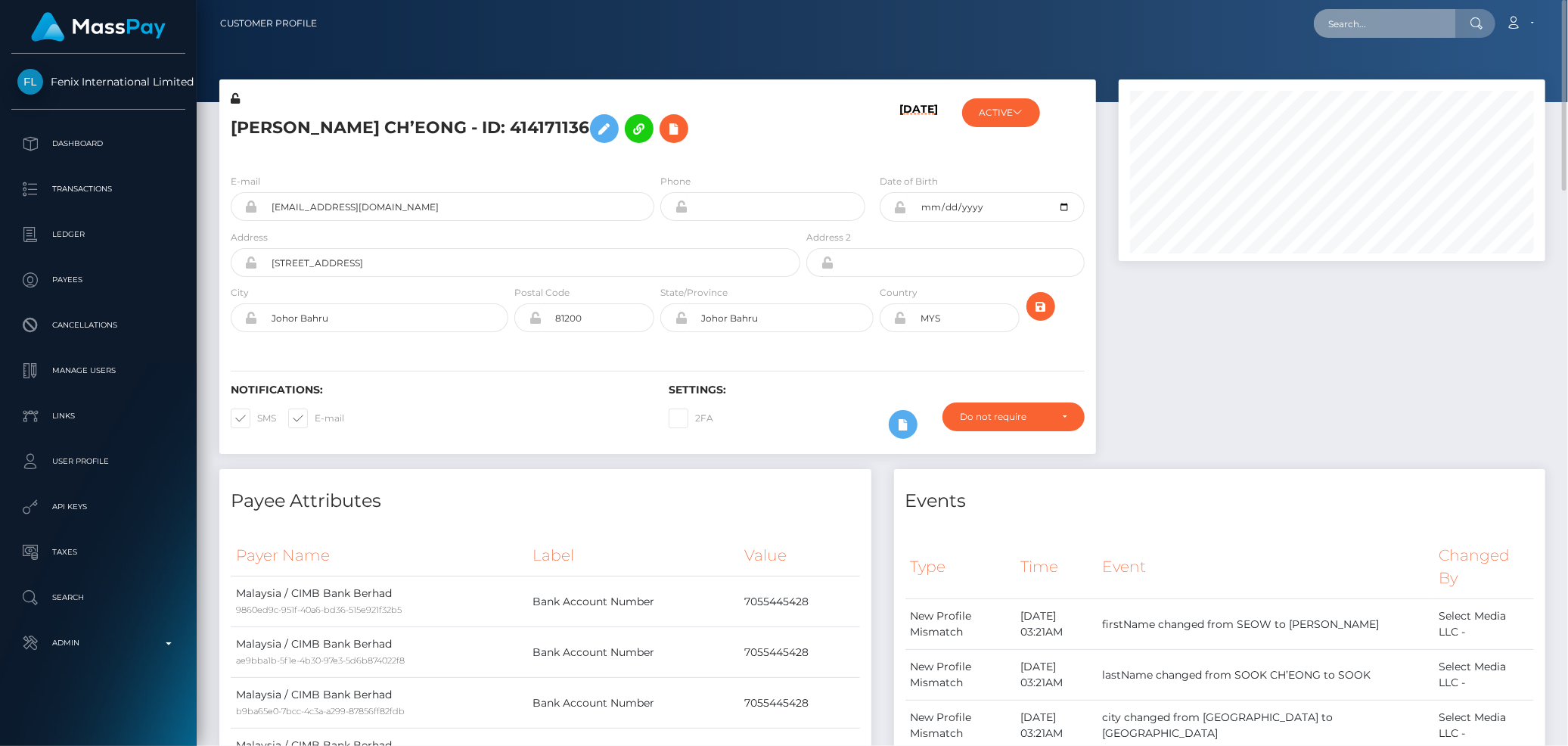
click at [1359, 16] on input "text" at bounding box center [1385, 23] width 142 height 29
paste input "MSP080f36ced154d9c"
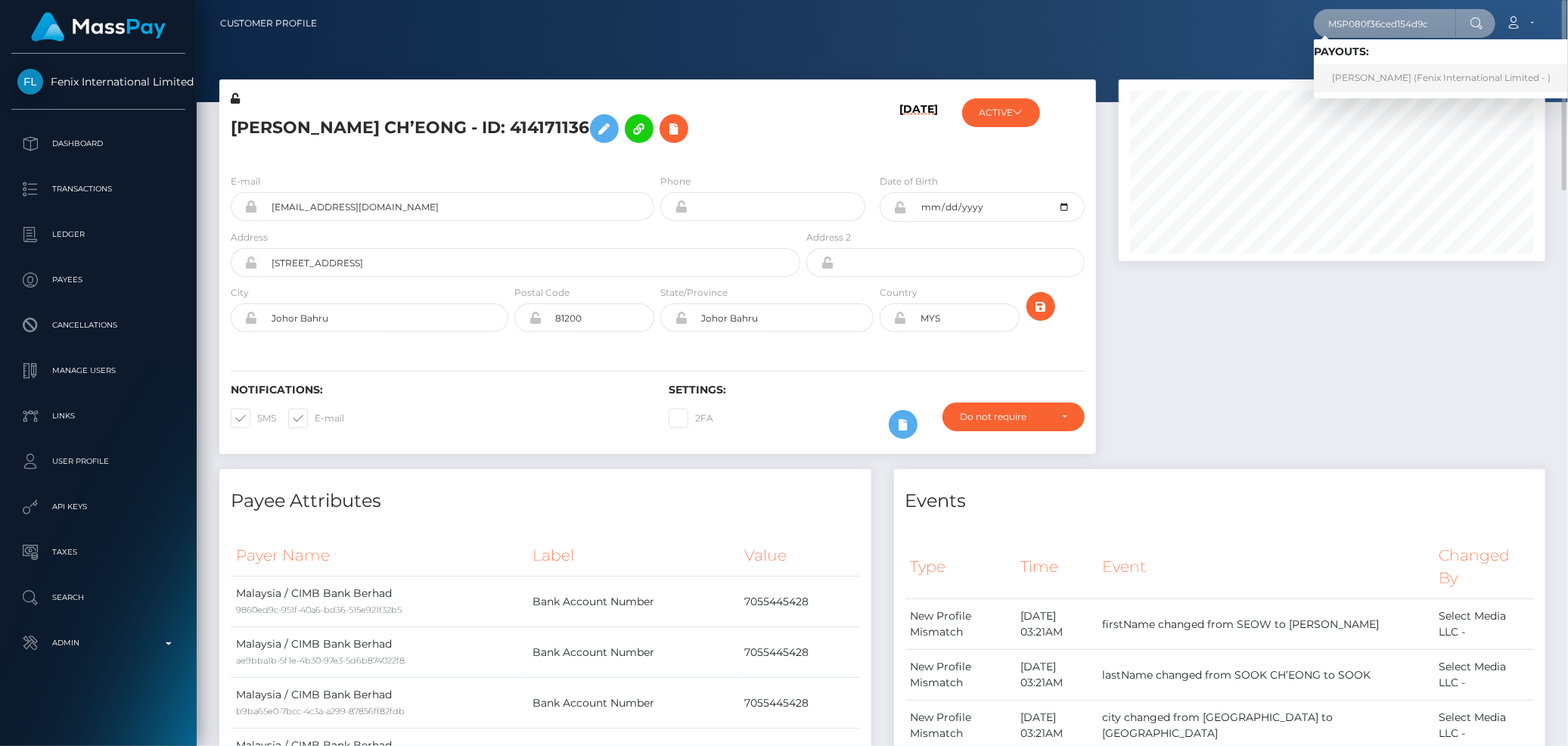
type input "MSP080f36ced154d9c"
click at [1356, 73] on link "UNG RYANNE (Fenix International Limited - )" at bounding box center [1441, 79] width 255 height 28
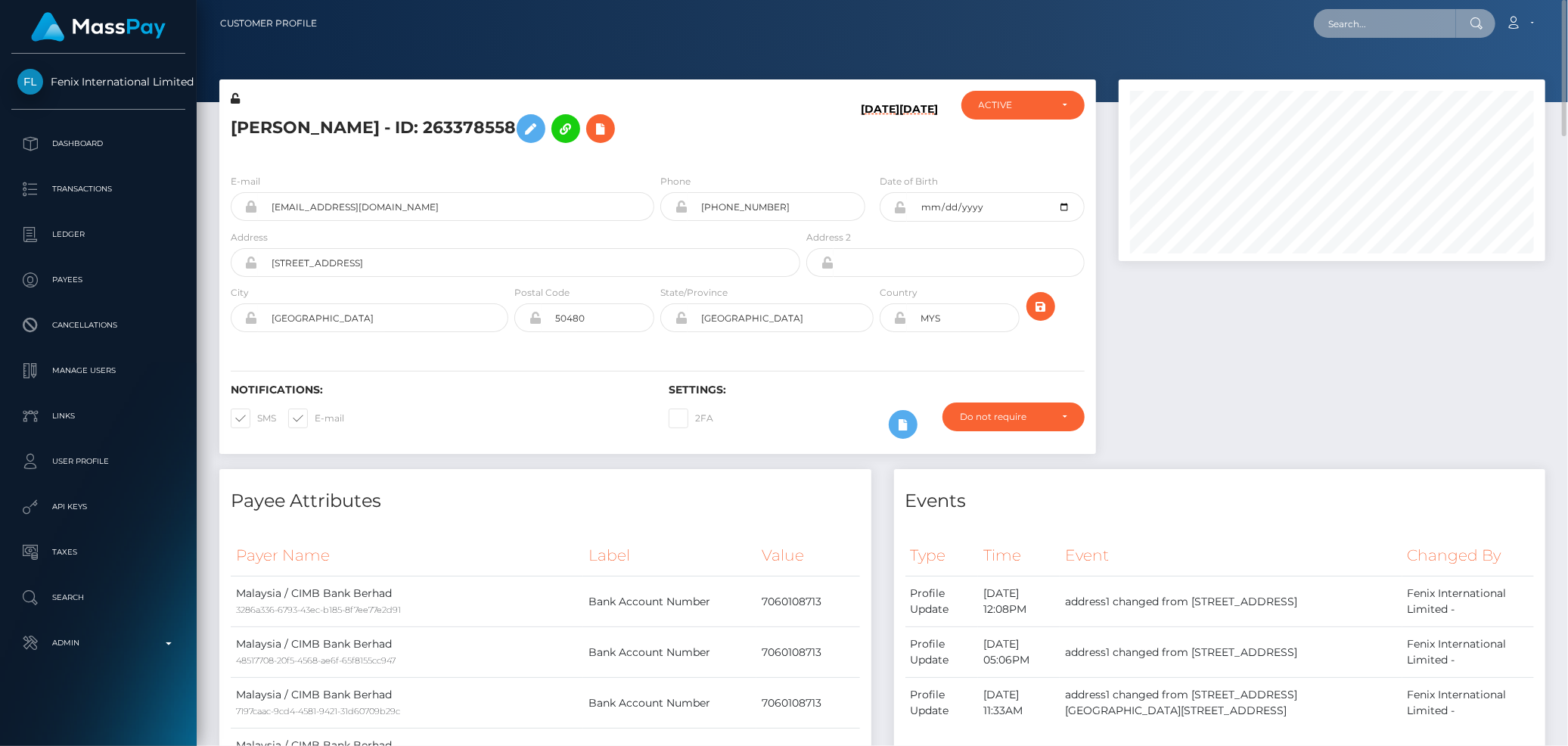
click at [1415, 30] on input "text" at bounding box center [1385, 23] width 142 height 29
paste input "MSPb18928d9ace0b53"
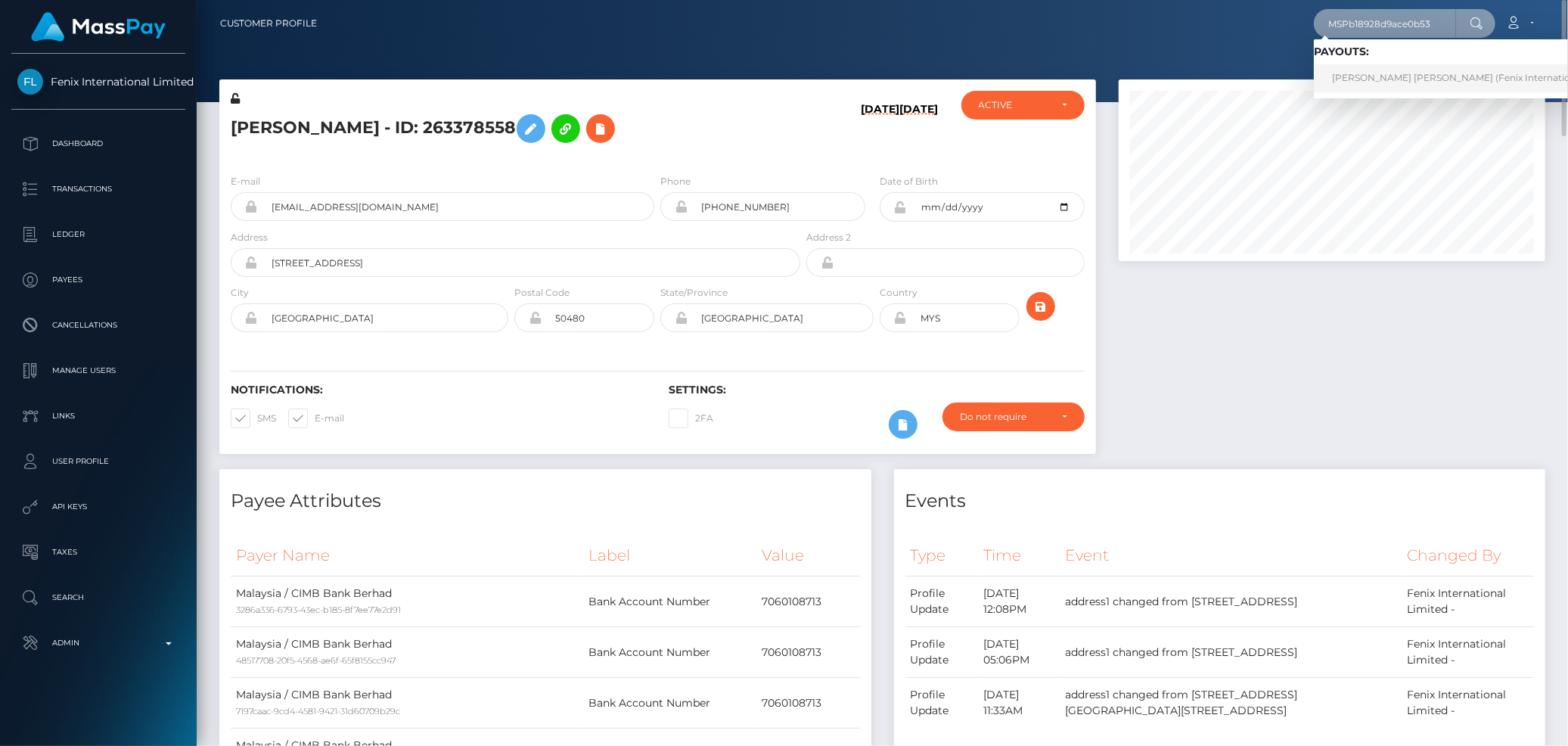
type input "MSPb18928d9ace0b53"
click at [1379, 69] on link "[PERSON_NAME] [PERSON_NAME] (Fenix International Limited - )" at bounding box center [1482, 79] width 337 height 28
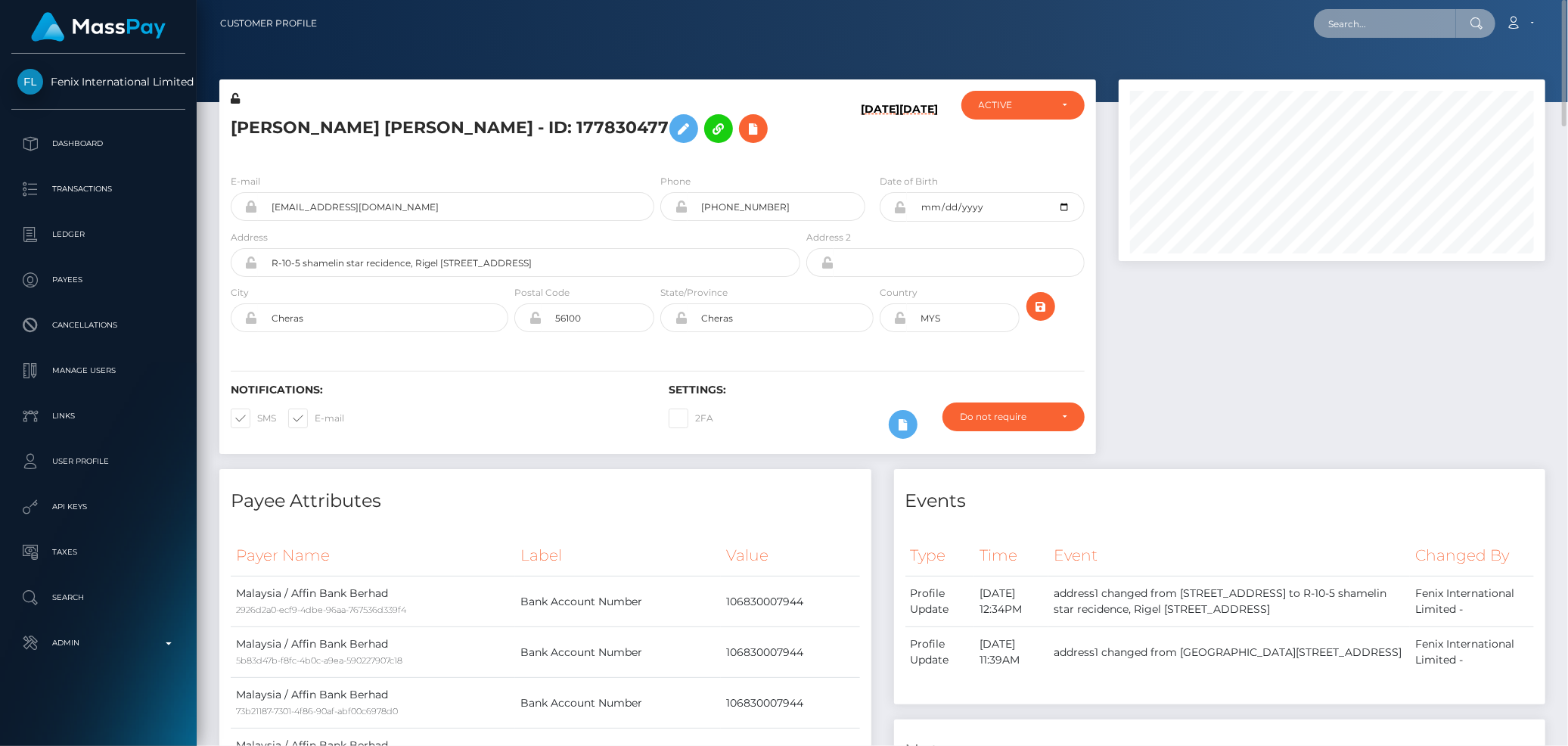
click at [1384, 27] on input "text" at bounding box center [1385, 23] width 142 height 29
paste input "MSPb0026c1314b1ed4"
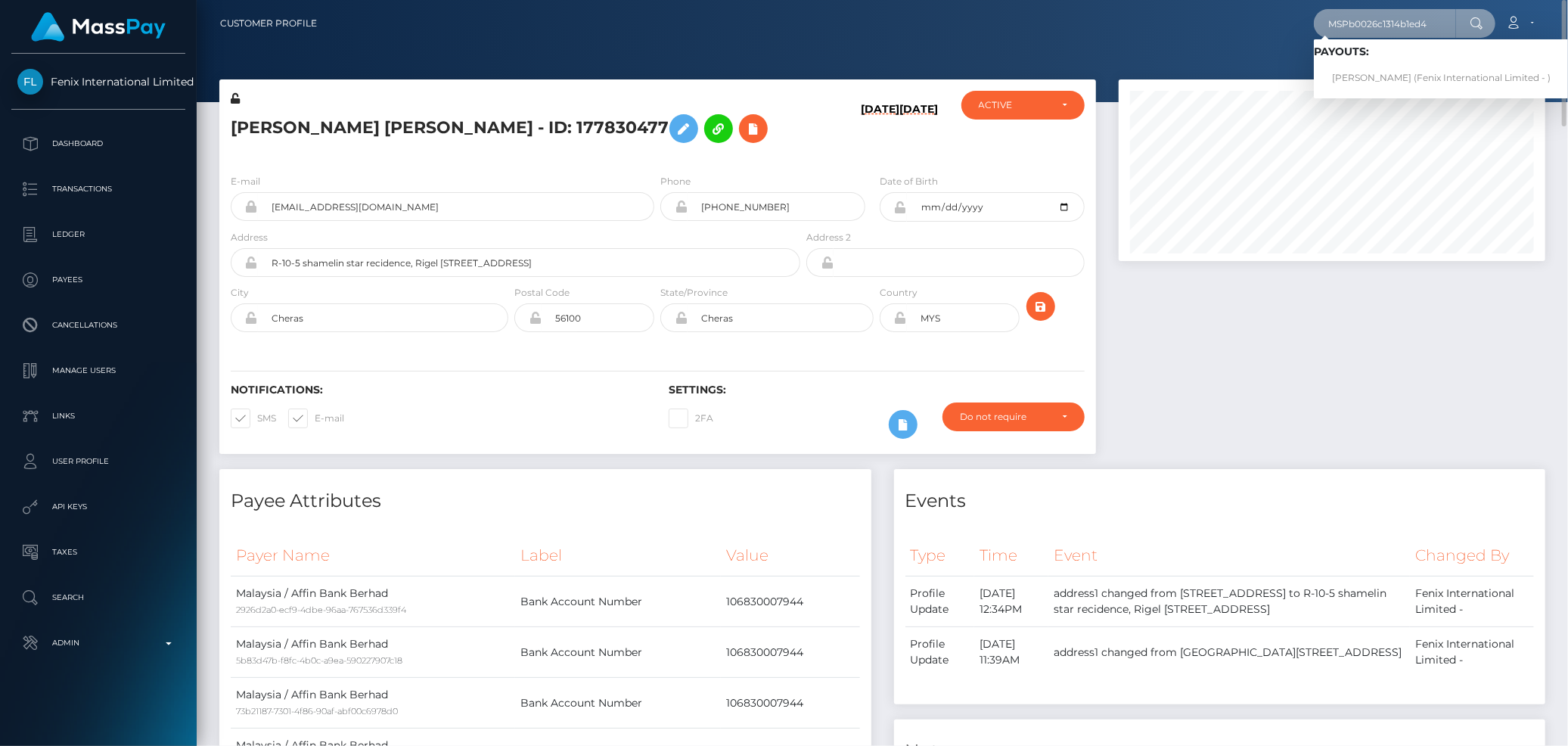
type input "MSPb0026c1314b1ed4"
click at [1359, 70] on link "Shu Hui Wang (Fenix International Limited - )" at bounding box center [1441, 79] width 255 height 28
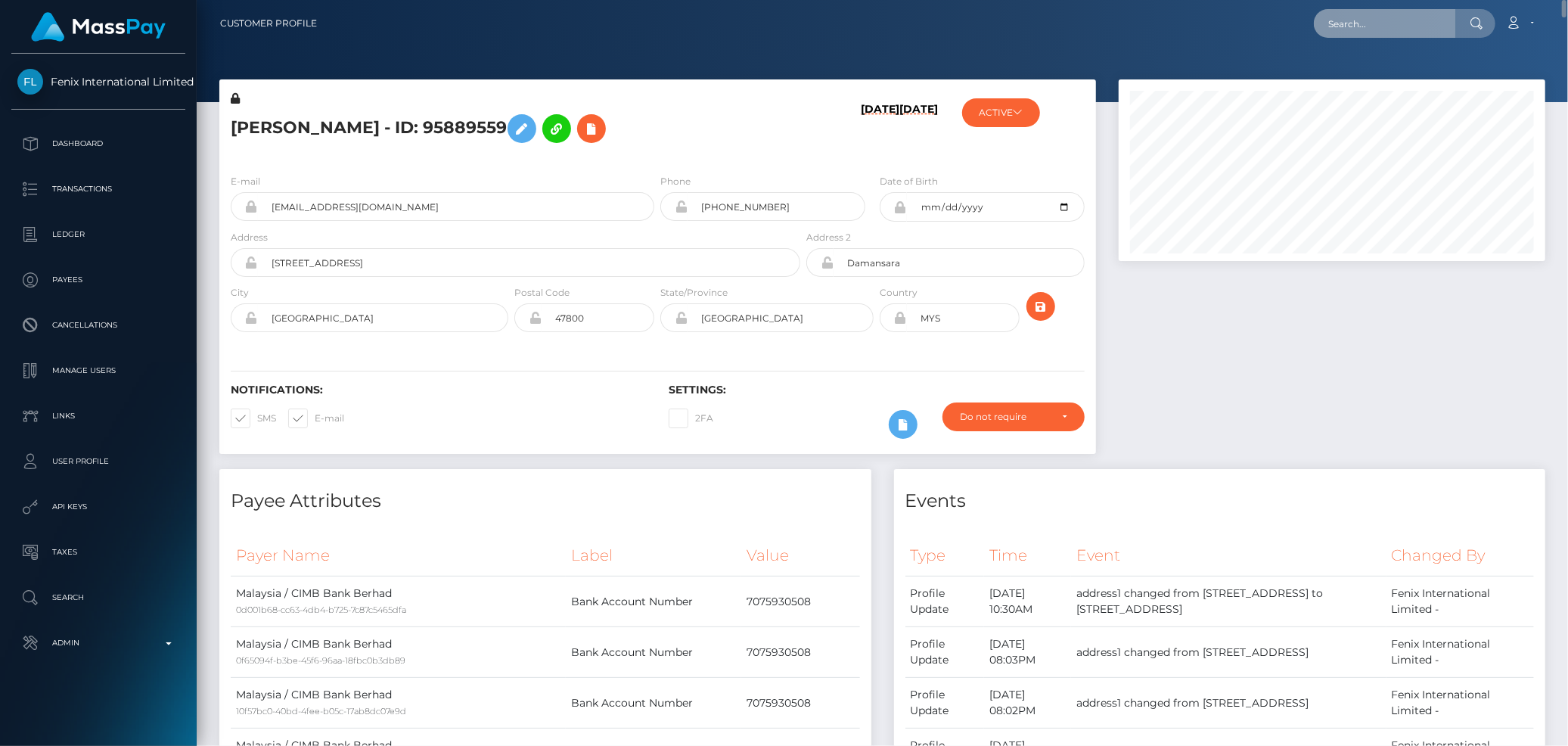
click at [1352, 28] on input "text" at bounding box center [1385, 23] width 142 height 29
paste input "MSP5824193acc8444d"
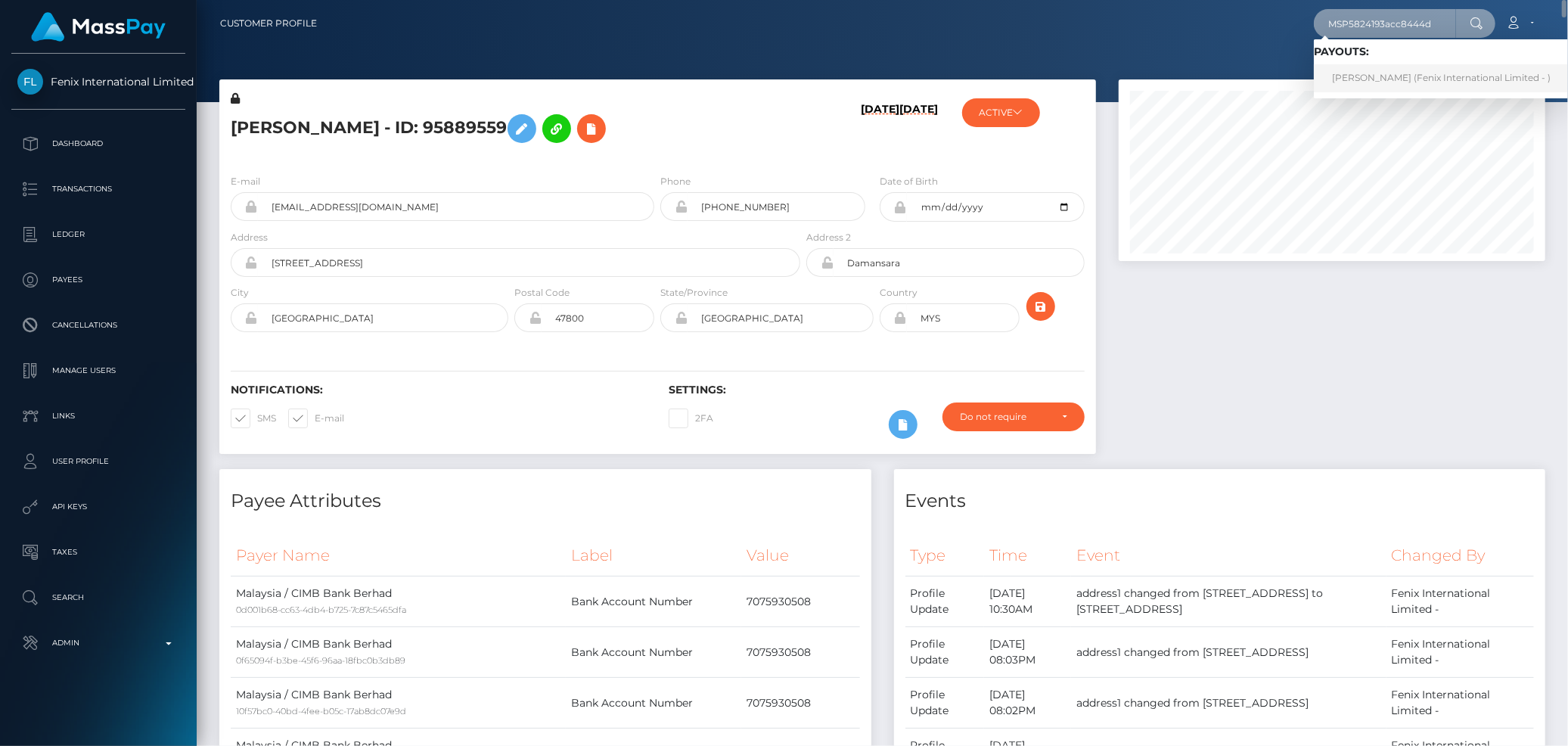
type input "MSP5824193acc8444d"
click at [1347, 65] on link "SHIVANI HITESH (Fenix International Limited - )" at bounding box center [1441, 79] width 255 height 28
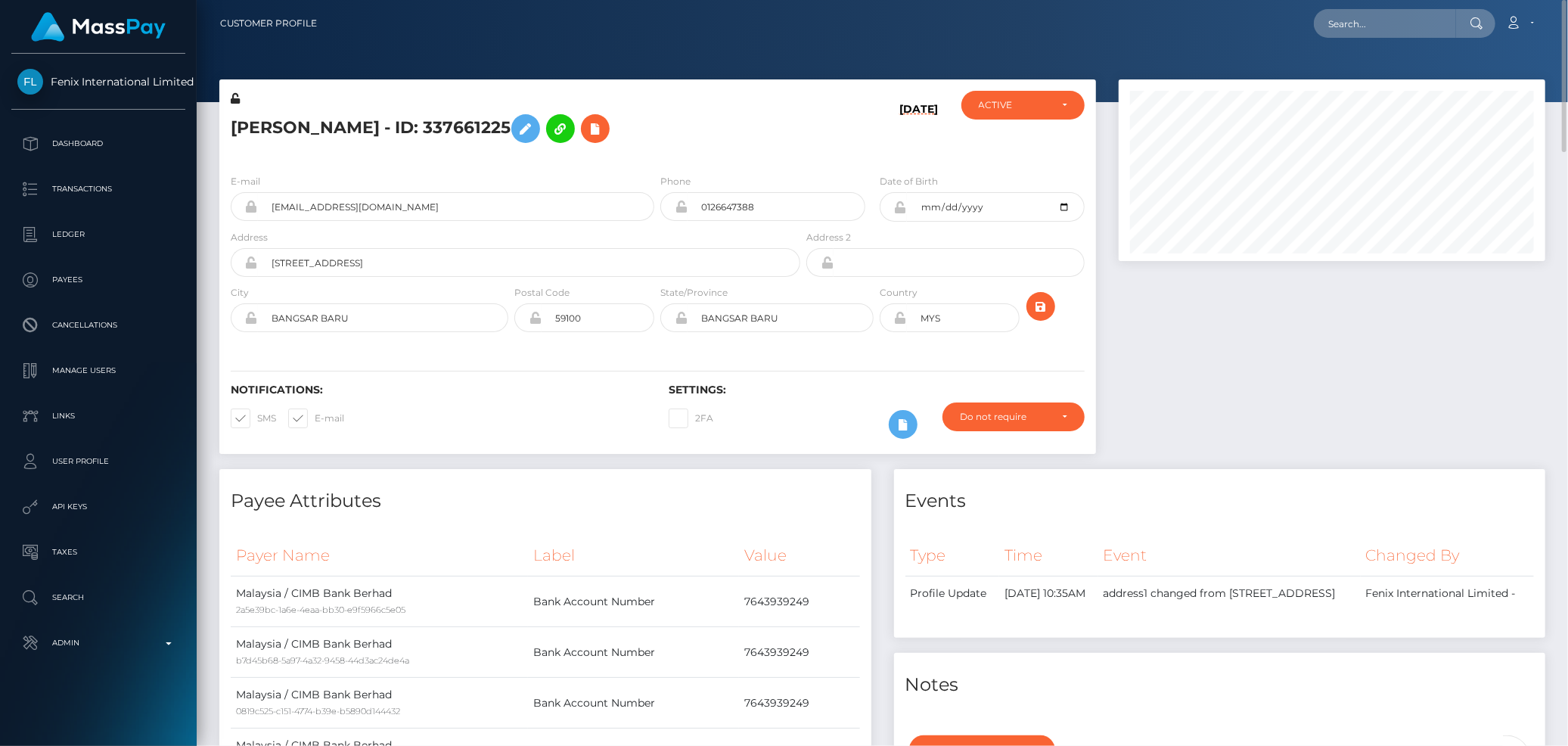
click at [1395, 37] on div "Loading... Loading... Account Edit Profile Logout" at bounding box center [937, 23] width 1216 height 32
click at [1393, 33] on input "text" at bounding box center [1385, 23] width 142 height 29
paste input "MSP40eb728c71415da"
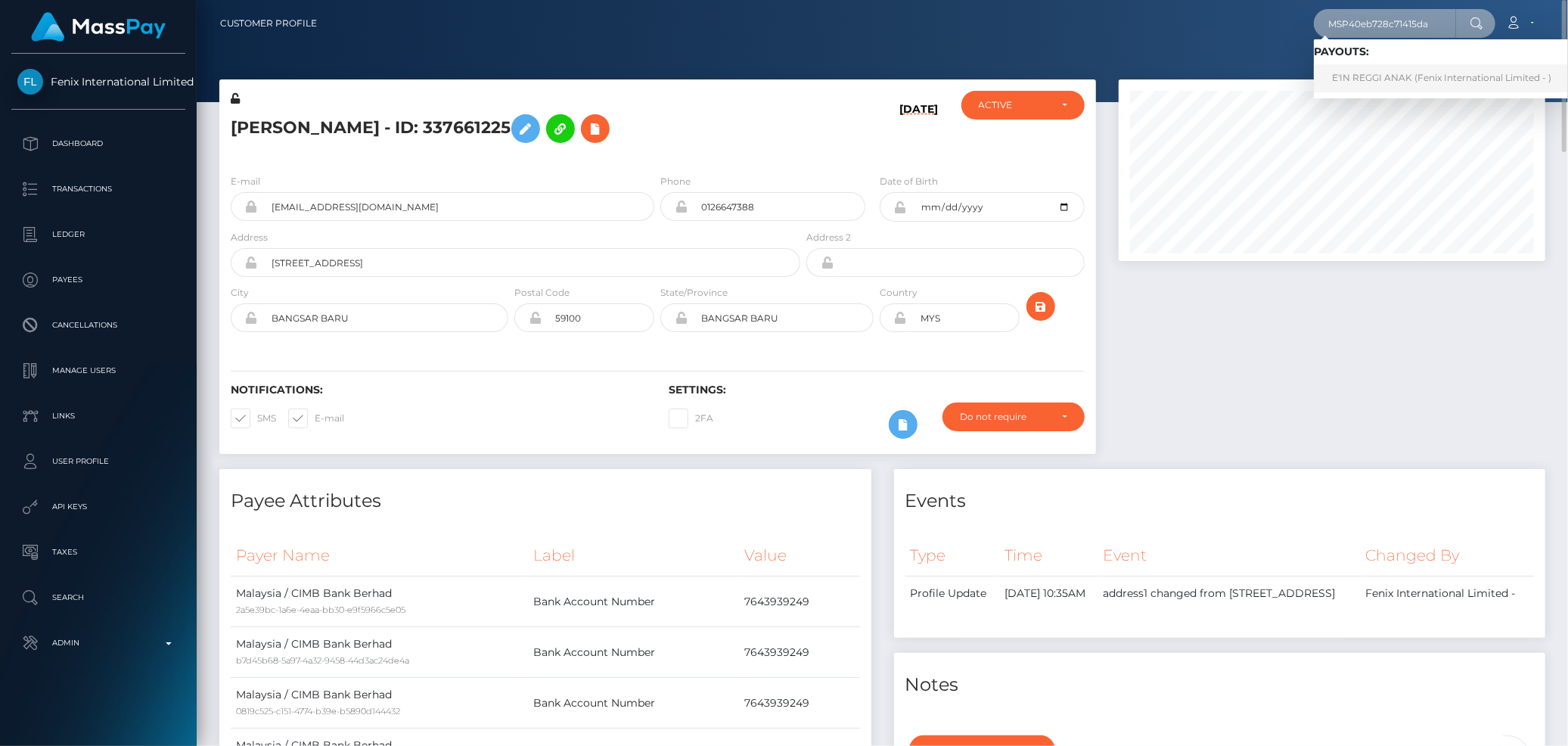
type input "MSP40eb728c71415da"
click at [1389, 73] on link "E'IN REGGI ANAK (Fenix International Limited - )" at bounding box center [1441, 79] width 255 height 28
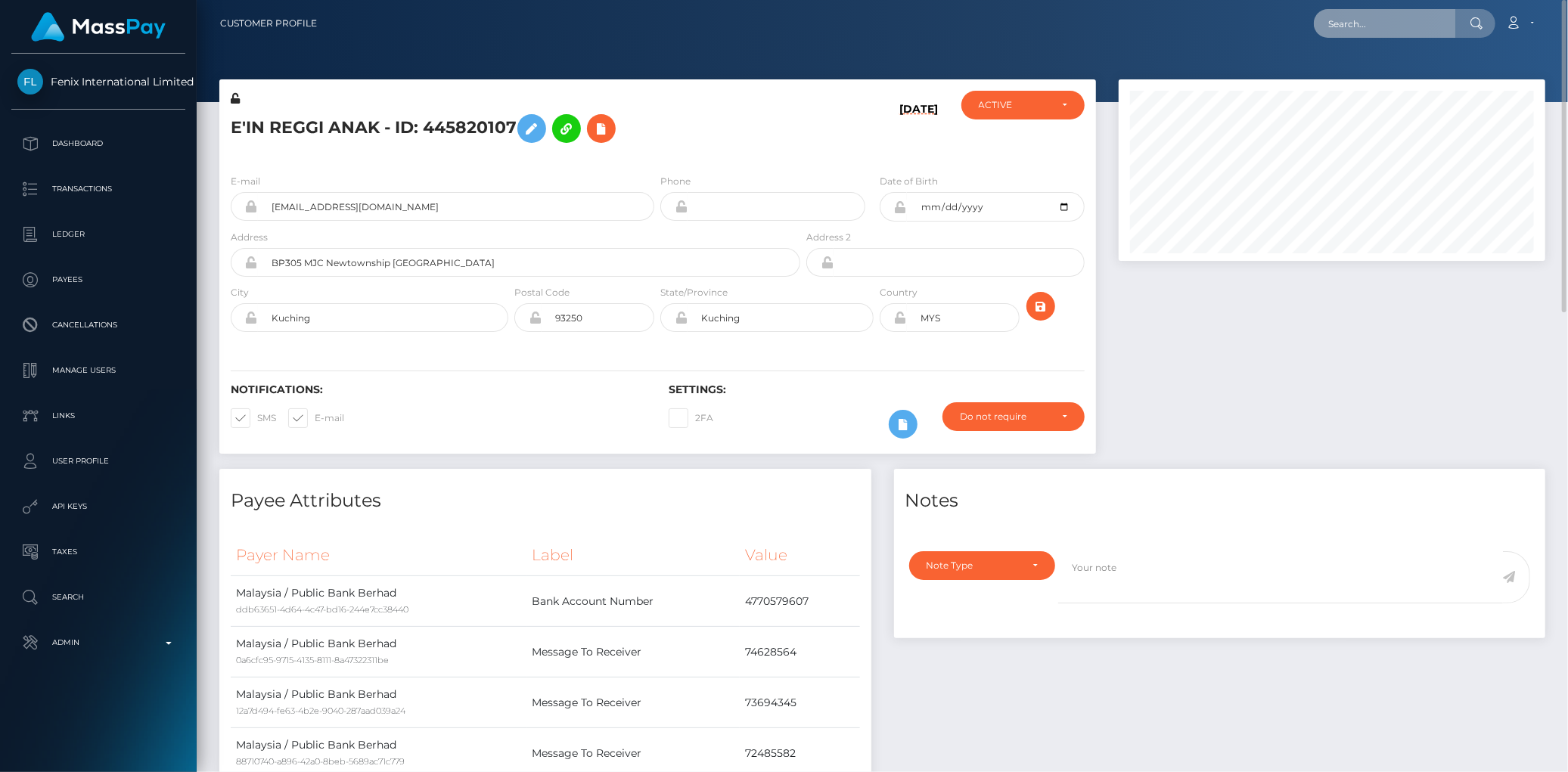
click at [1339, 23] on input "text" at bounding box center [1385, 23] width 142 height 29
paste input "MSP6387ecf244d8381"
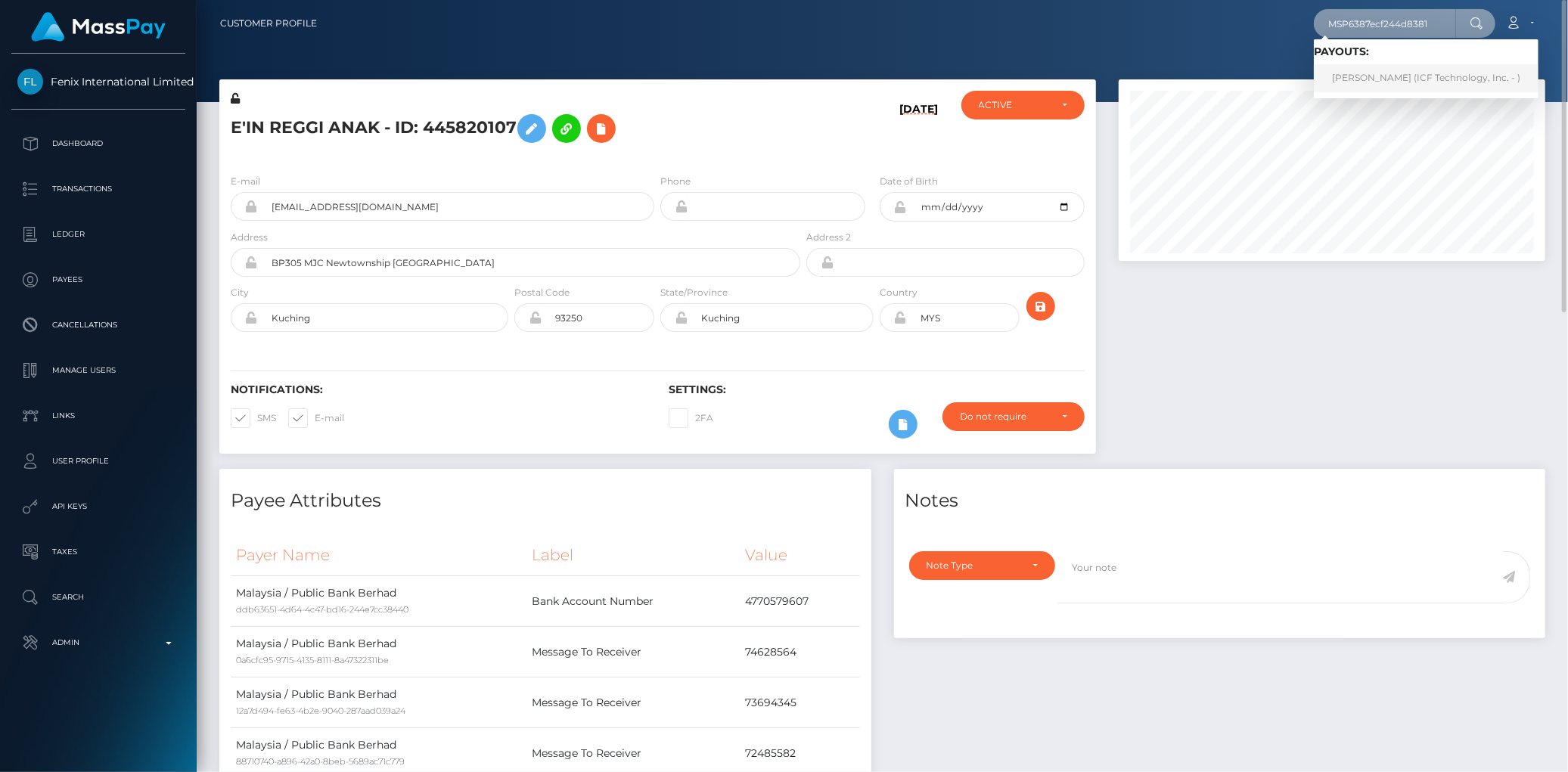
type input "MSP6387ecf244d8381"
click at [1380, 70] on link "[PERSON_NAME] (ICF Technology, Inc. - )" at bounding box center [1426, 79] width 224 height 28
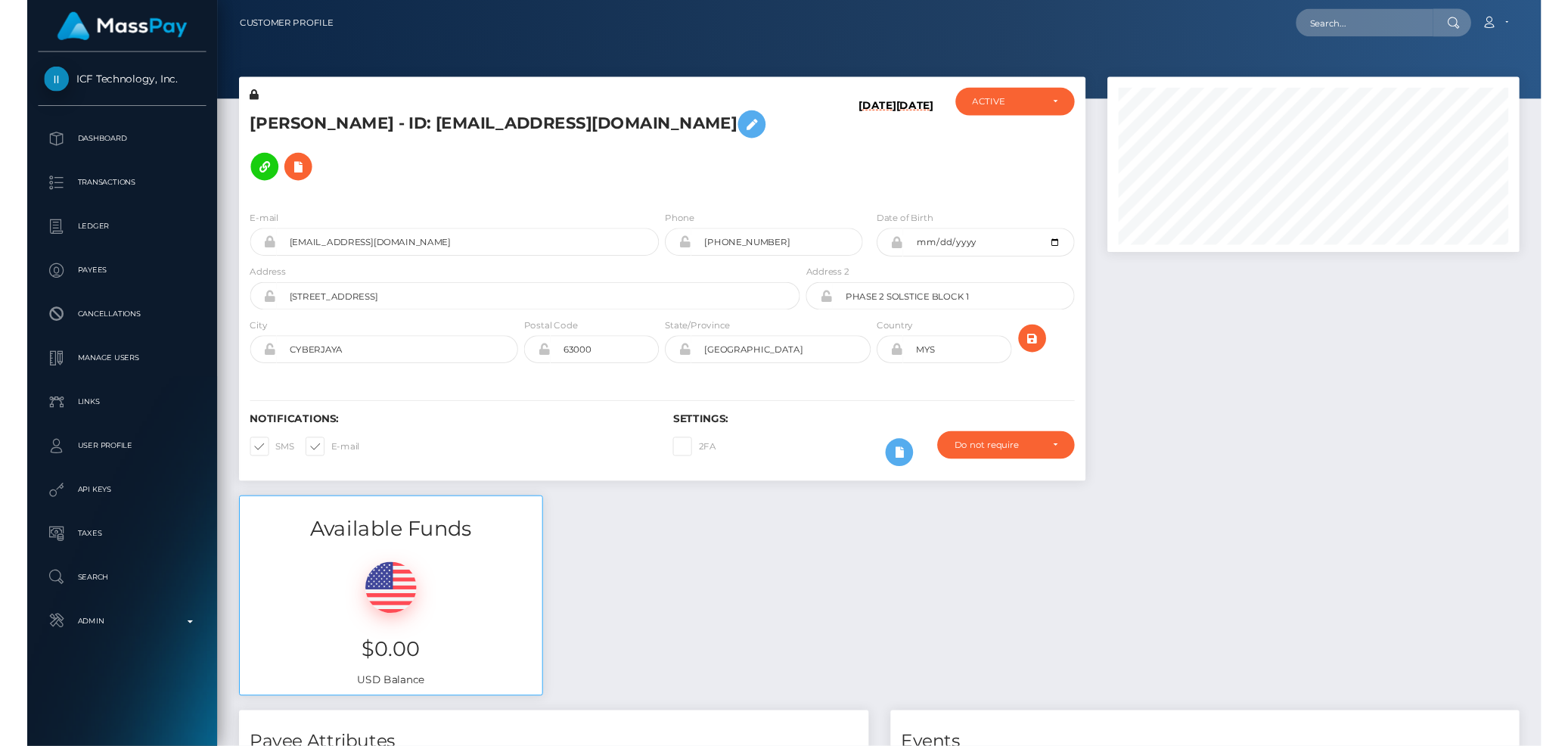
scroll to position [181, 426]
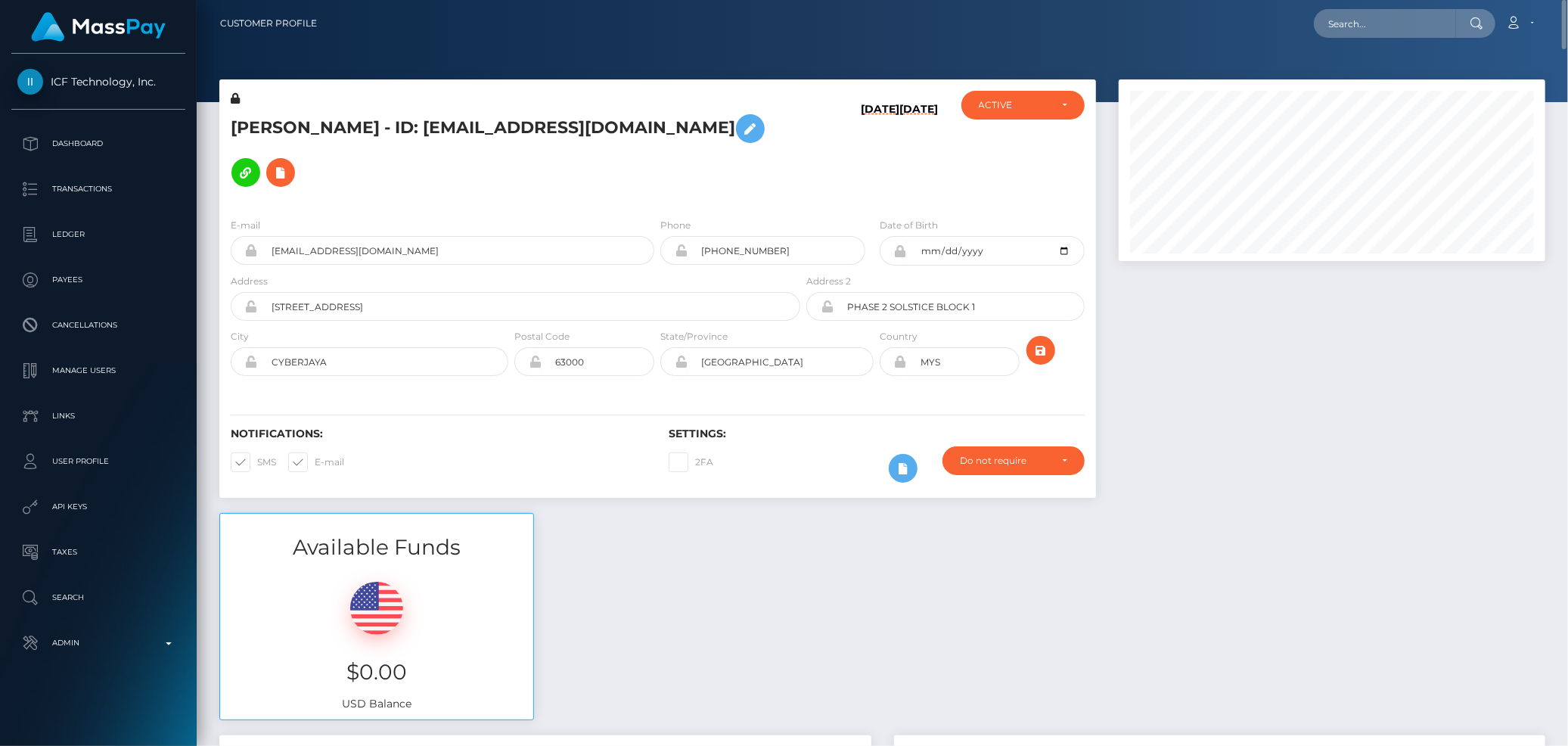
click at [1312, 19] on div "Loading... Loading... Account Edit Profile Logout" at bounding box center [937, 23] width 1216 height 32
click at [1359, 29] on input "text" at bounding box center [1385, 23] width 142 height 29
paste input "MSPb082727a8c5941c"
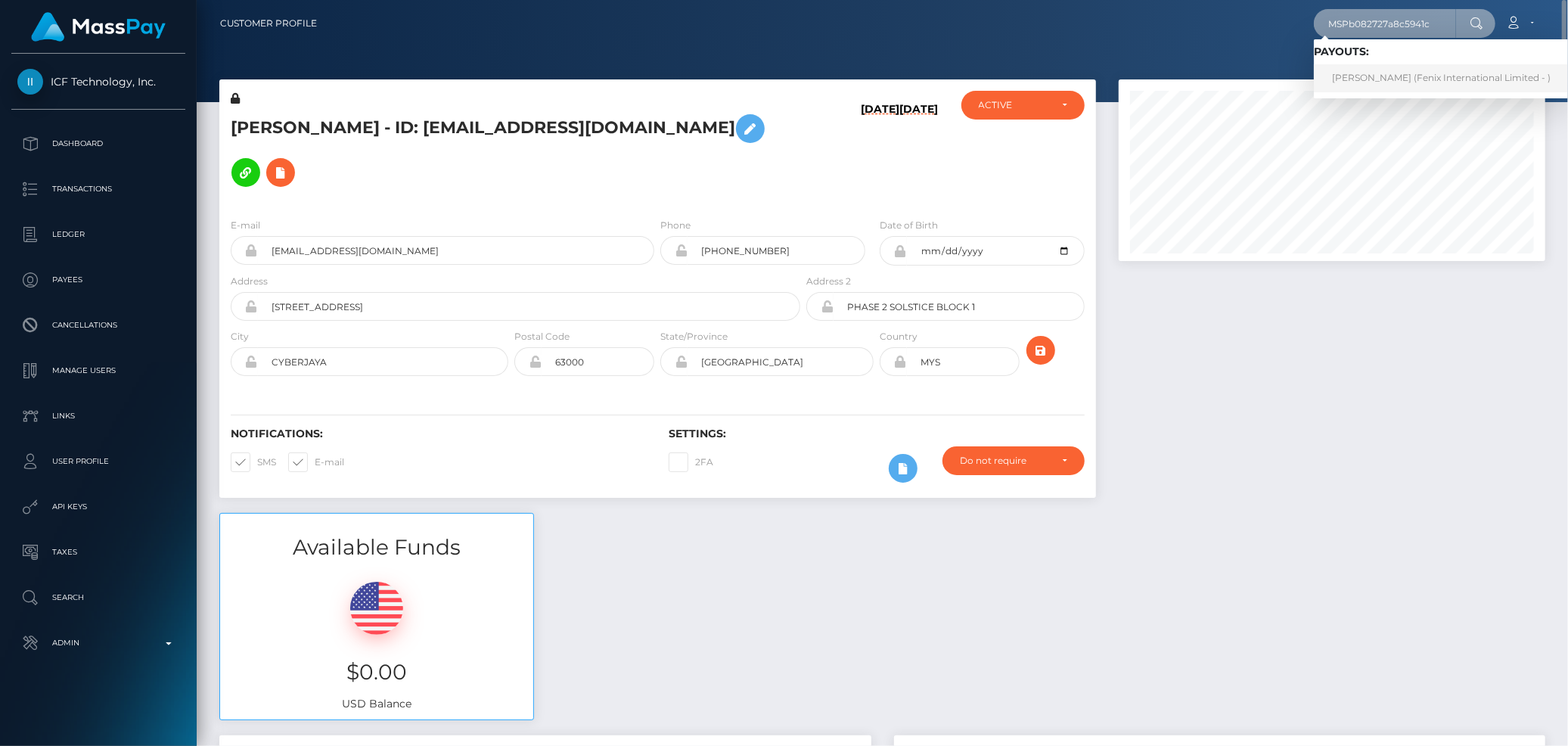
type input "MSPb082727a8c5941c"
click at [1375, 69] on link "NORHARLIYANA BINTI AHMAD (Fenix International Limited - )" at bounding box center [1441, 79] width 255 height 28
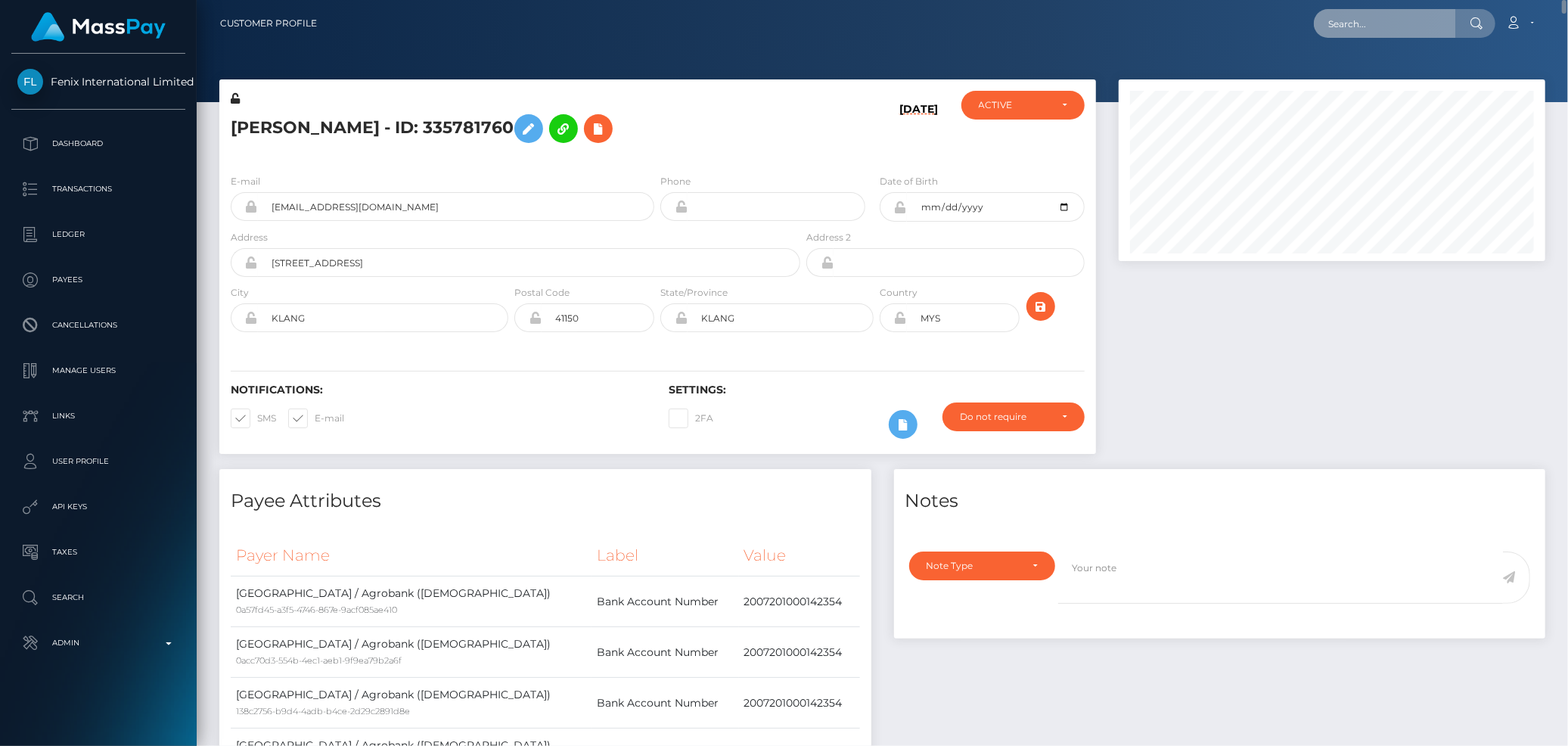
click at [1343, 22] on input "text" at bounding box center [1385, 23] width 142 height 29
paste input "MSP502742b7bfcebd8"
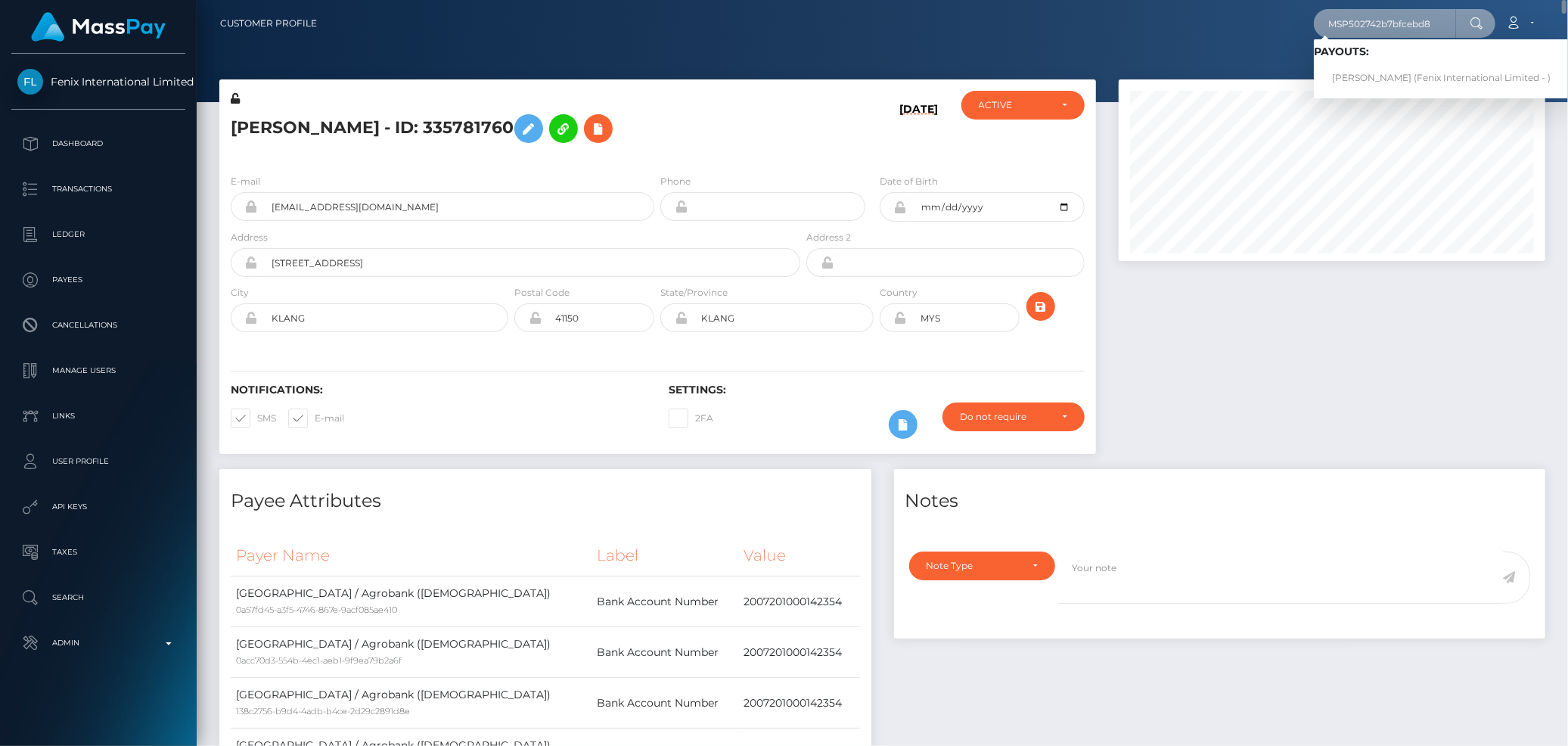
type input "MSP502742b7bfcebd8"
click at [1389, 71] on link "jenna chew (Fenix International Limited - )" at bounding box center [1441, 79] width 255 height 28
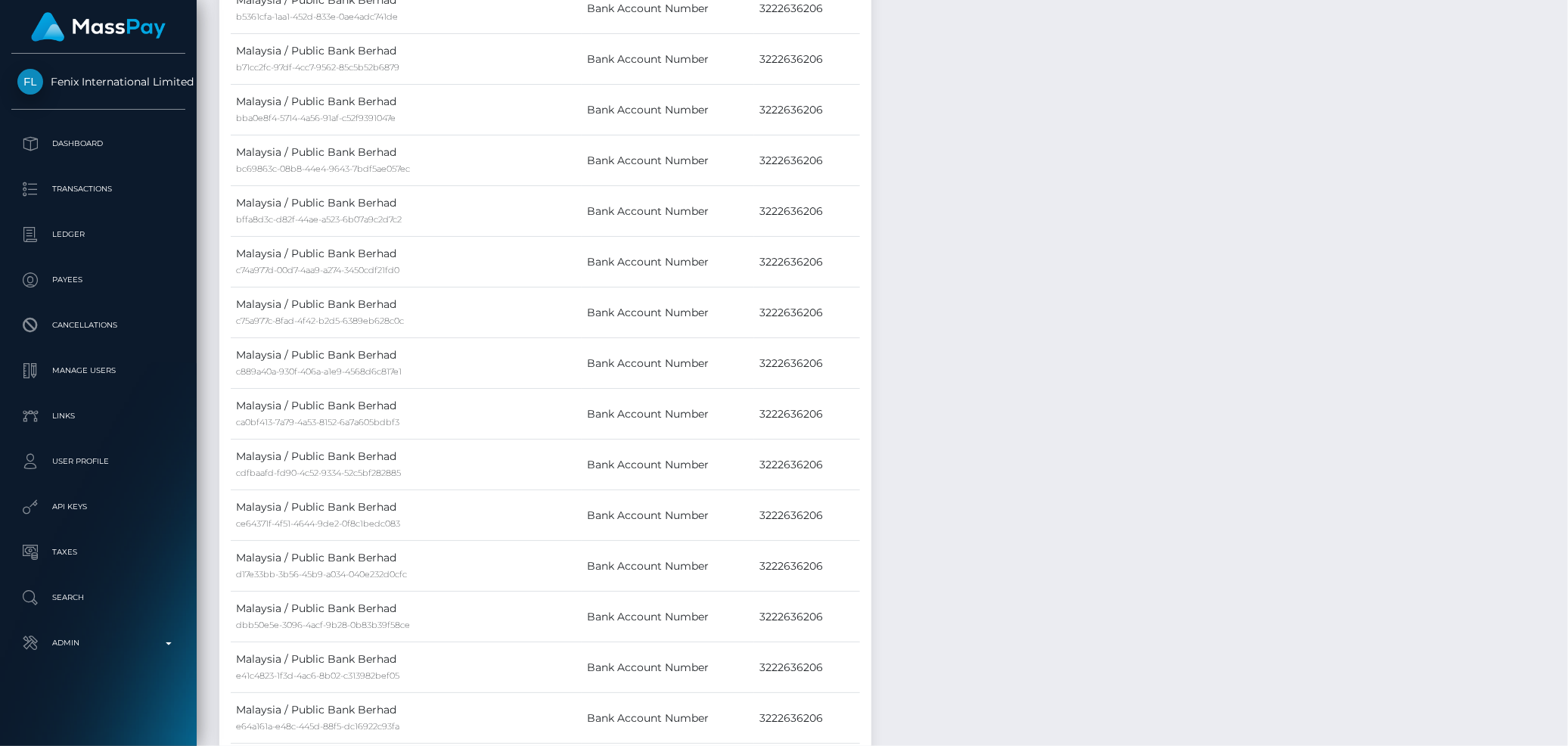
scroll to position [496, 0]
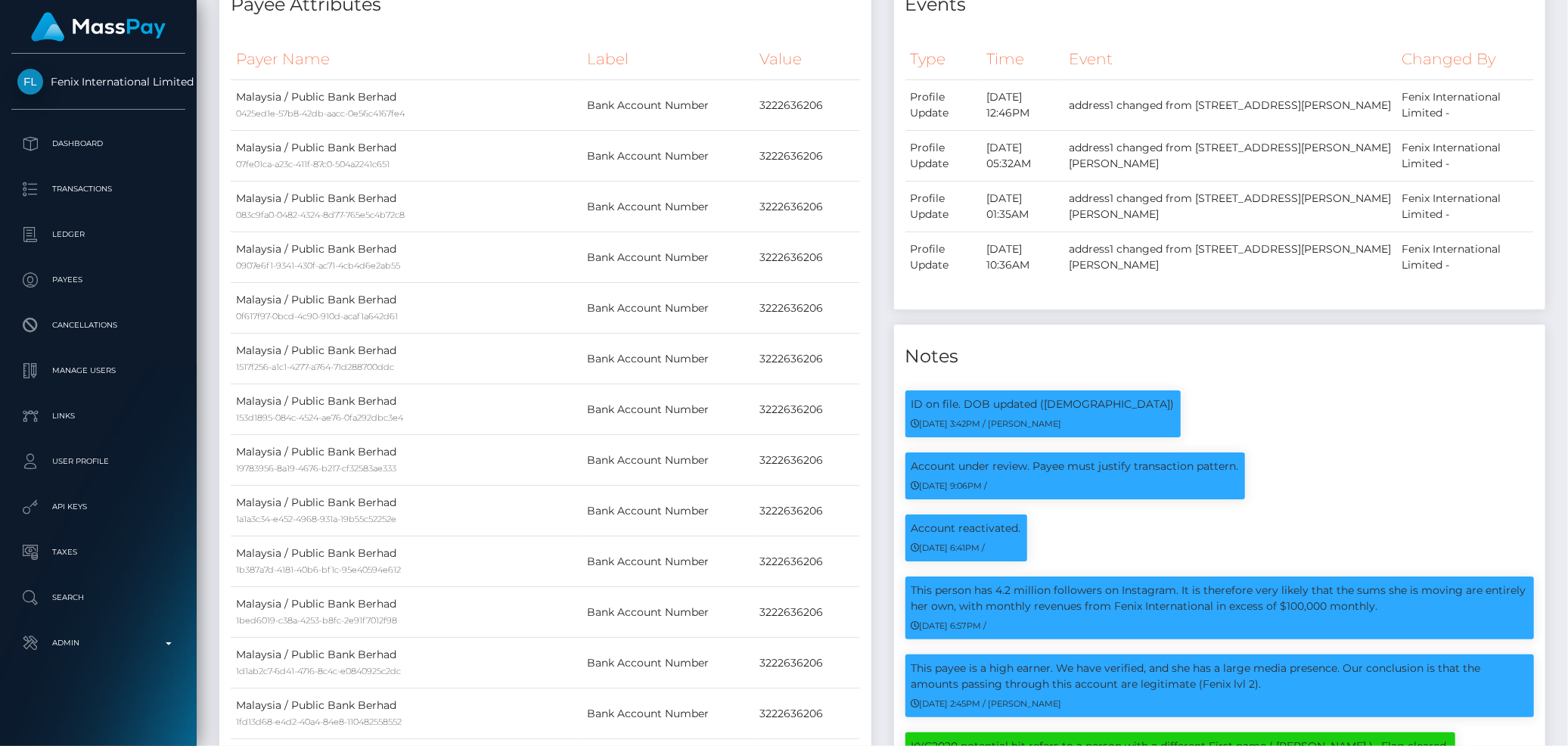
drag, startPoint x: 1560, startPoint y: 184, endPoint x: 1546, endPoint y: -2, distance: 186.5
click at [1546, 0] on html "Fenix International Limited Dashboard Transactions Ledger Payees" at bounding box center [784, 373] width 1568 height 746
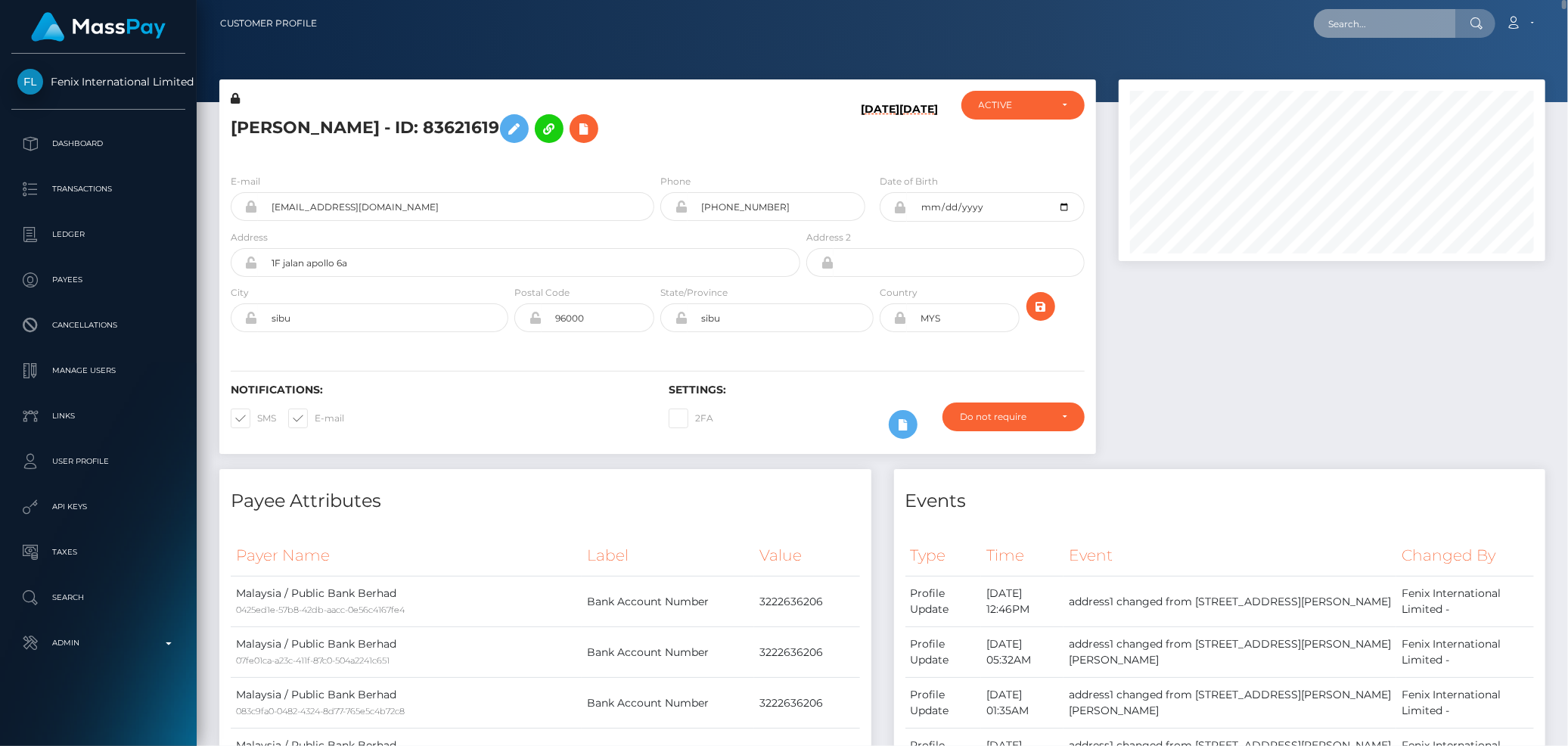
click at [1411, 24] on input "text" at bounding box center [1385, 23] width 142 height 29
paste input "poact_L3UzOCJNWuSk"
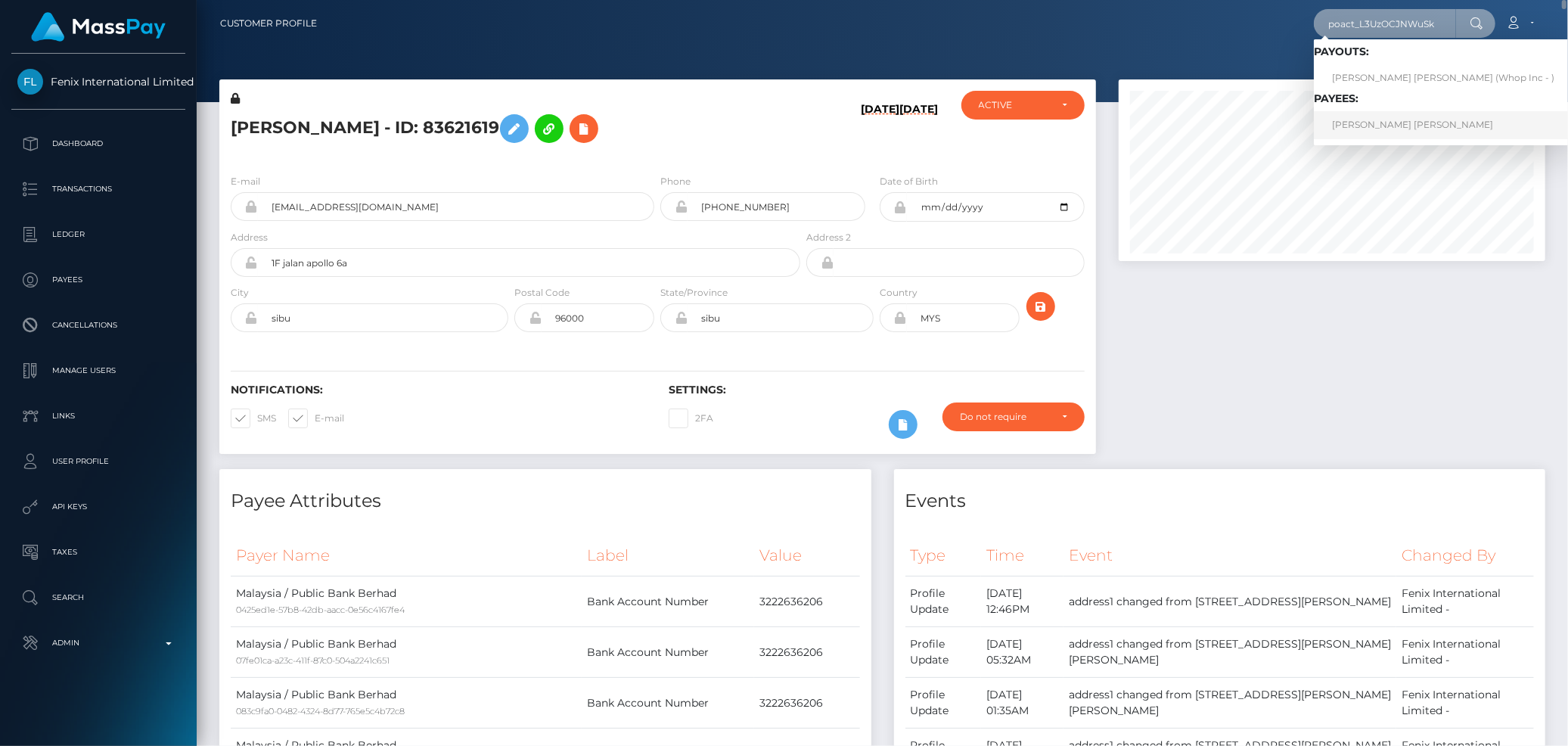
type input "poact_L3UzOCJNWuSk"
click at [1416, 122] on link "[PERSON_NAME] [PERSON_NAME]" at bounding box center [1443, 125] width 259 height 28
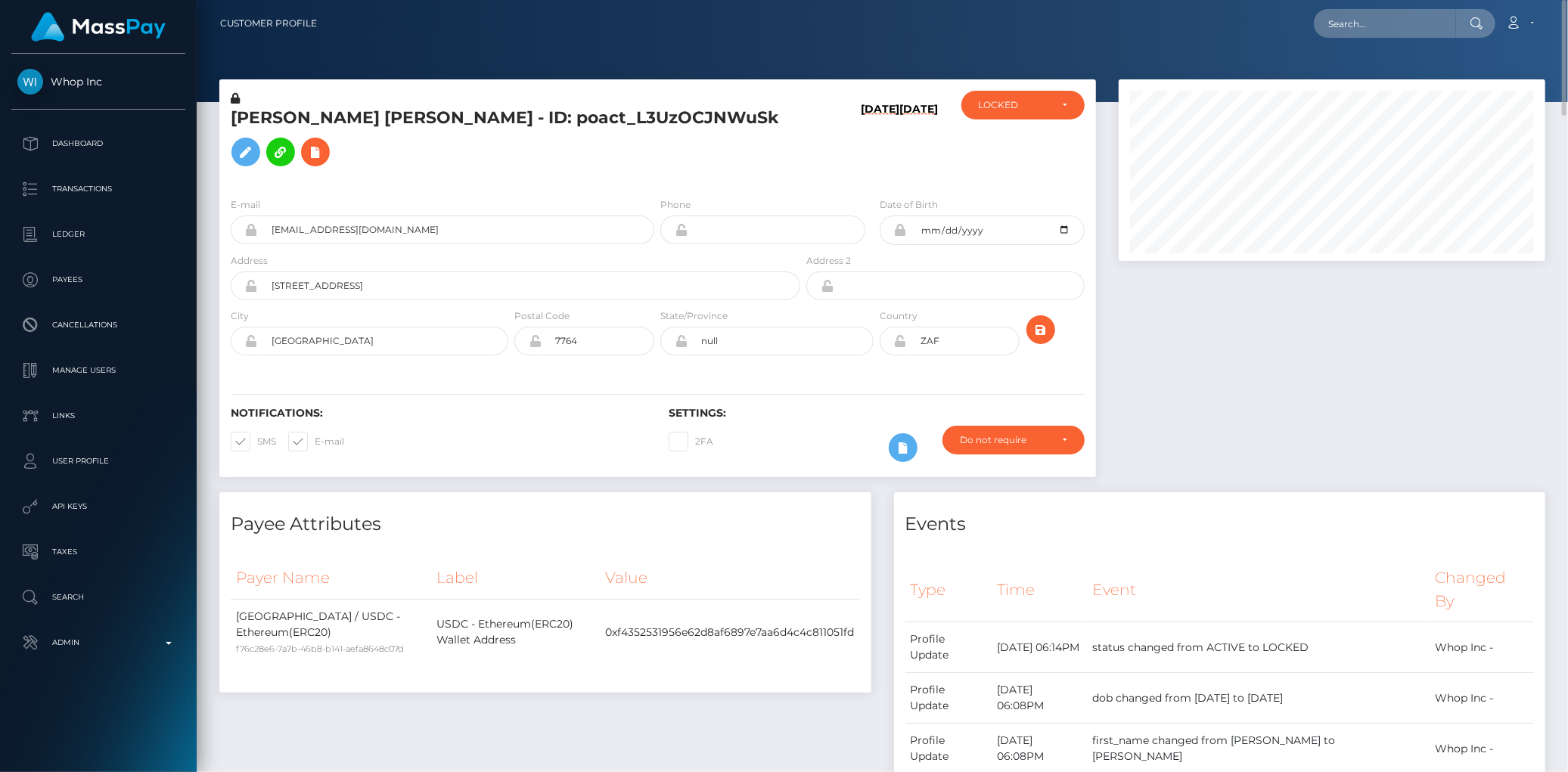
click at [295, 122] on h5 "[PERSON_NAME] [PERSON_NAME] - ID: poact_L3UzOCJNWuSk" at bounding box center [511, 140] width 561 height 67
copy h5 "[PERSON_NAME] [PERSON_NAME] - ID: poact_L3UzOCJNWuSk"
click at [1352, 21] on input "text" at bounding box center [1385, 23] width 142 height 29
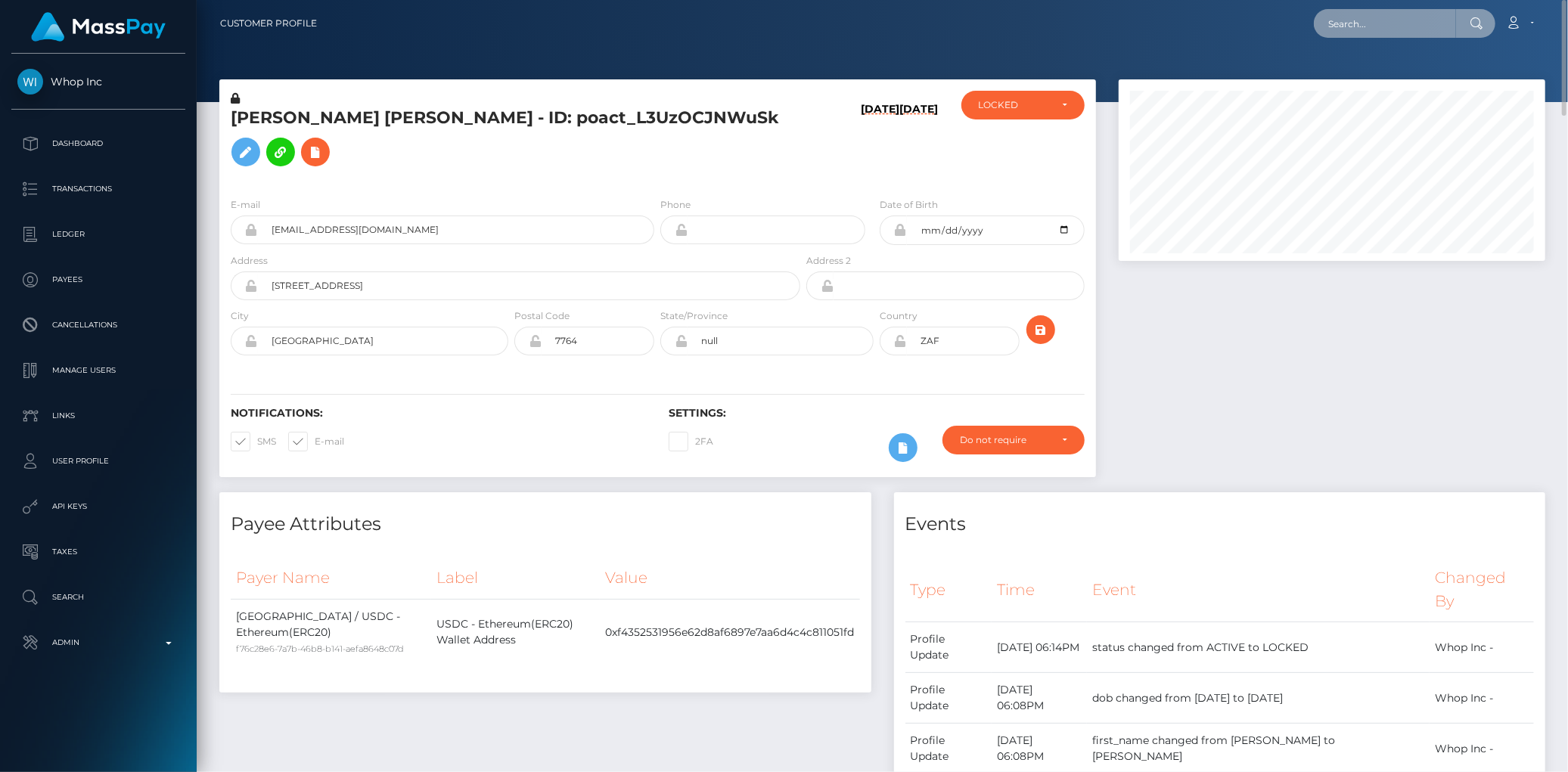
paste input "[EMAIL_ADDRESS][DOMAIN_NAME]"
type input "[EMAIL_ADDRESS][DOMAIN_NAME]"
click at [1370, 76] on link "[PERSON_NAME]" at bounding box center [1374, 79] width 121 height 28
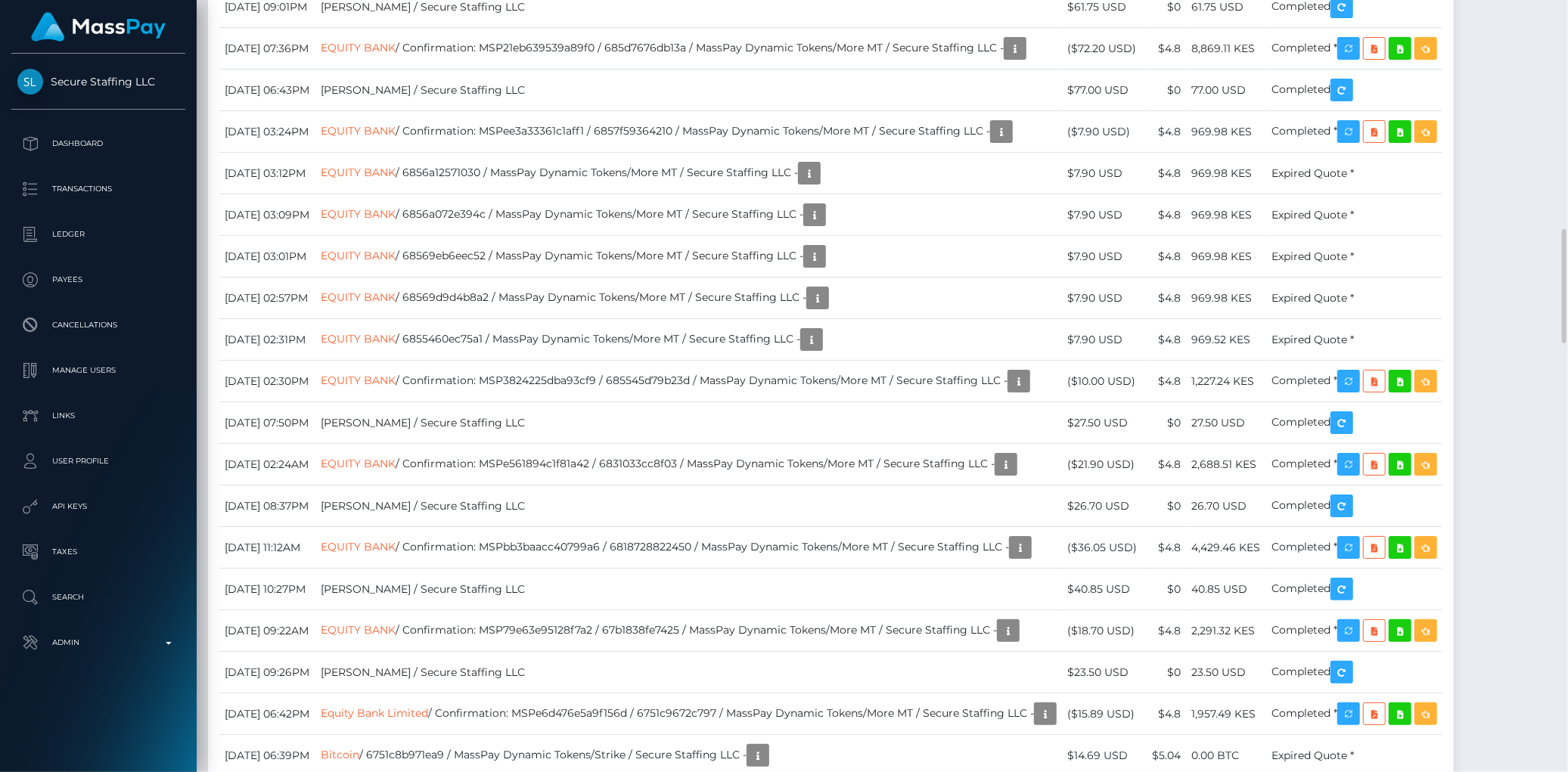
scroll to position [2688, 0]
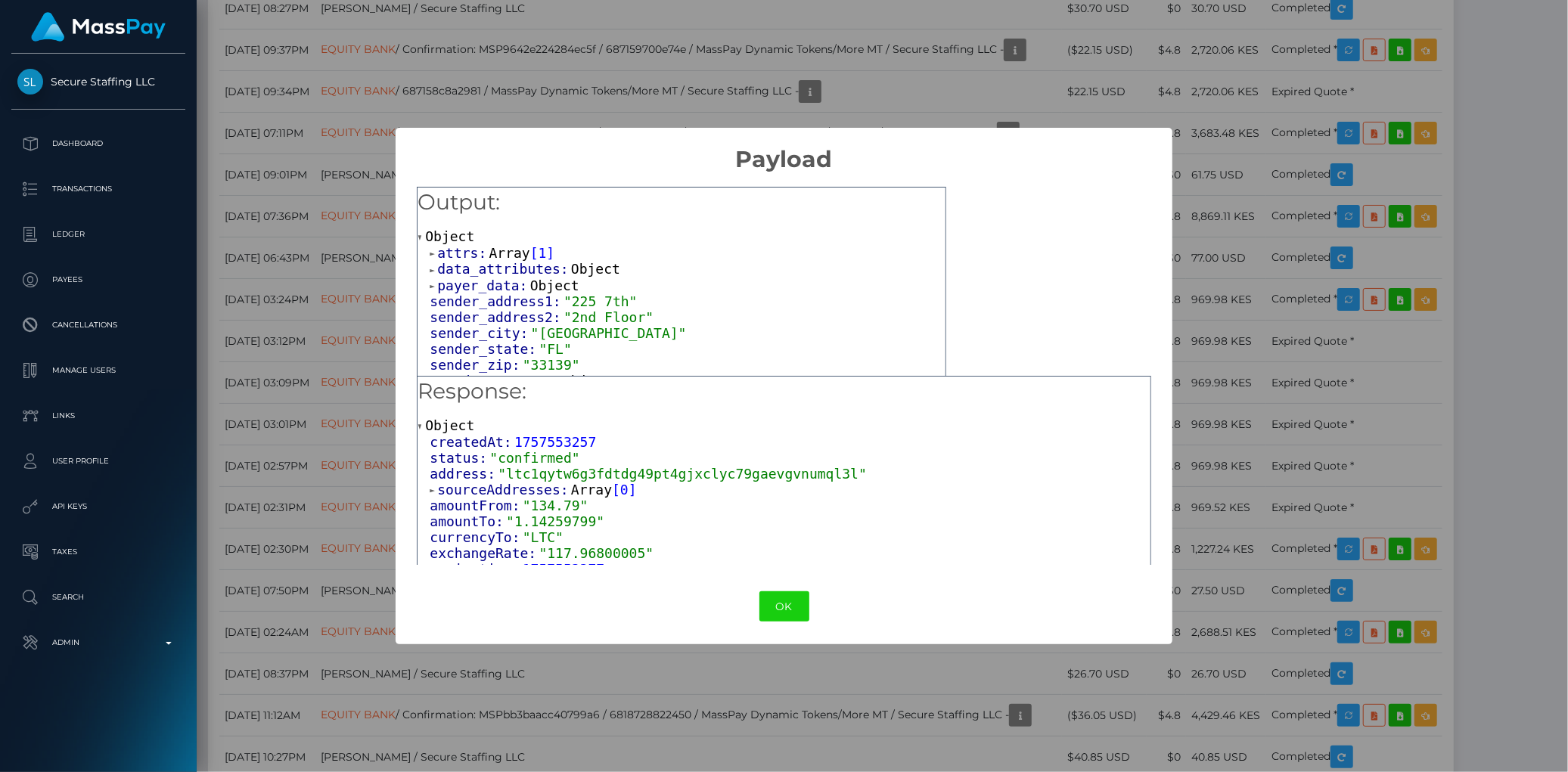
click at [489, 257] on span "Array" at bounding box center [510, 252] width 41 height 16
click at [487, 264] on span "Object" at bounding box center [493, 268] width 50 height 16
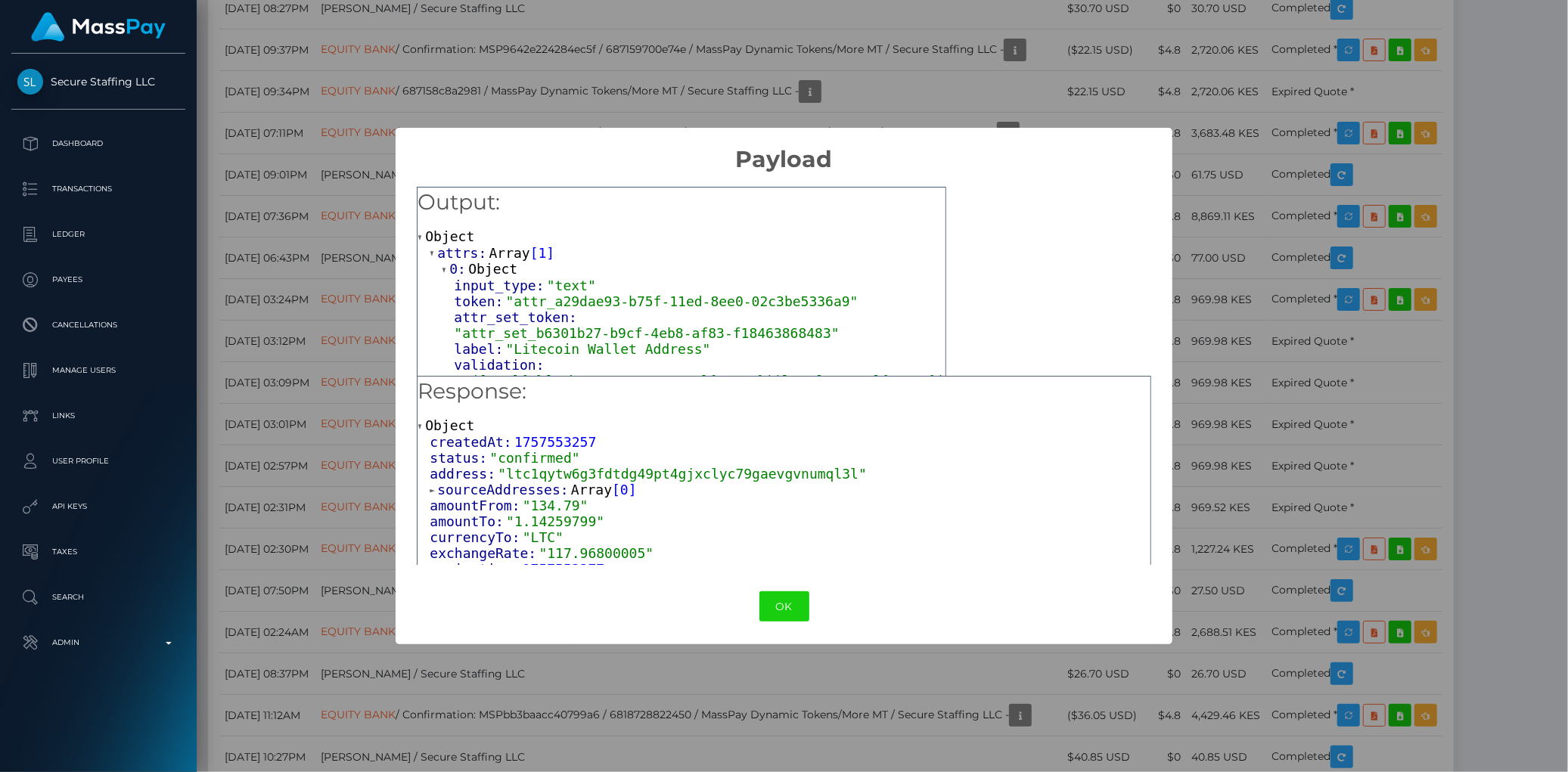
scroll to position [84, 0]
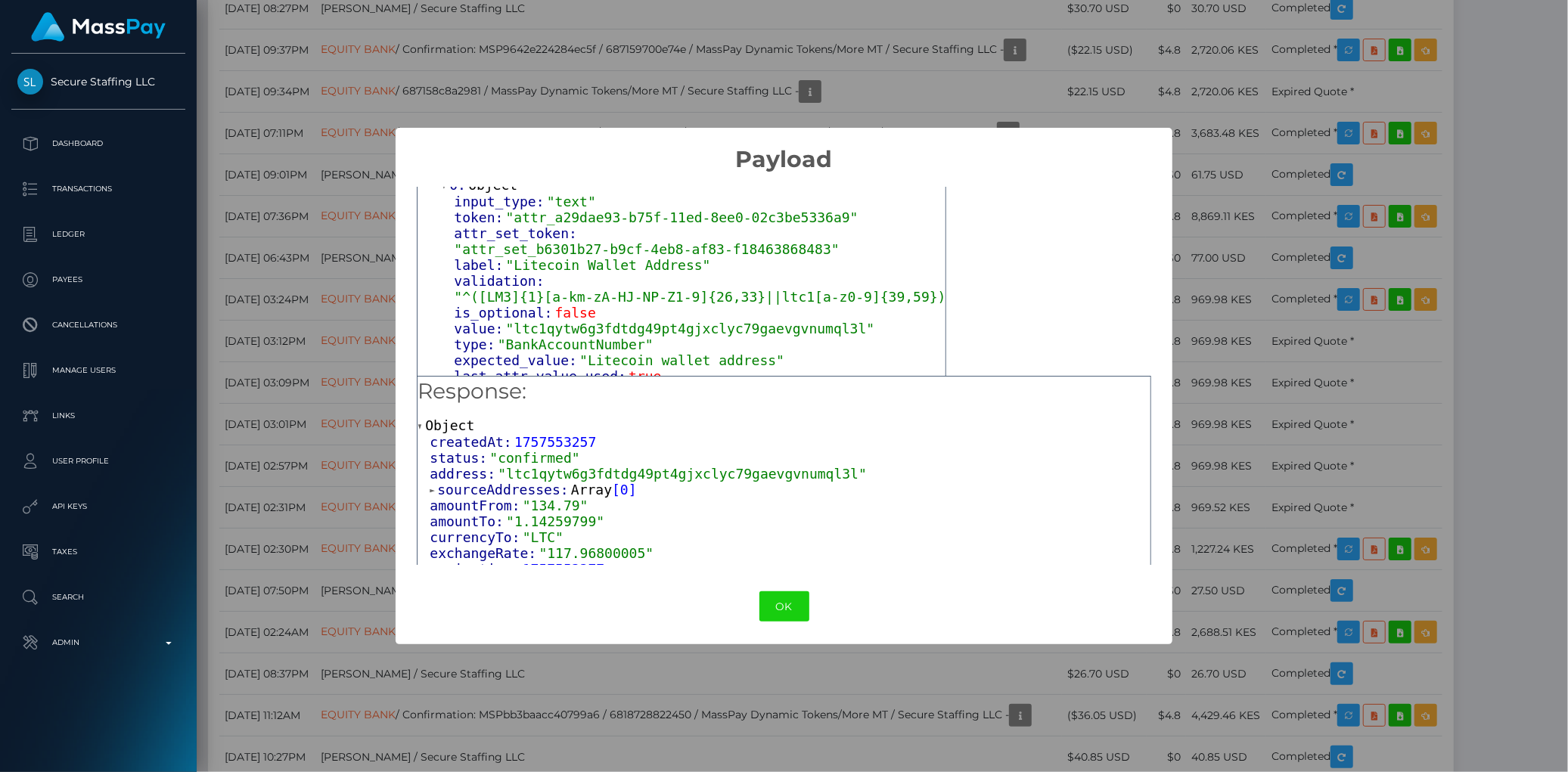
click at [599, 321] on span ""ltc1qytw6g3fdtdg49pt4gjxclyc79gaevgvnumql3l"" at bounding box center [690, 328] width 369 height 16
copy span "ltc1qytw6g3fdtdg49pt4gjxclyc79gaevgvnumql3l"
click at [781, 592] on button "OK" at bounding box center [784, 607] width 50 height 31
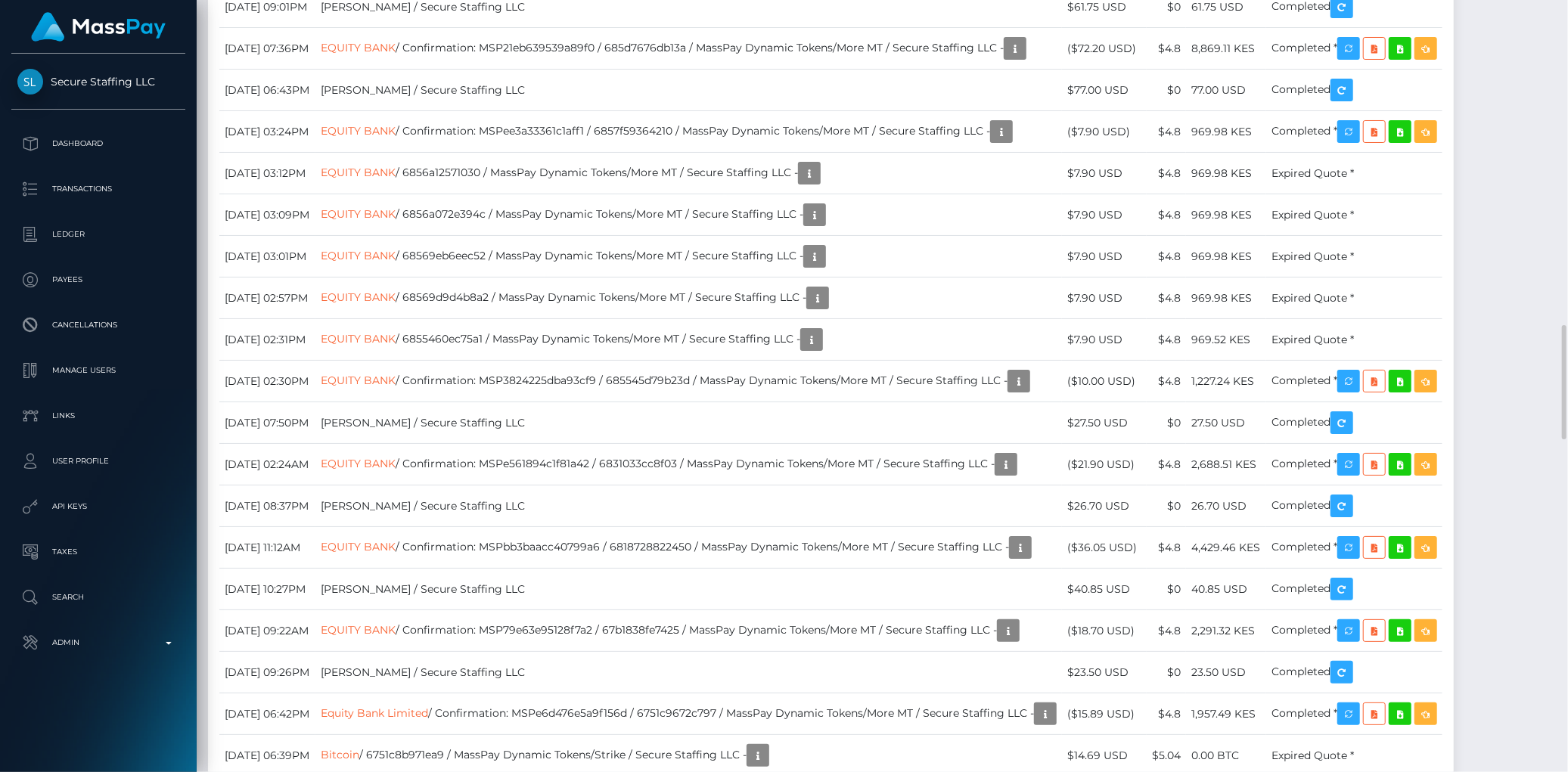
scroll to position [2604, 0]
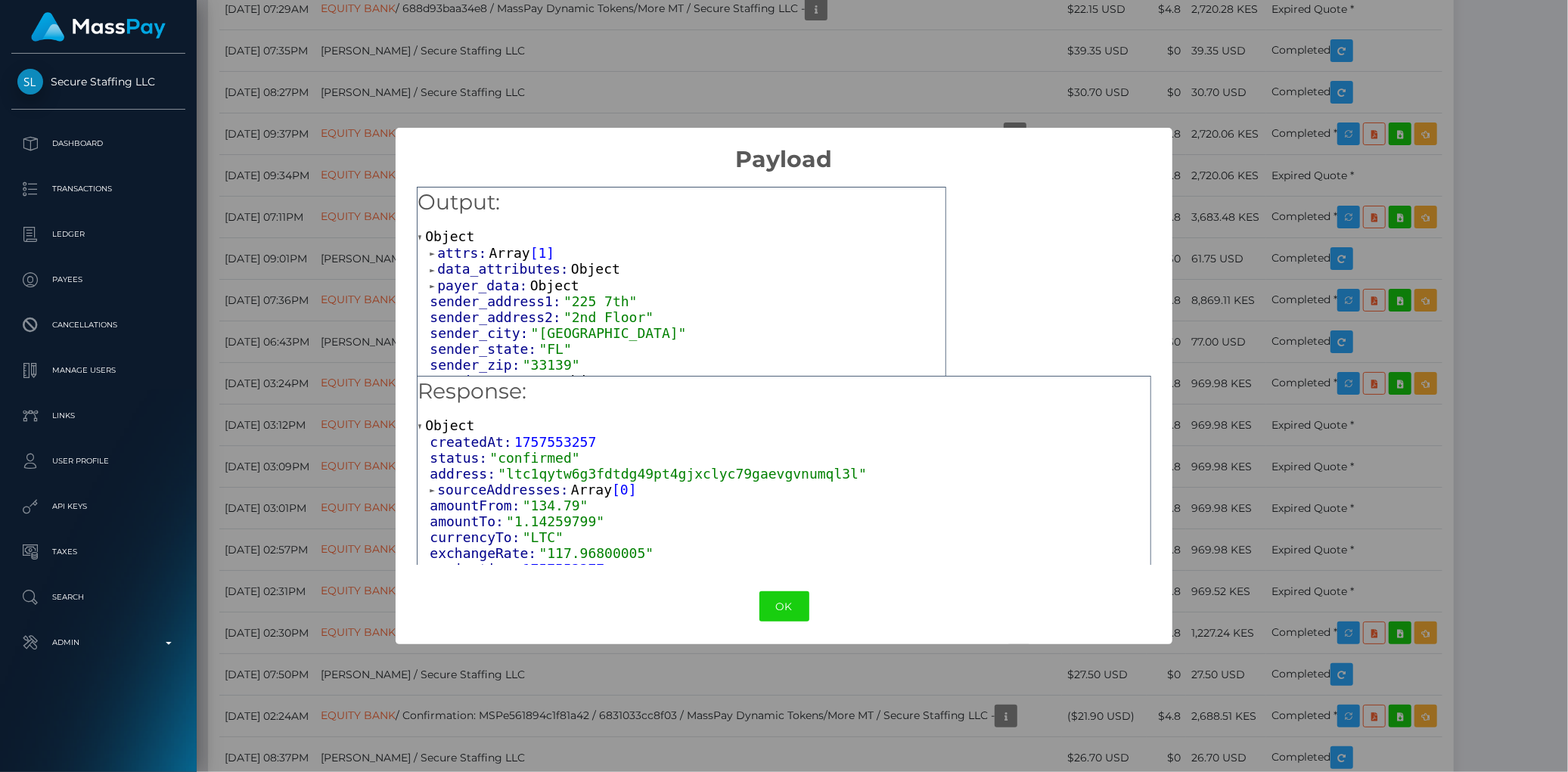
click at [477, 291] on span "payer_data:" at bounding box center [483, 285] width 93 height 16
click at [508, 267] on span "data_attributes:" at bounding box center [504, 268] width 134 height 16
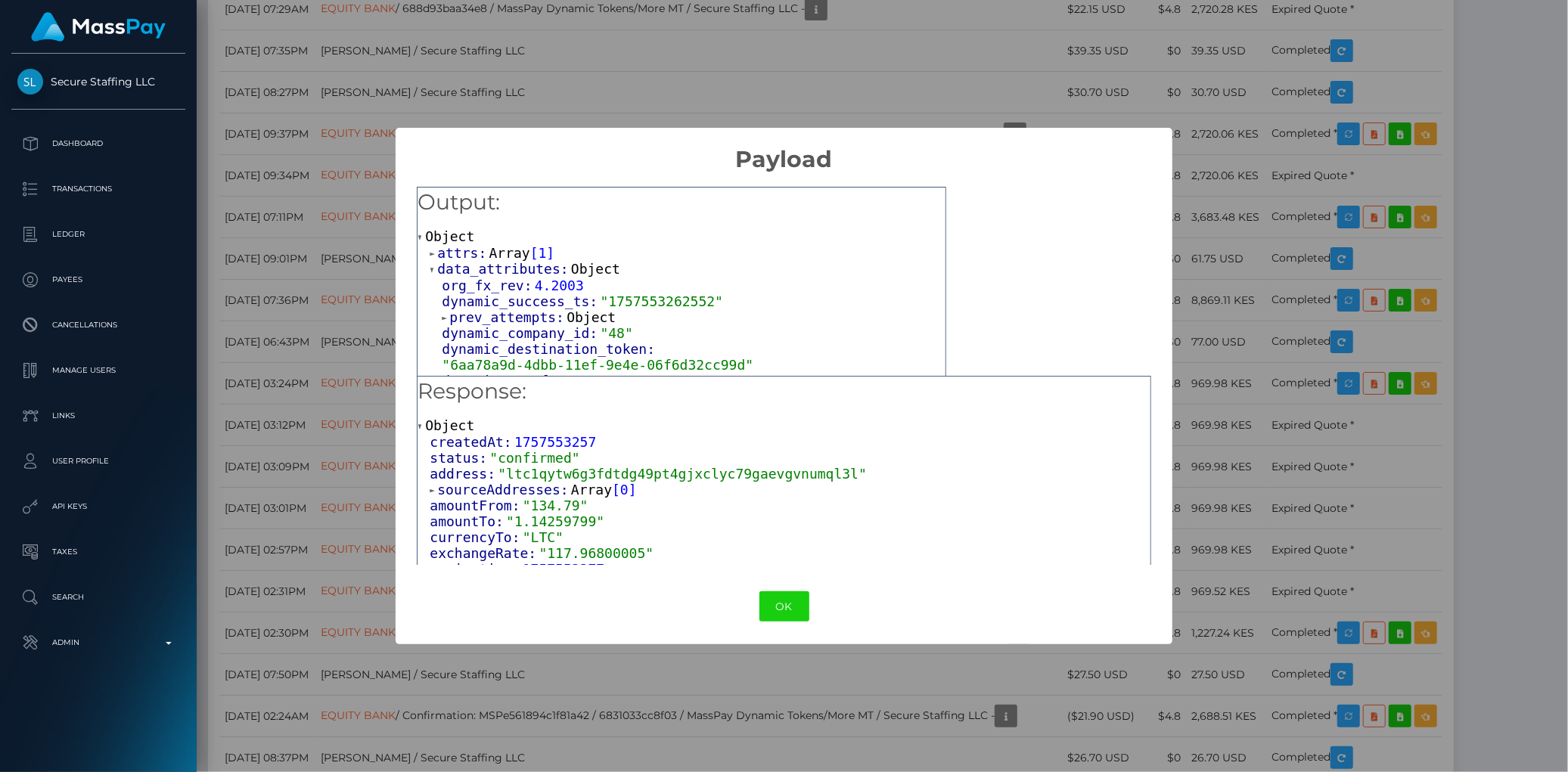
click at [496, 251] on span "Array" at bounding box center [510, 252] width 41 height 16
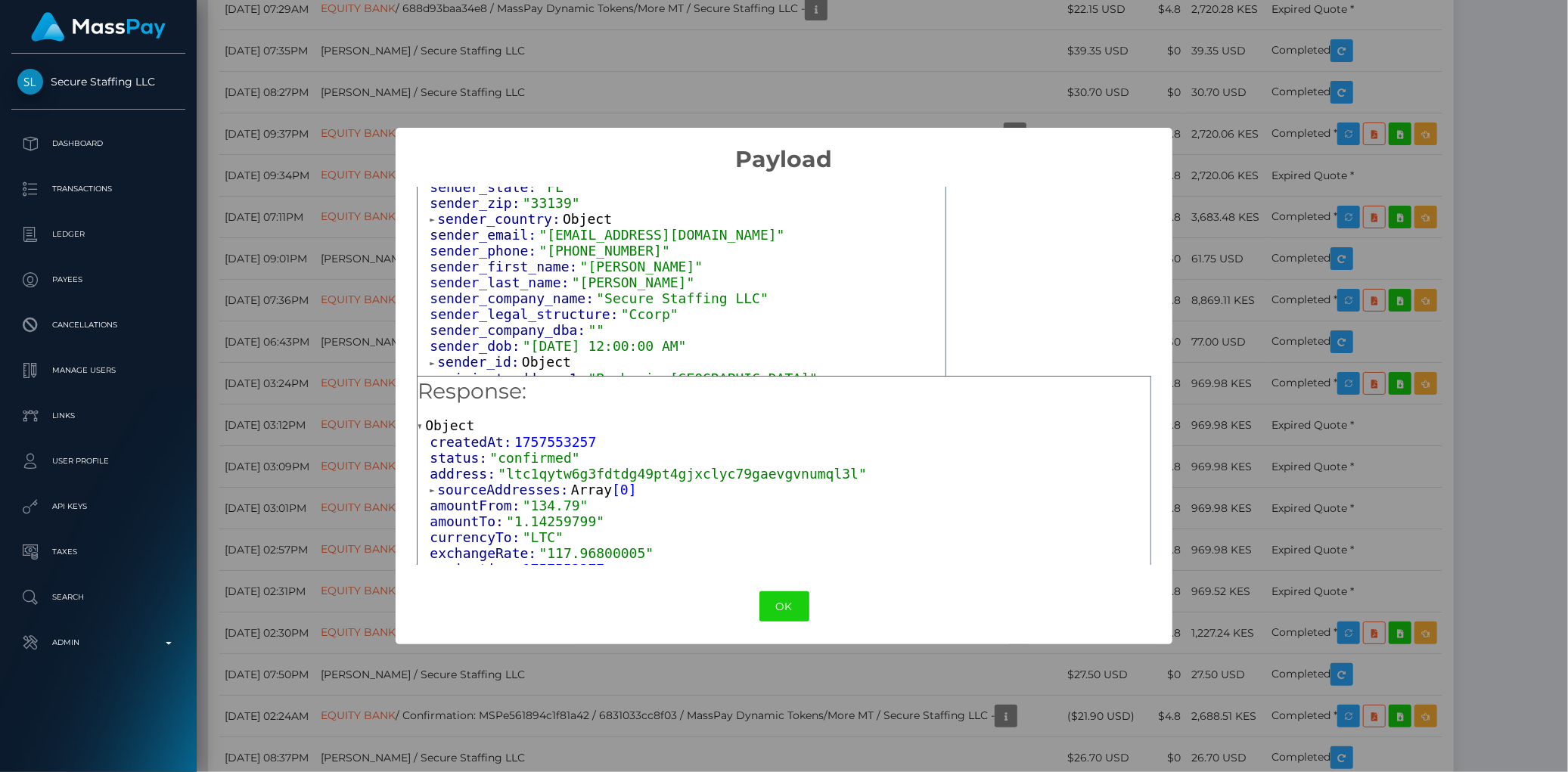
scroll to position [336, 0]
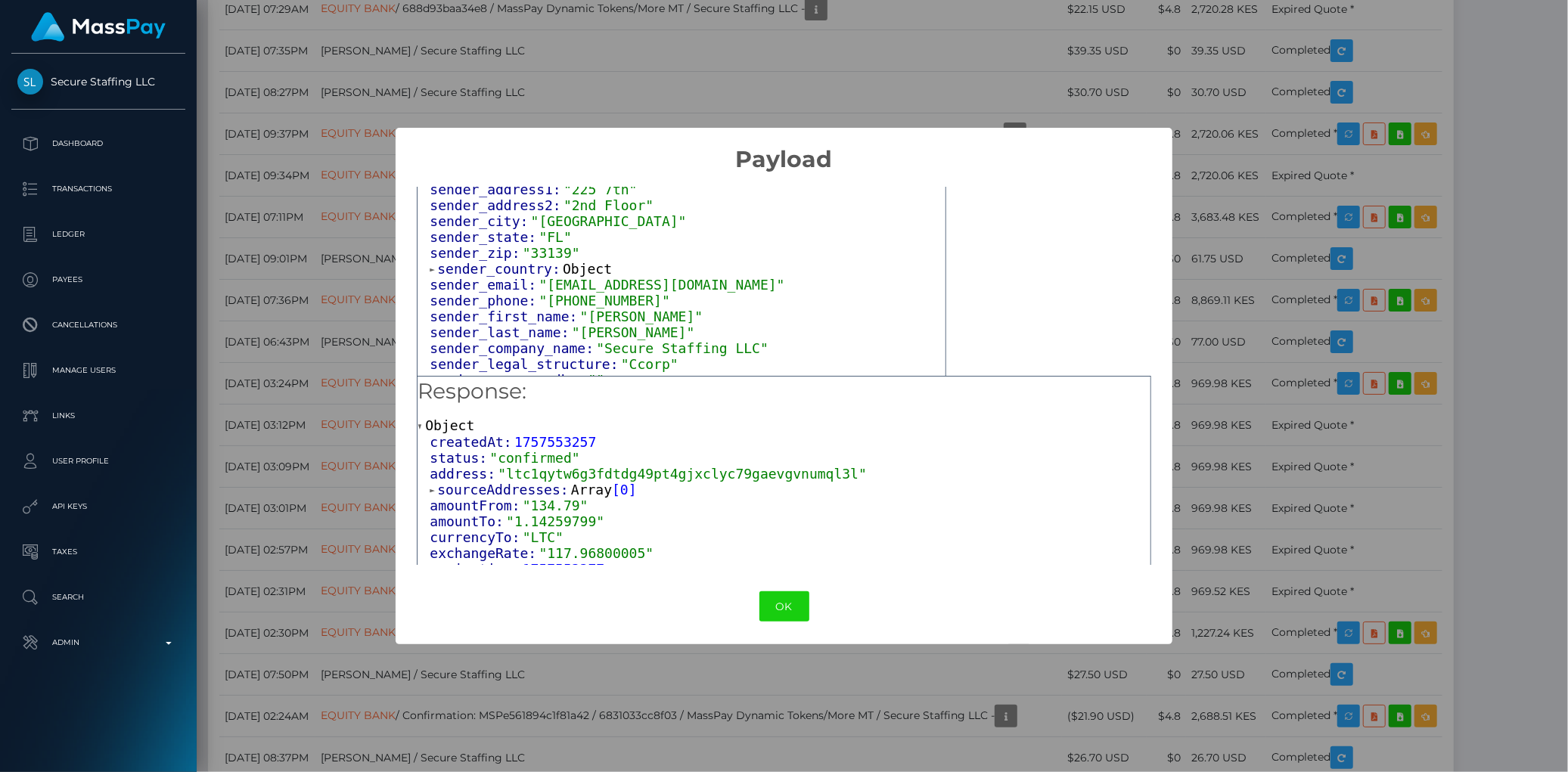
click at [497, 277] on span "sender_email:" at bounding box center [483, 284] width 108 height 16
click at [501, 261] on span "sender_country:" at bounding box center [500, 268] width 125 height 16
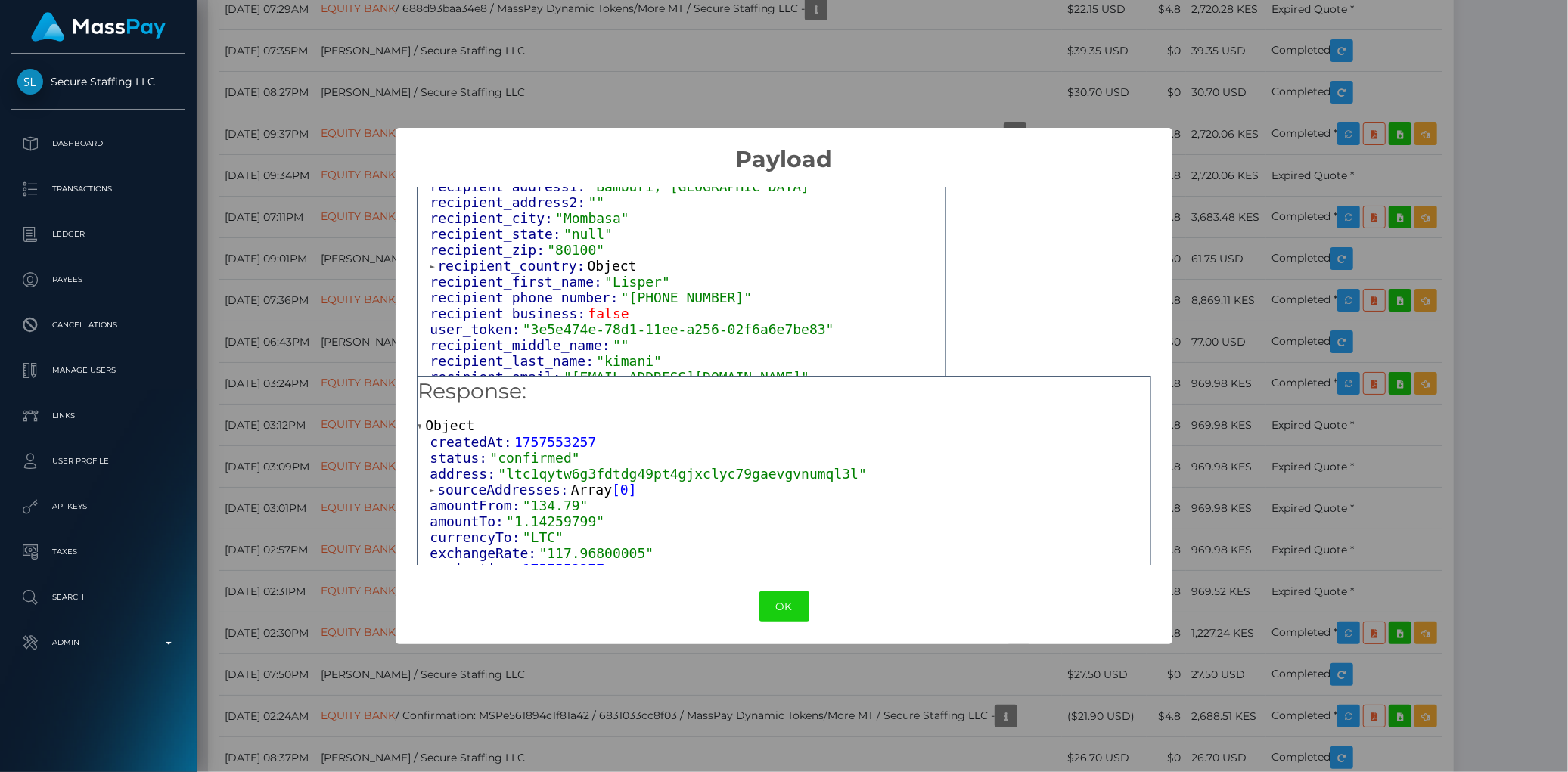
scroll to position [671, 0]
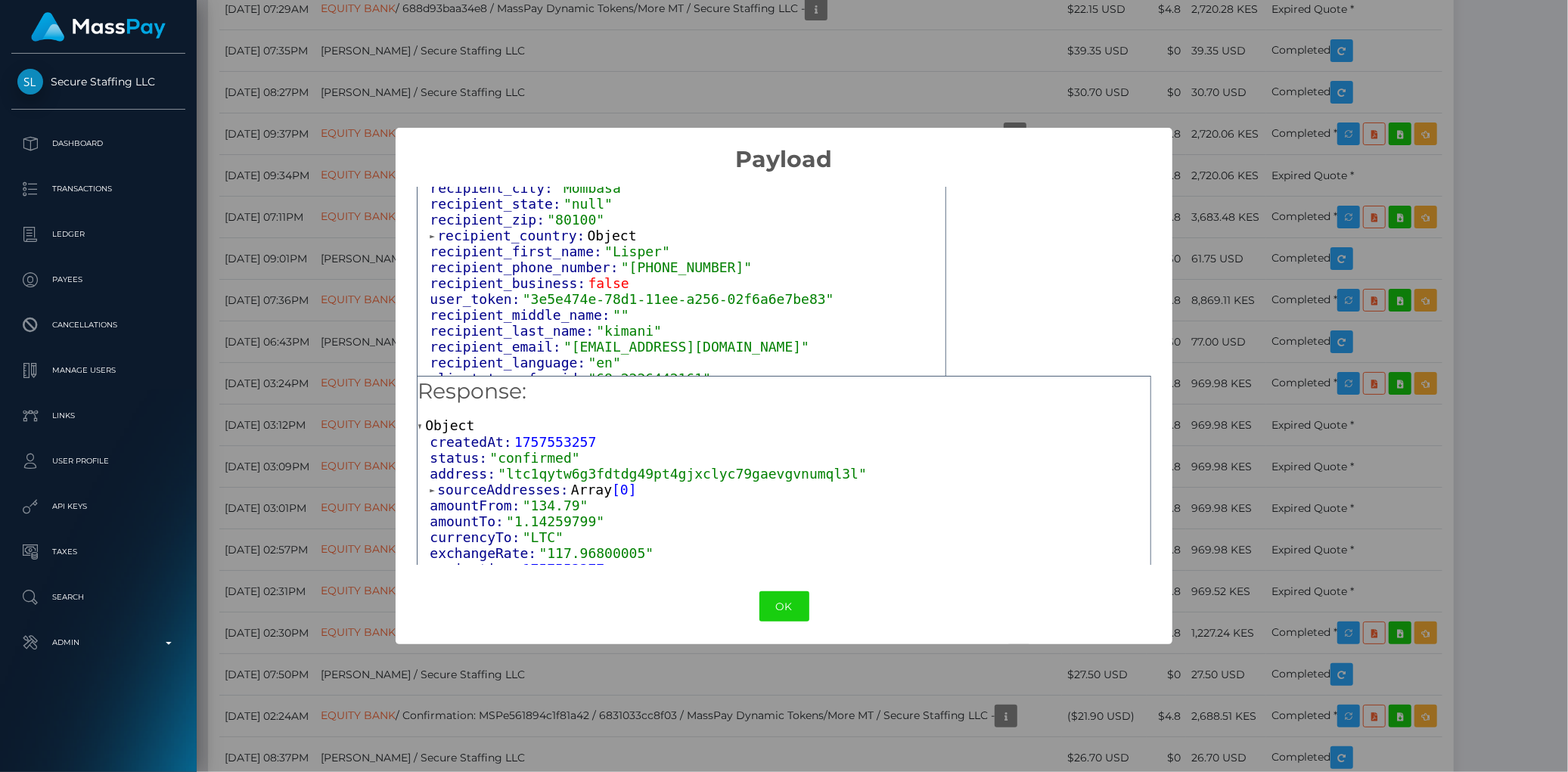
click at [501, 228] on span "recipient_country:" at bounding box center [512, 235] width 150 height 16
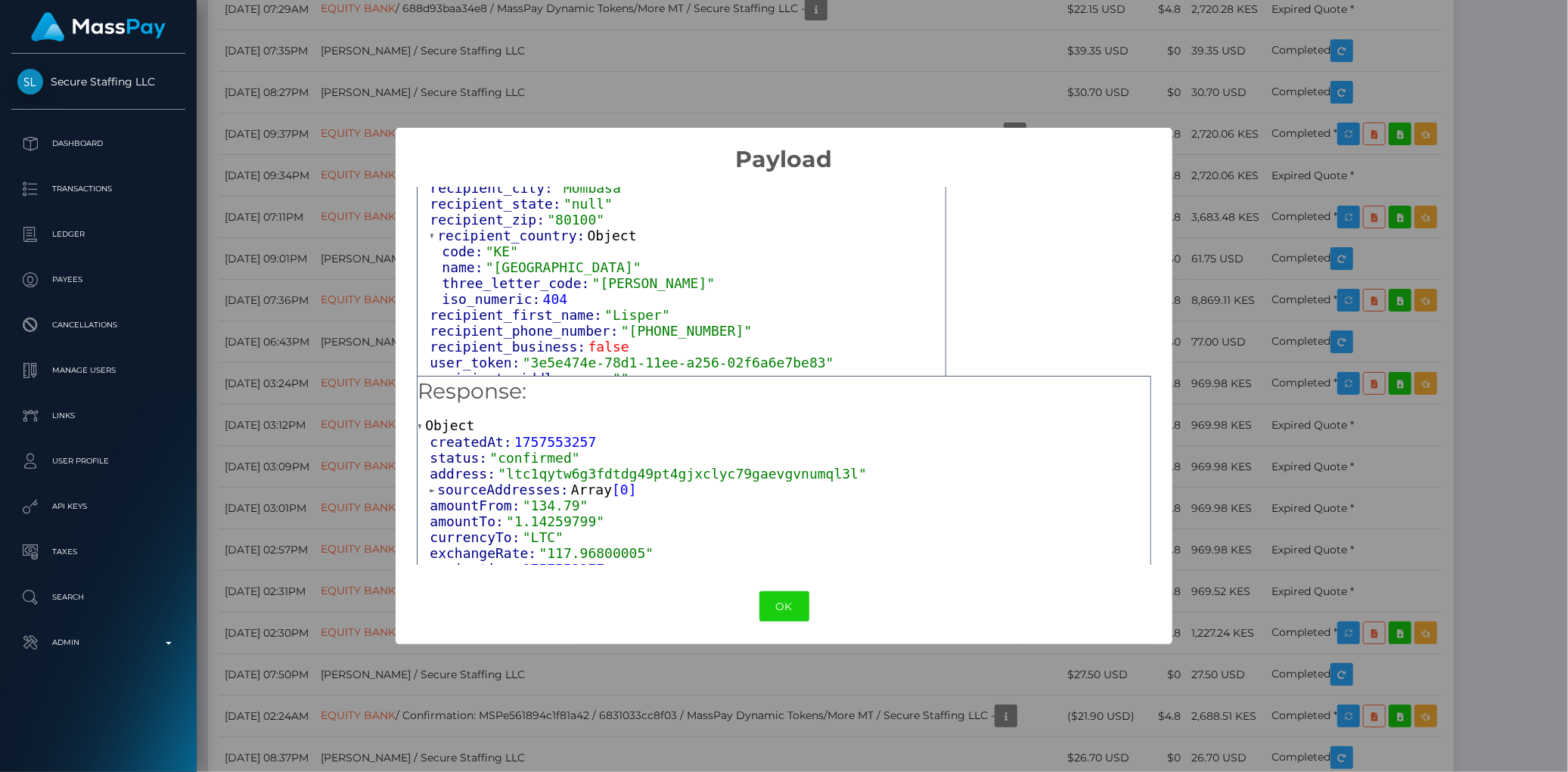
scroll to position [588, 0]
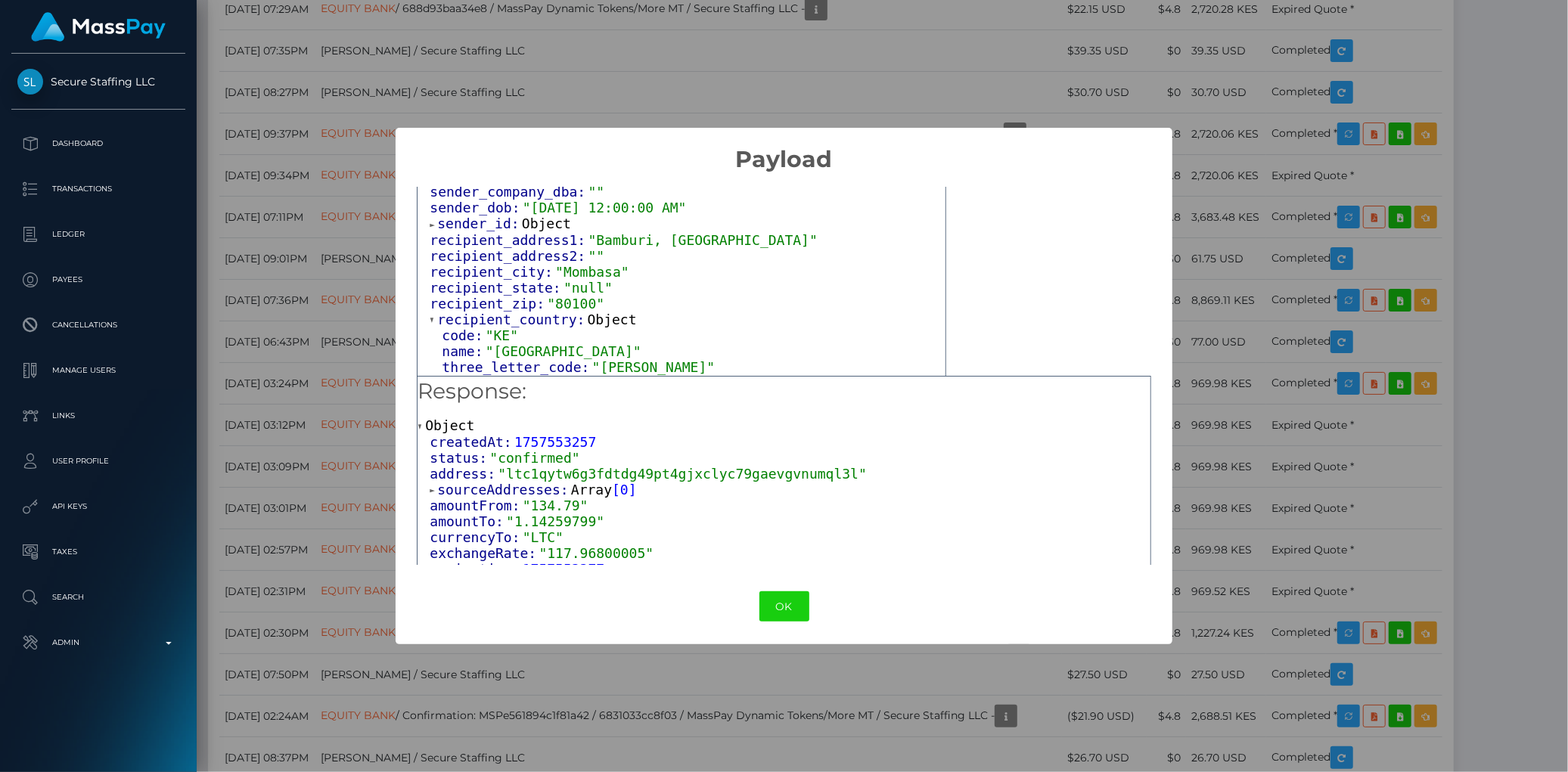
click at [500, 216] on span "sender_id:" at bounding box center [480, 223] width 85 height 16
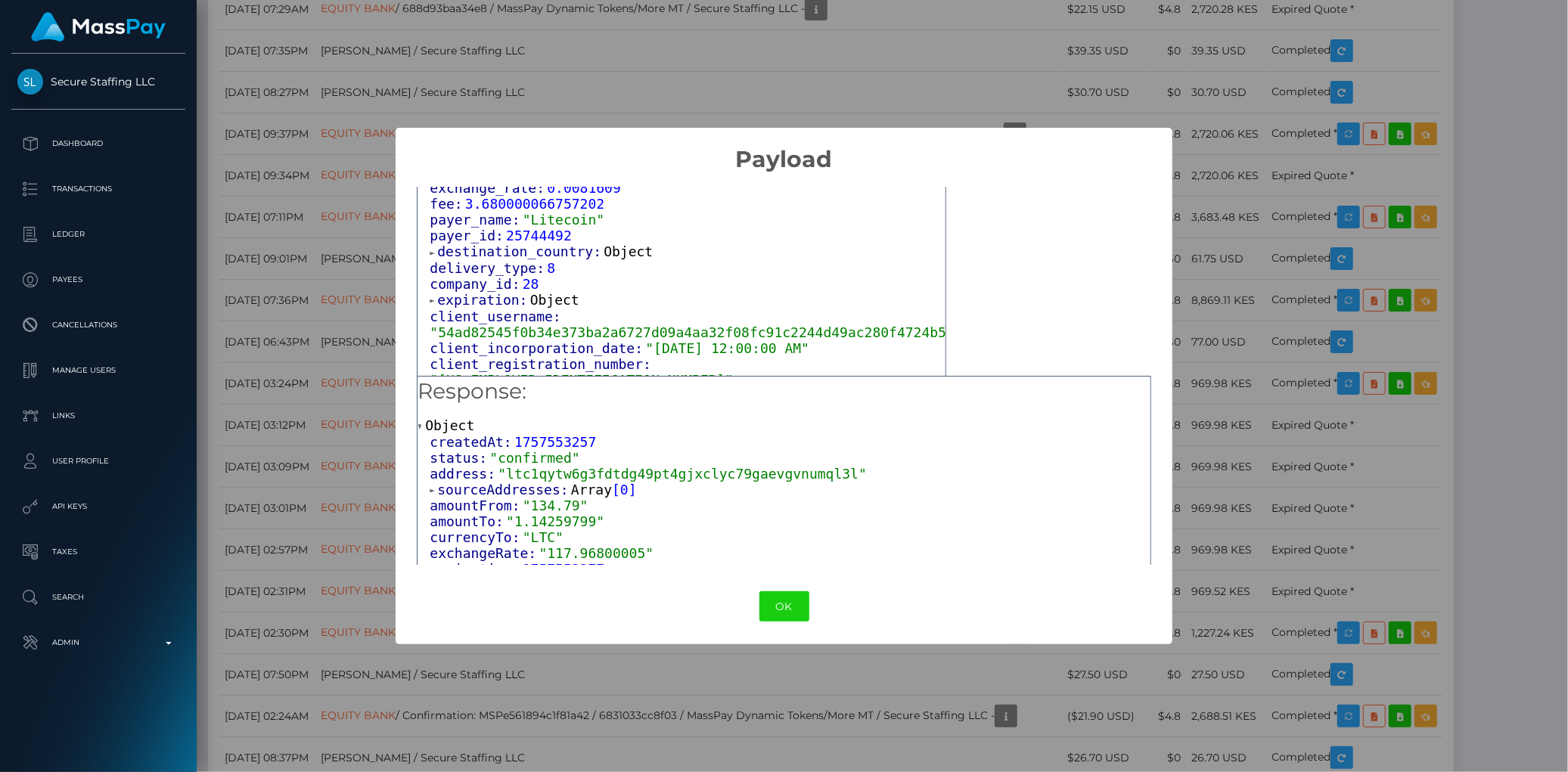
scroll to position [1260, 0]
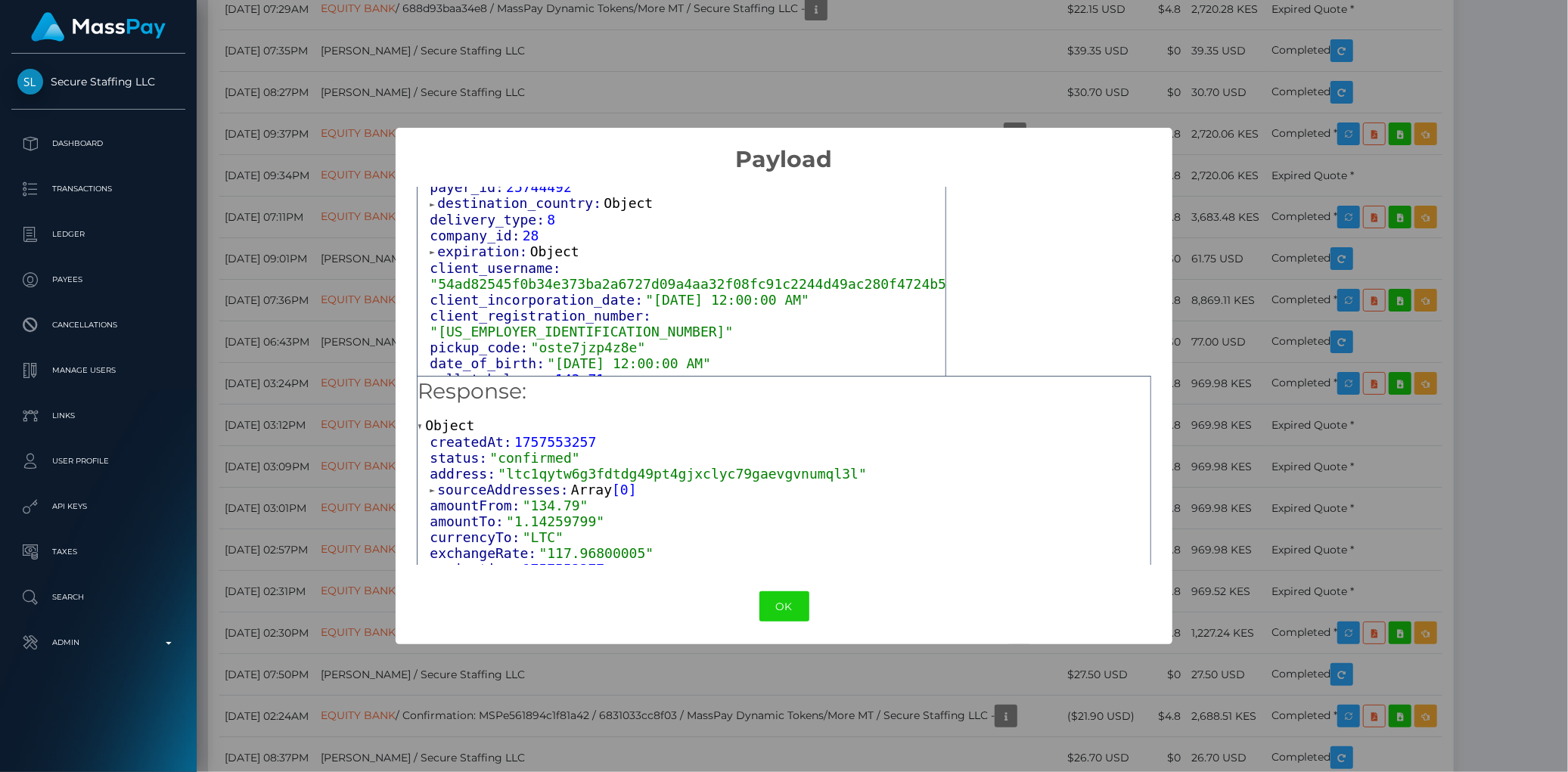
click at [486, 245] on span "expiration:" at bounding box center [483, 250] width 93 height 16
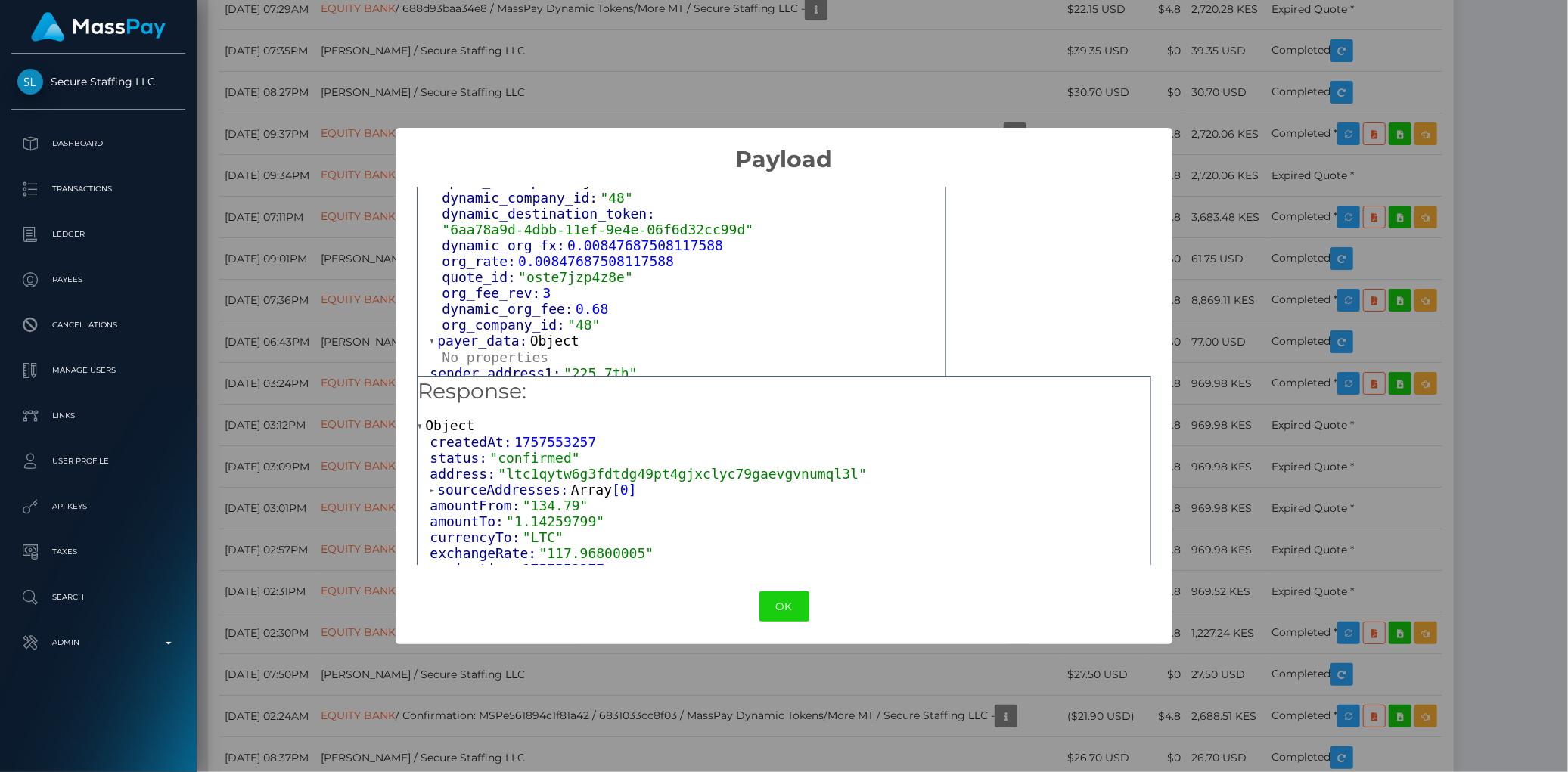
scroll to position [77, 0]
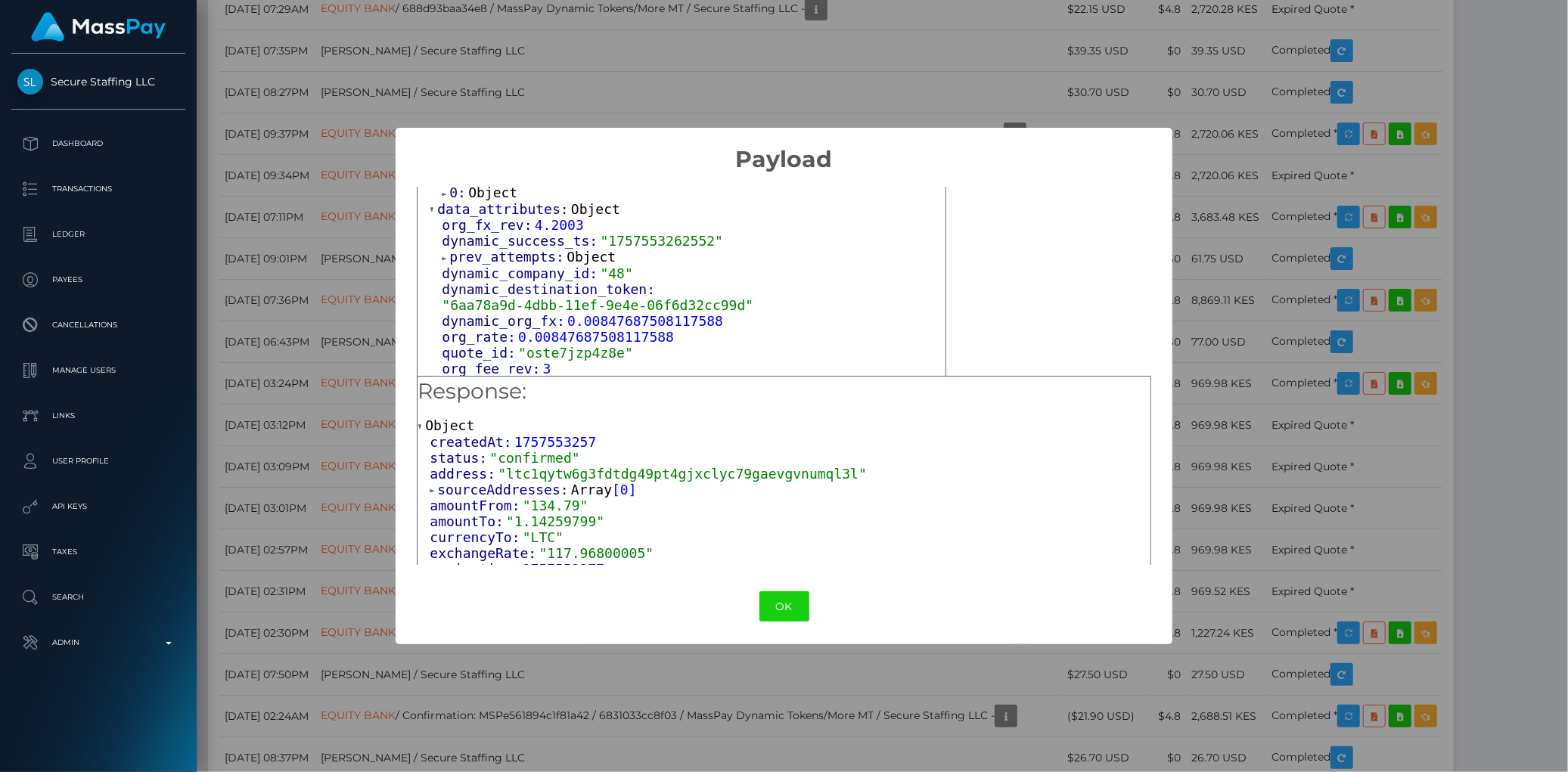
click at [280, 338] on div "× Payload Output: Object attrs: Array [ 1 ] 0: Object data_attributes: Object o…" at bounding box center [784, 386] width 1568 height 772
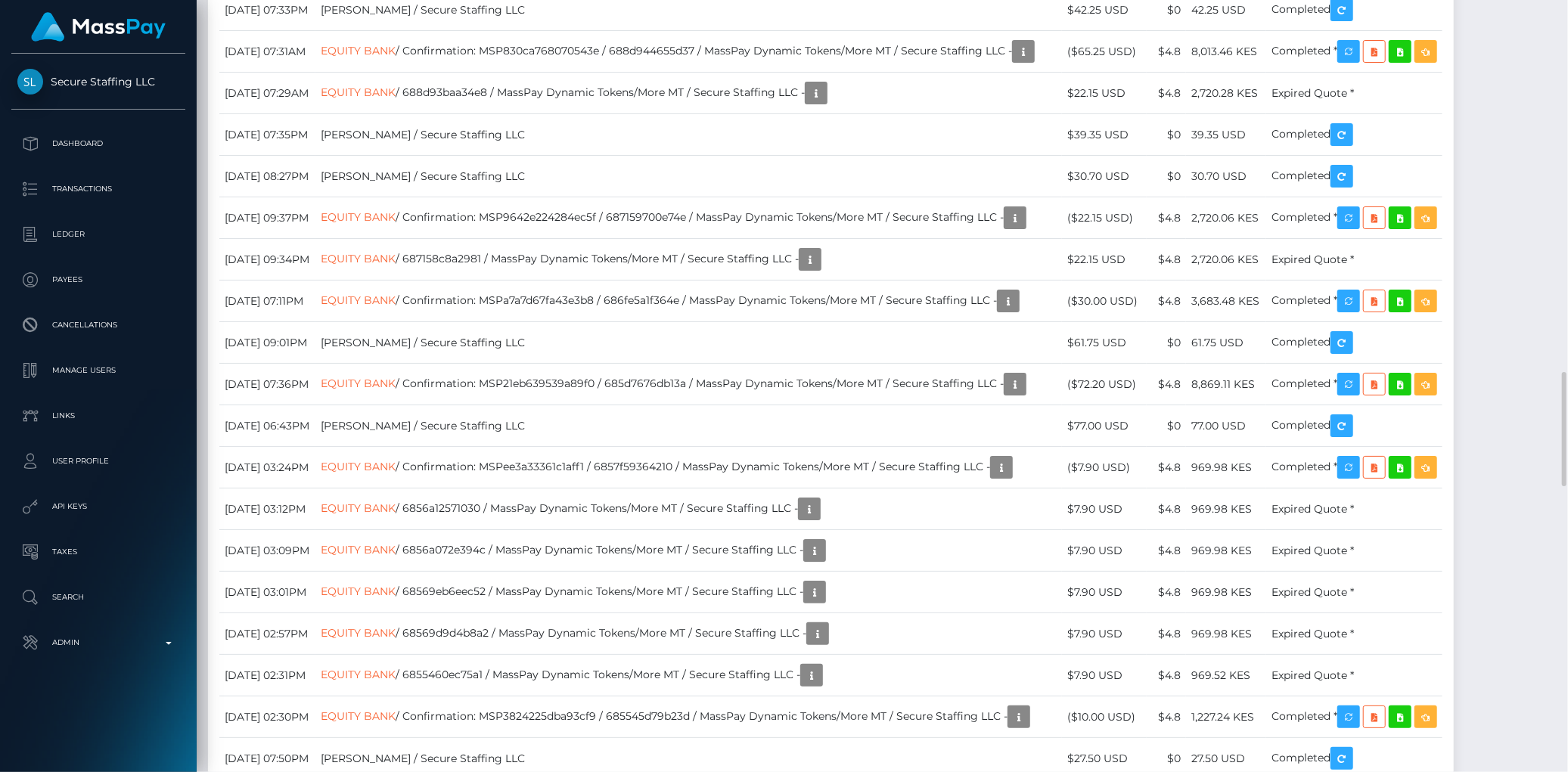
scroll to position [2436, 0]
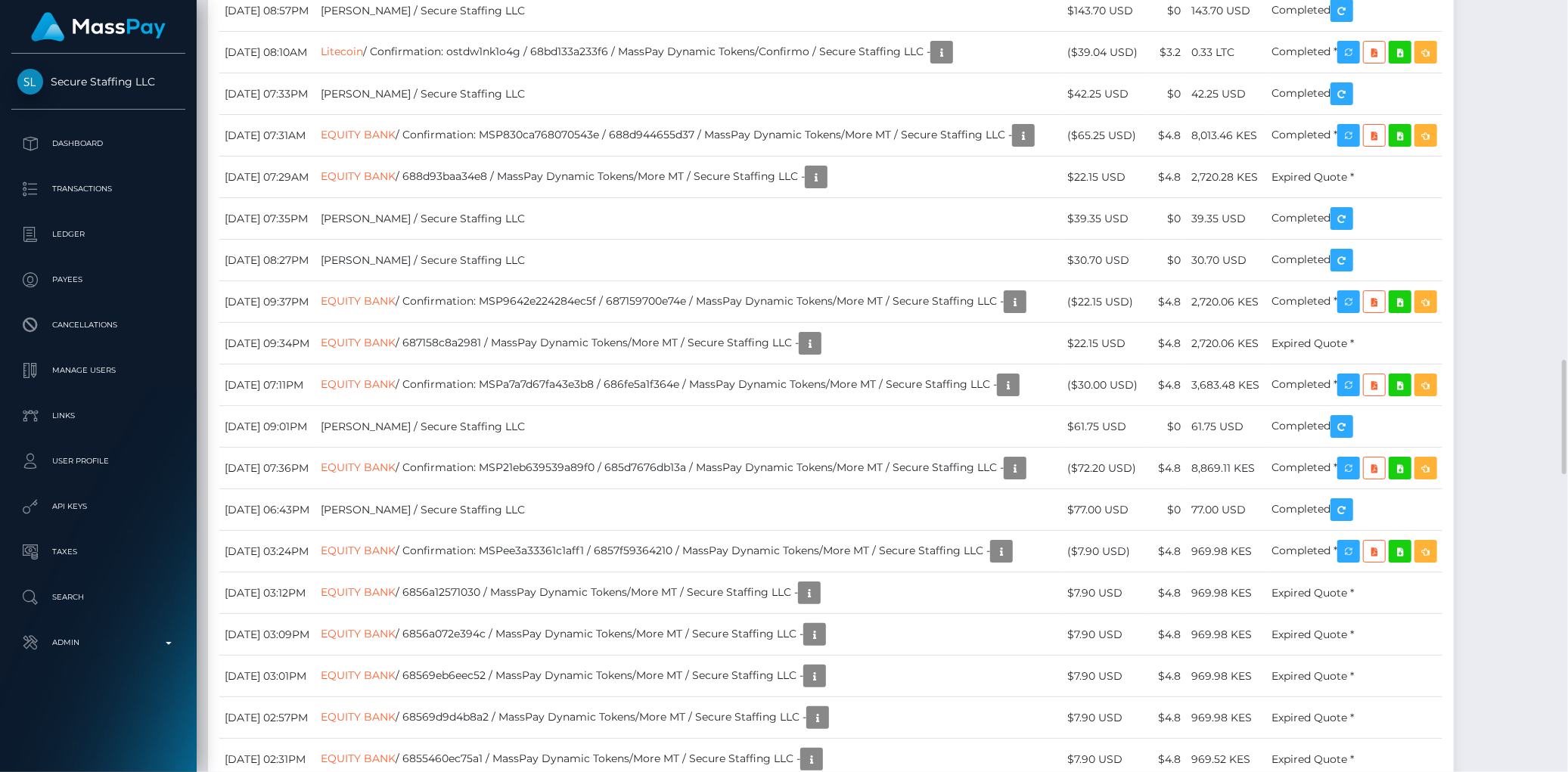
drag, startPoint x: 259, startPoint y: 162, endPoint x: 341, endPoint y: 167, distance: 82.2
drag, startPoint x: 223, startPoint y: 164, endPoint x: 367, endPoint y: 166, distance: 144.0
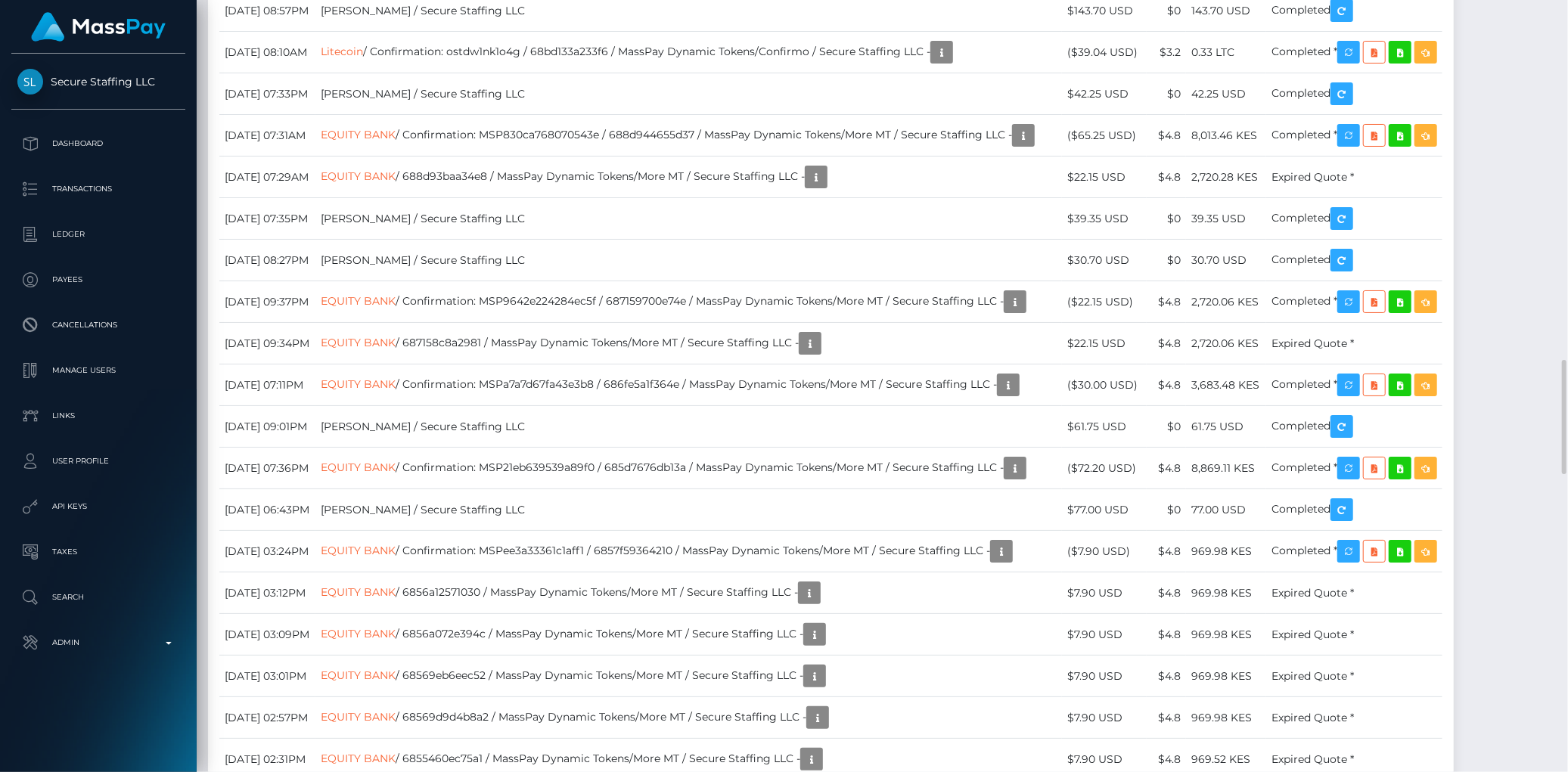
copy td "September 7, 2025 11:57PM"
drag, startPoint x: 237, startPoint y: 243, endPoint x: 326, endPoint y: 264, distance: 91.4
copy td "September 7, 2025 05:06AM"
drag, startPoint x: 248, startPoint y: 493, endPoint x: 315, endPoint y: 489, distance: 67.1
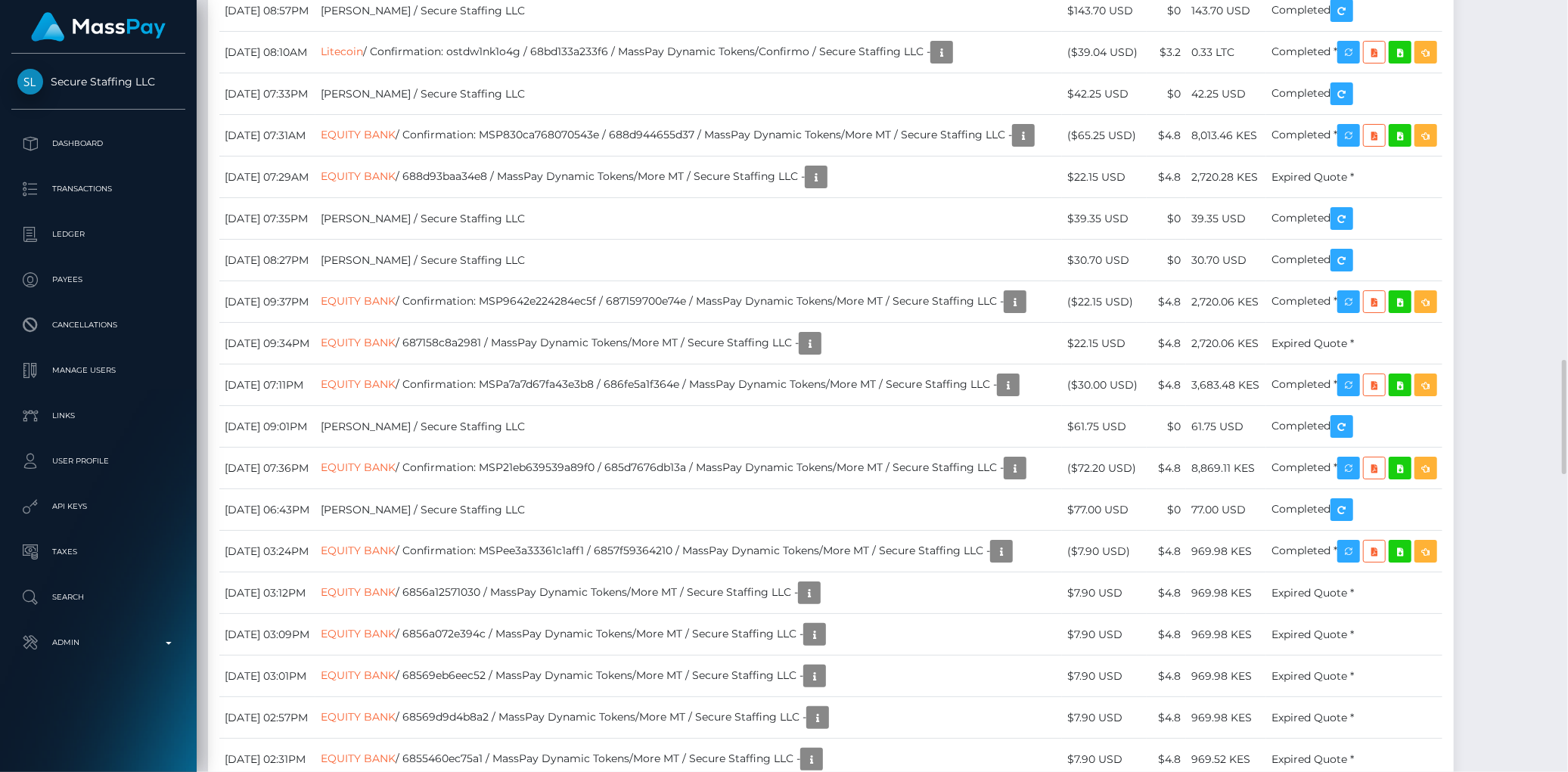
drag, startPoint x: 218, startPoint y: 575, endPoint x: 367, endPoint y: 572, distance: 149.0
click at [315, 73] on td "September 7, 2025 08:10AM" at bounding box center [267, 52] width 96 height 41
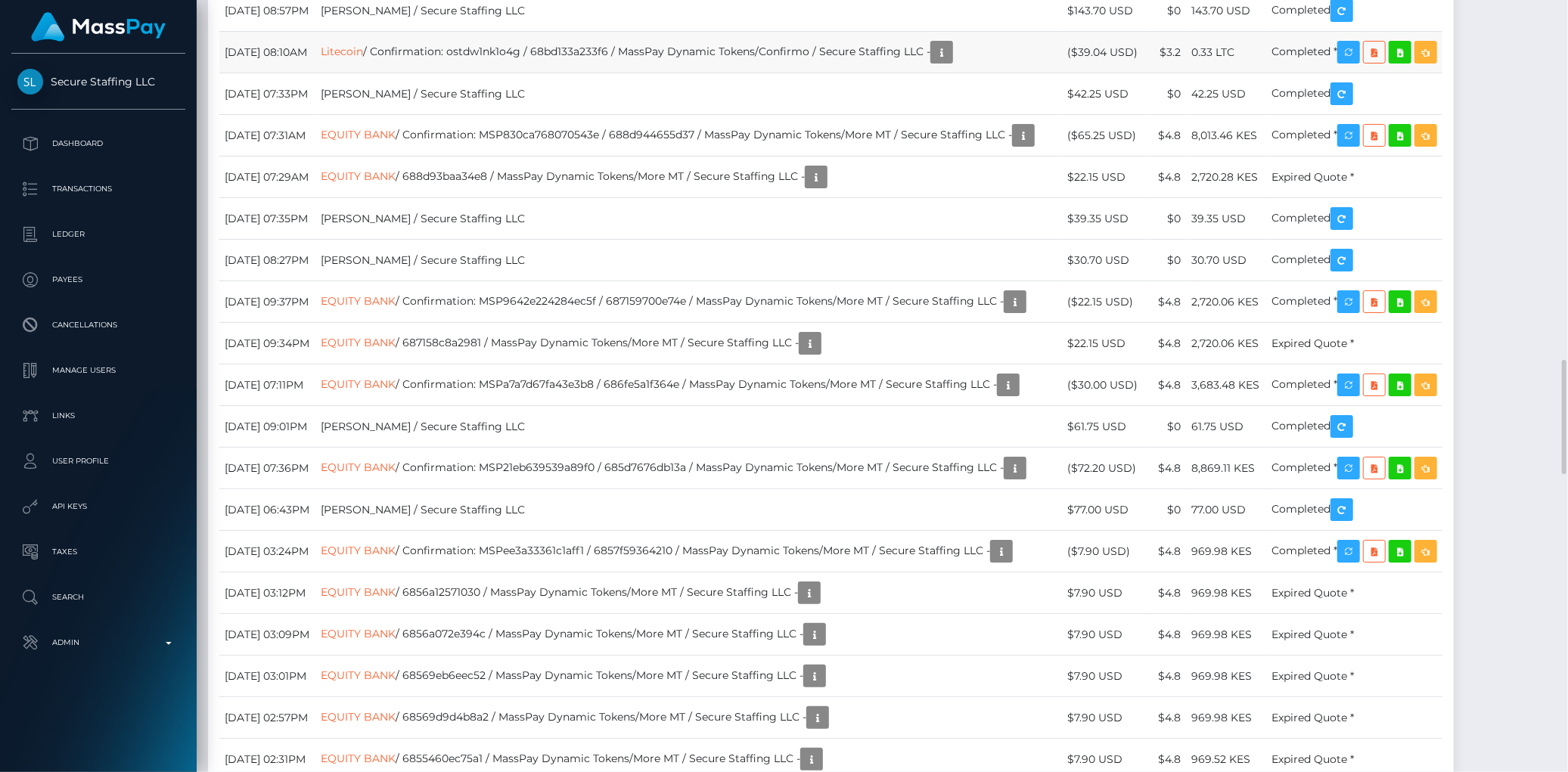
click at [315, 73] on td "September 7, 2025 08:10AM" at bounding box center [267, 52] width 96 height 41
drag, startPoint x: 218, startPoint y: 487, endPoint x: 371, endPoint y: 486, distance: 153.0
drag, startPoint x: 372, startPoint y: 486, endPoint x: 223, endPoint y: 493, distance: 149.2
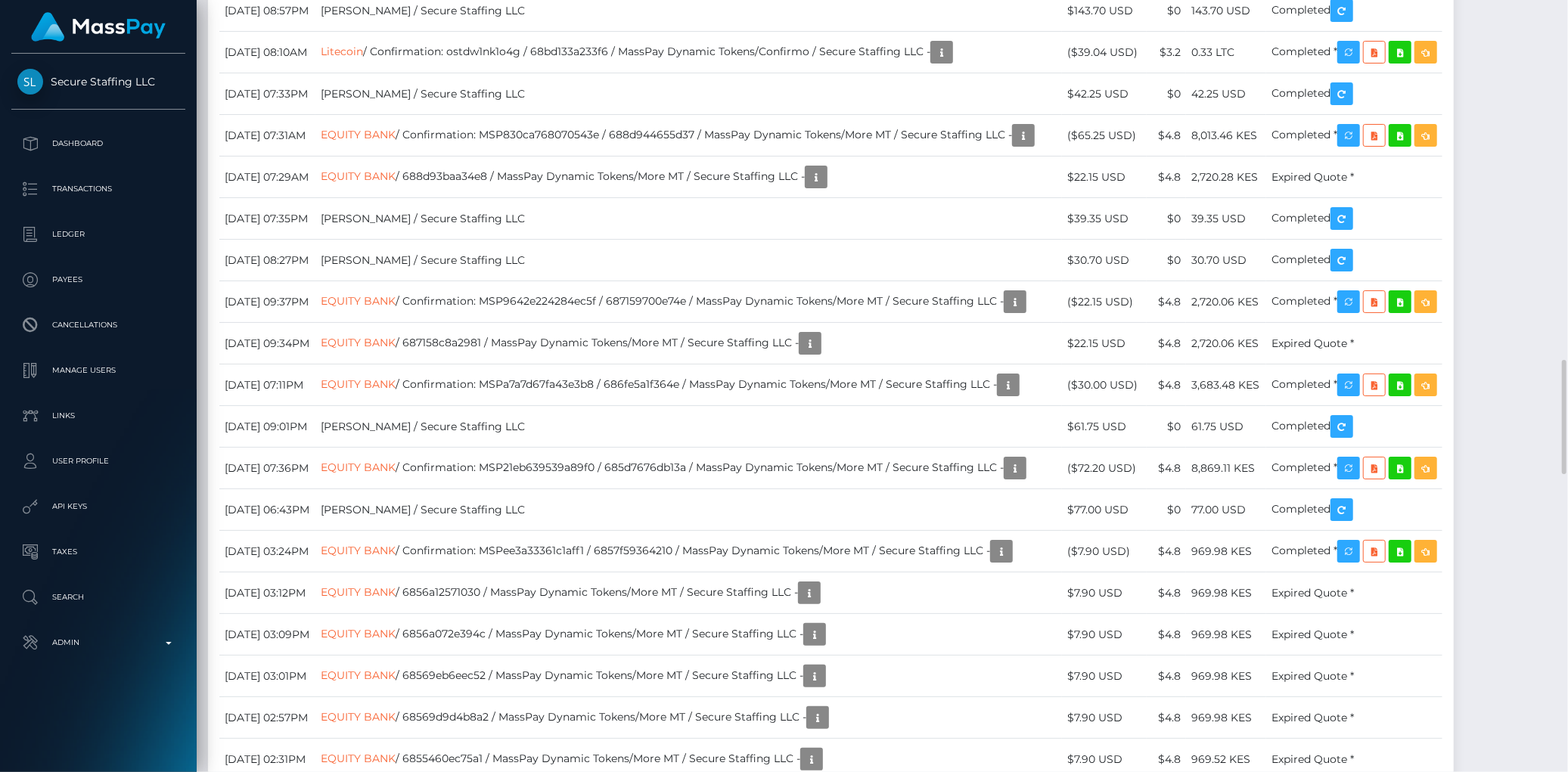
copy td "September 11, 2025 04:16AM"
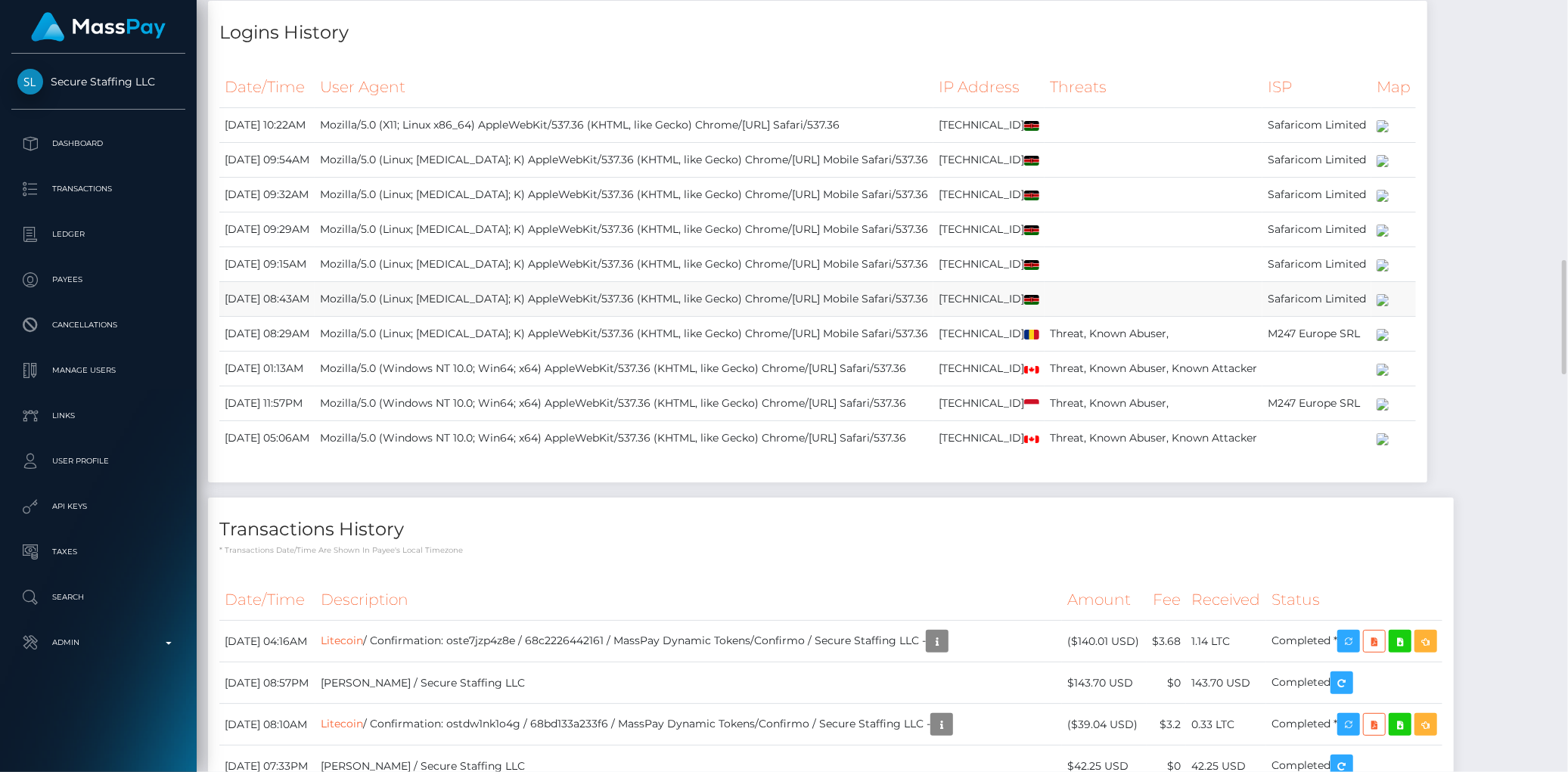
scroll to position [1848, 0]
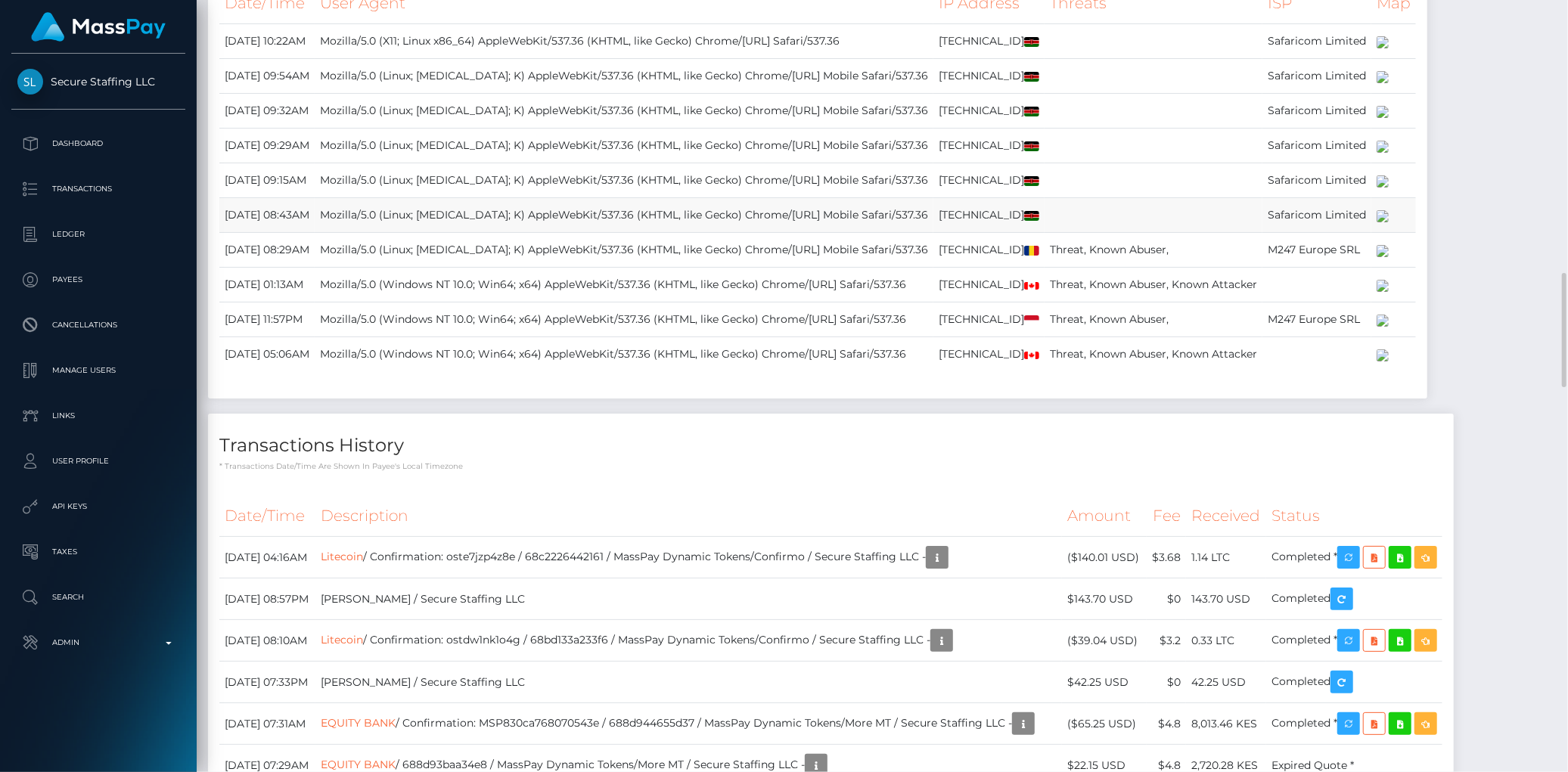
drag, startPoint x: 232, startPoint y: 464, endPoint x: 300, endPoint y: 474, distance: 68.7
click at [300, 233] on td "September 11, 2025 08:43AM" at bounding box center [267, 215] width 95 height 35
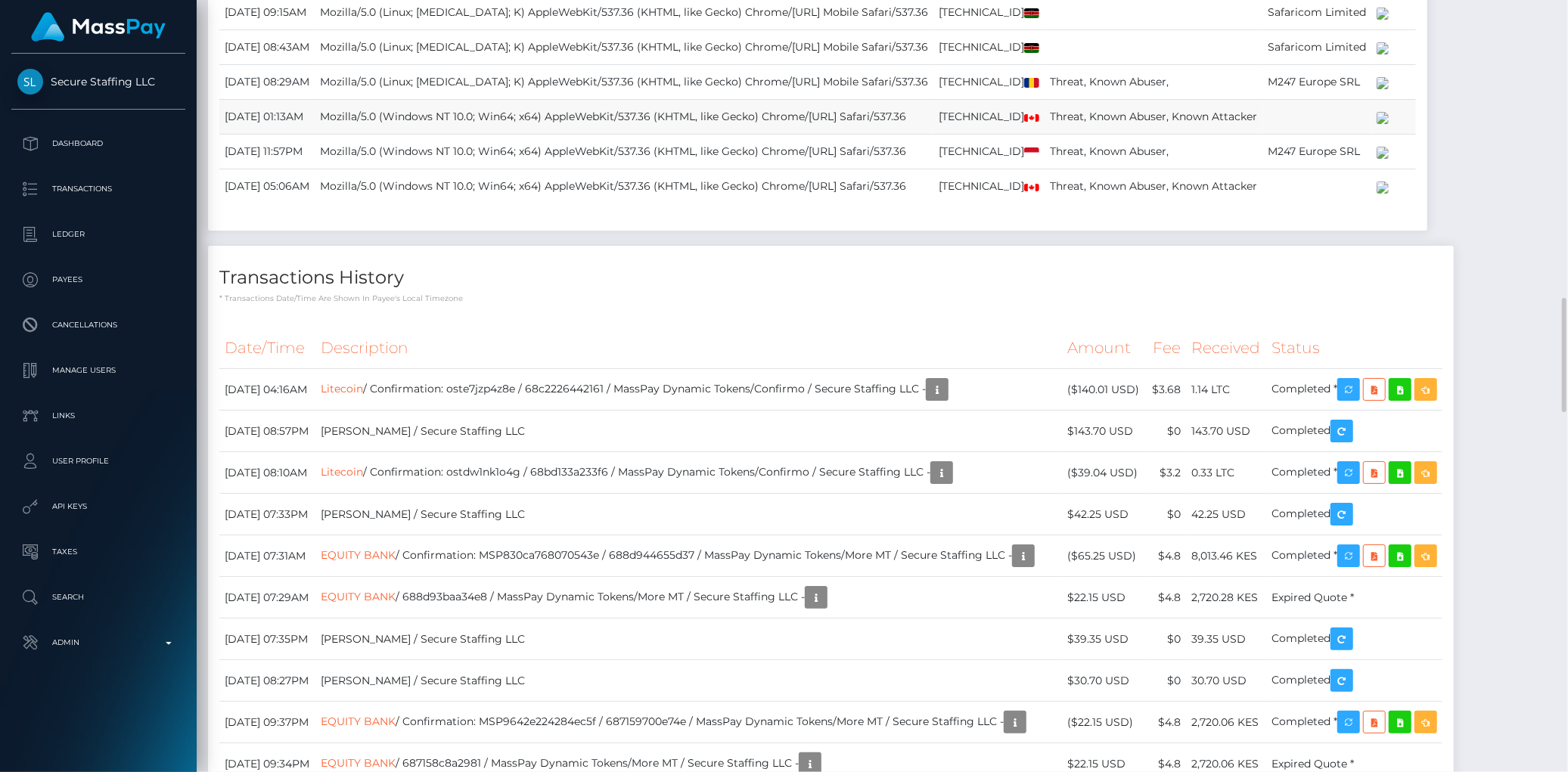
drag, startPoint x: 223, startPoint y: 485, endPoint x: 366, endPoint y: 490, distance: 143.1
click at [315, 135] on td "September 11, 2025 01:13AM" at bounding box center [267, 117] width 95 height 35
copy td "September 11, 2025 01:13AM"
drag, startPoint x: 220, startPoint y: 382, endPoint x: 328, endPoint y: 403, distance: 110.0
click at [315, 100] on td "September 11, 2025 08:29AM" at bounding box center [267, 82] width 95 height 35
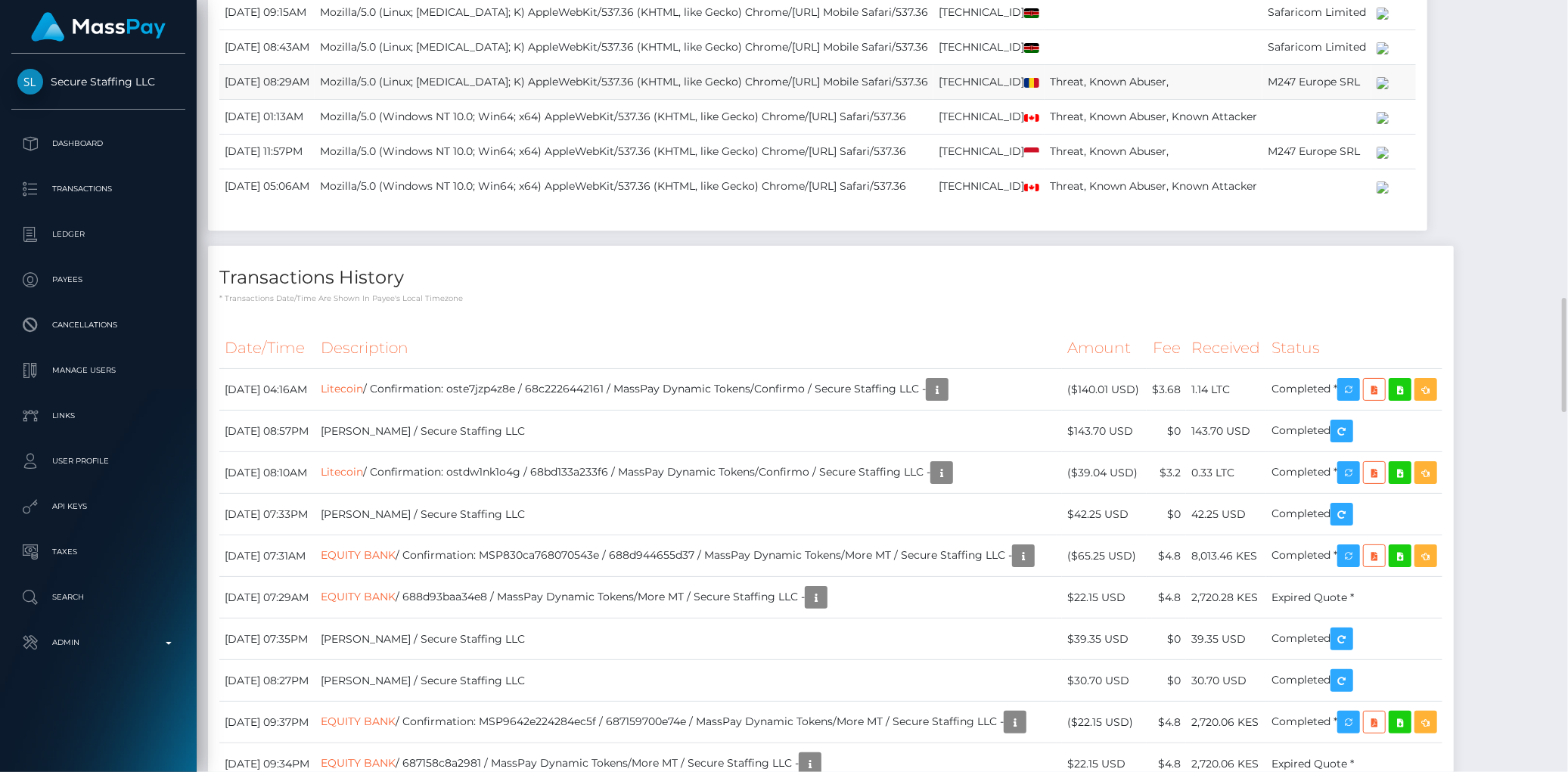
copy td "September 11, 2025 08:29AM"
